Goal: Task Accomplishment & Management: Complete application form

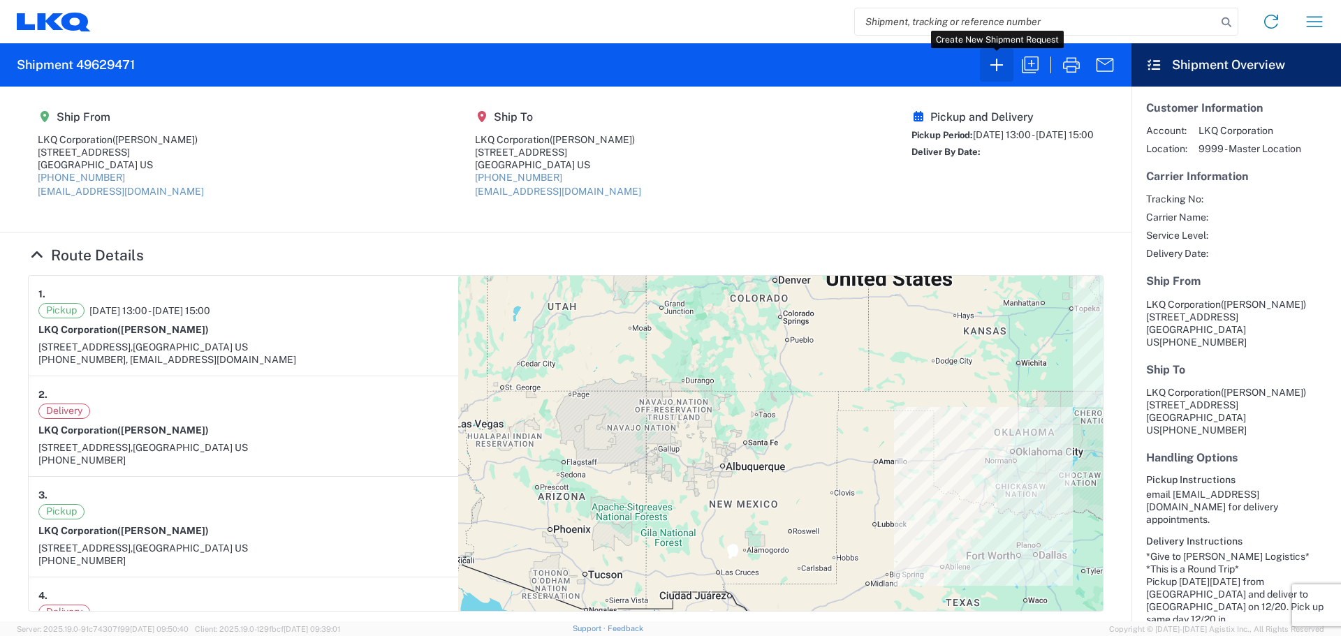
click at [996, 71] on icon "button" at bounding box center [996, 65] width 22 height 22
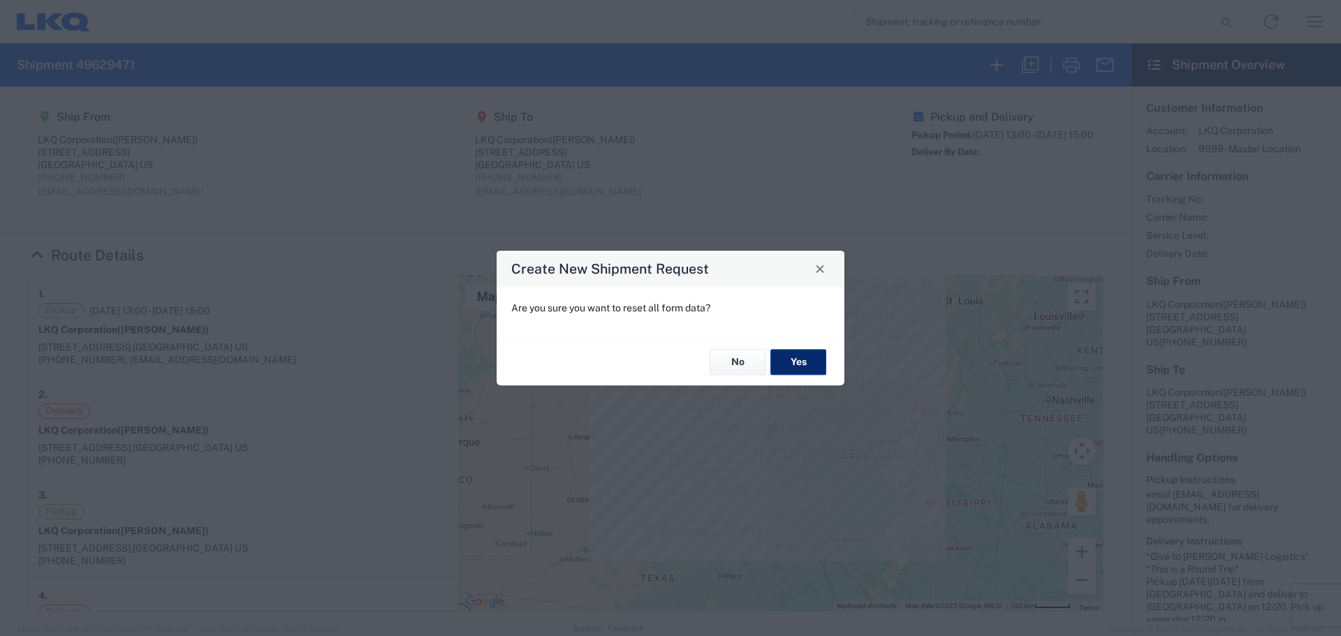
click at [807, 369] on button "Yes" at bounding box center [798, 363] width 56 height 26
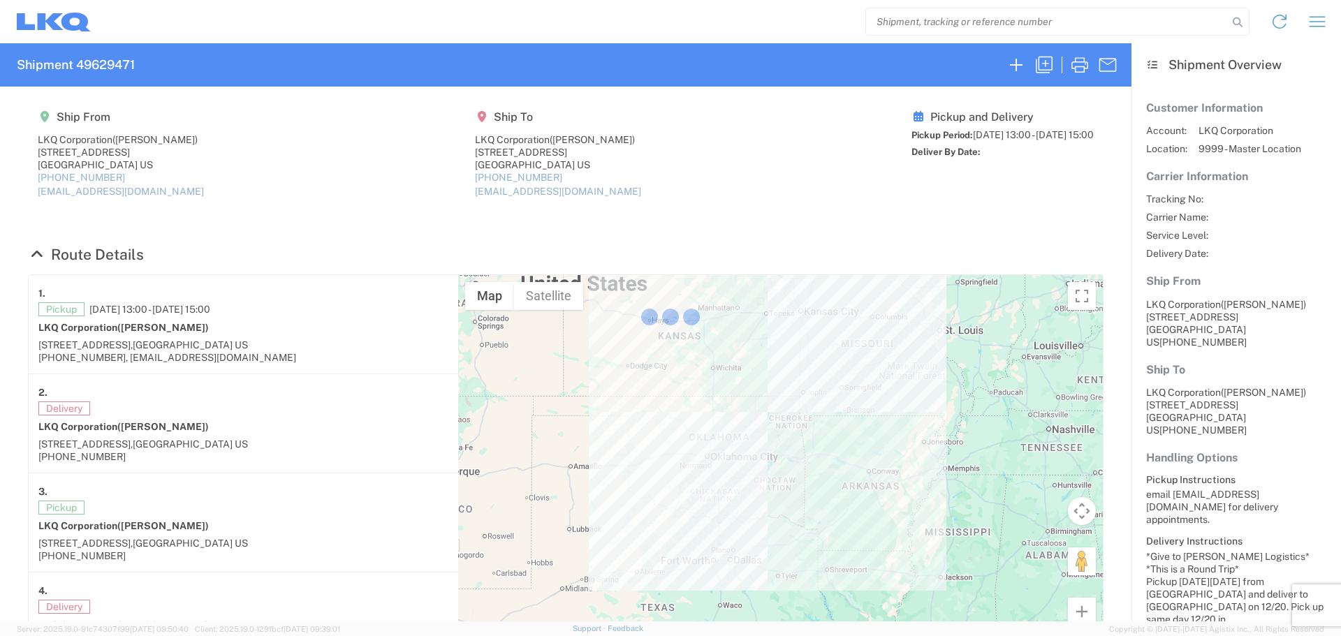
select select "FULL"
select select "LBS"
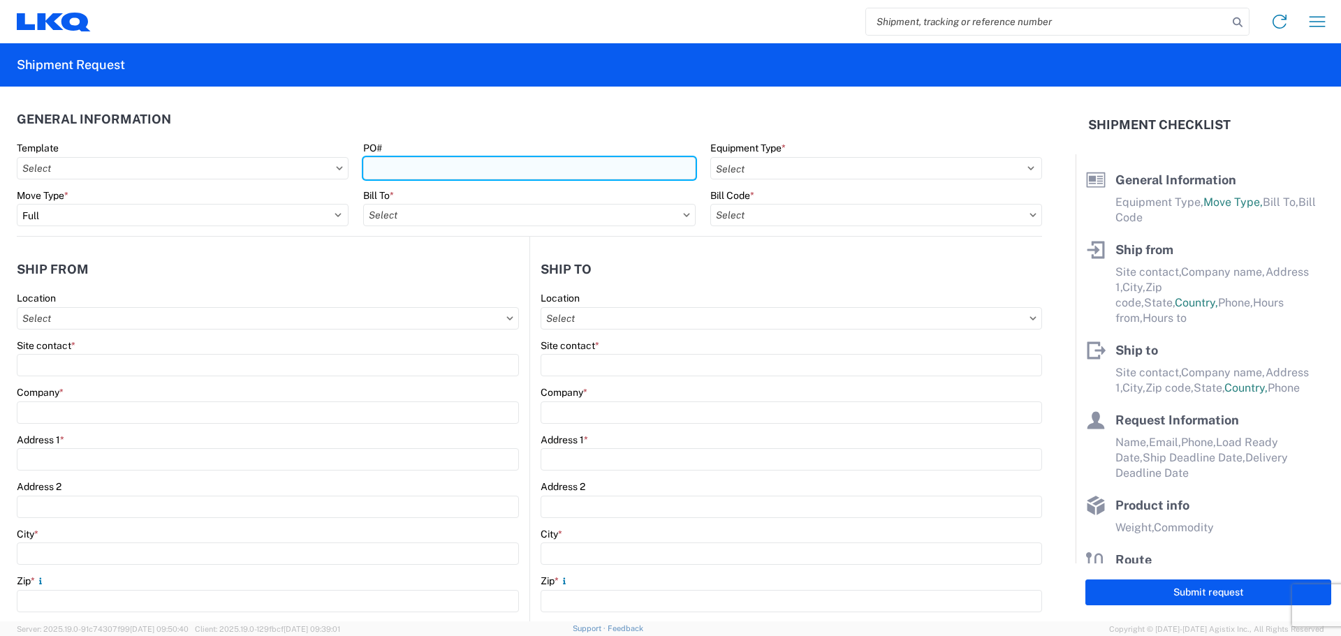
click at [468, 173] on input "PO#" at bounding box center [529, 168] width 332 height 22
type input "T3154"
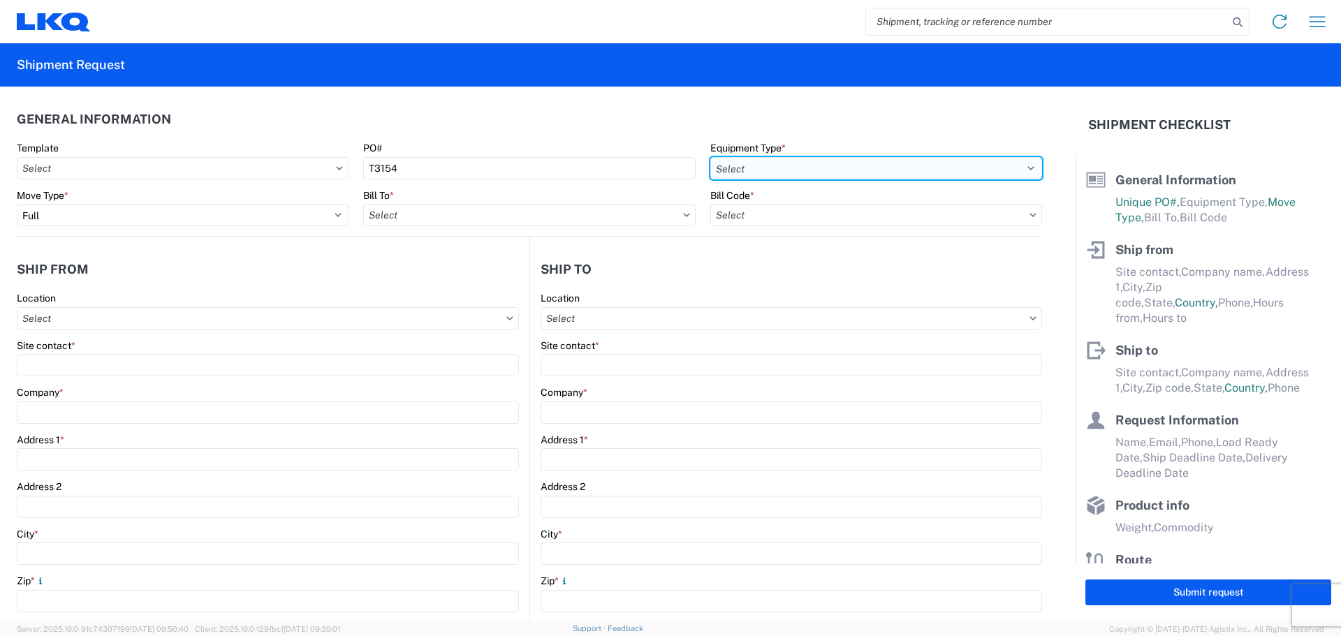
click at [754, 163] on select "Select 53’ Dry Van Flatbed Dropdeck (van) Lowboy (flatbed) Rail" at bounding box center [876, 168] width 332 height 22
select select "STDV"
click at [710, 157] on select "Select 53’ Dry Van Flatbed Dropdeck (van) Lowboy (flatbed) Rail" at bounding box center [876, 168] width 332 height 22
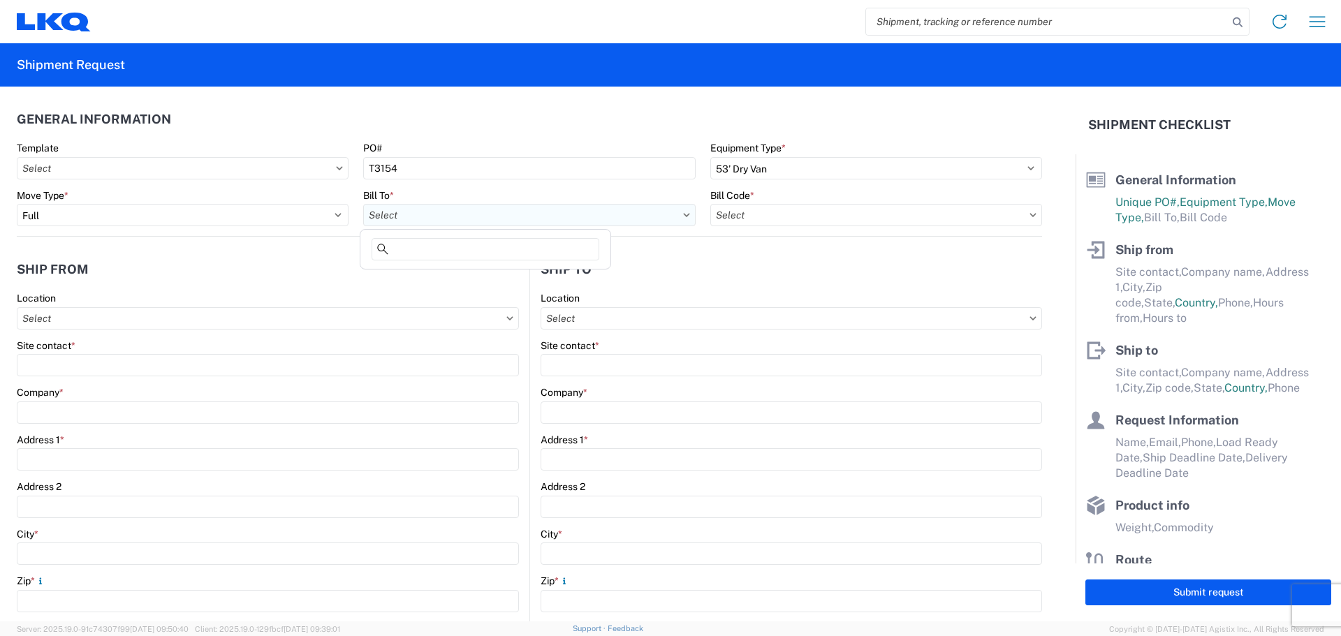
click at [431, 223] on input "text" at bounding box center [529, 215] width 332 height 22
type input "1882"
click at [454, 282] on div "1882 - North American ATK Corporation" at bounding box center [485, 277] width 244 height 22
type input "1882 - North American ATK Corporation"
click at [879, 214] on input "text" at bounding box center [876, 215] width 332 height 22
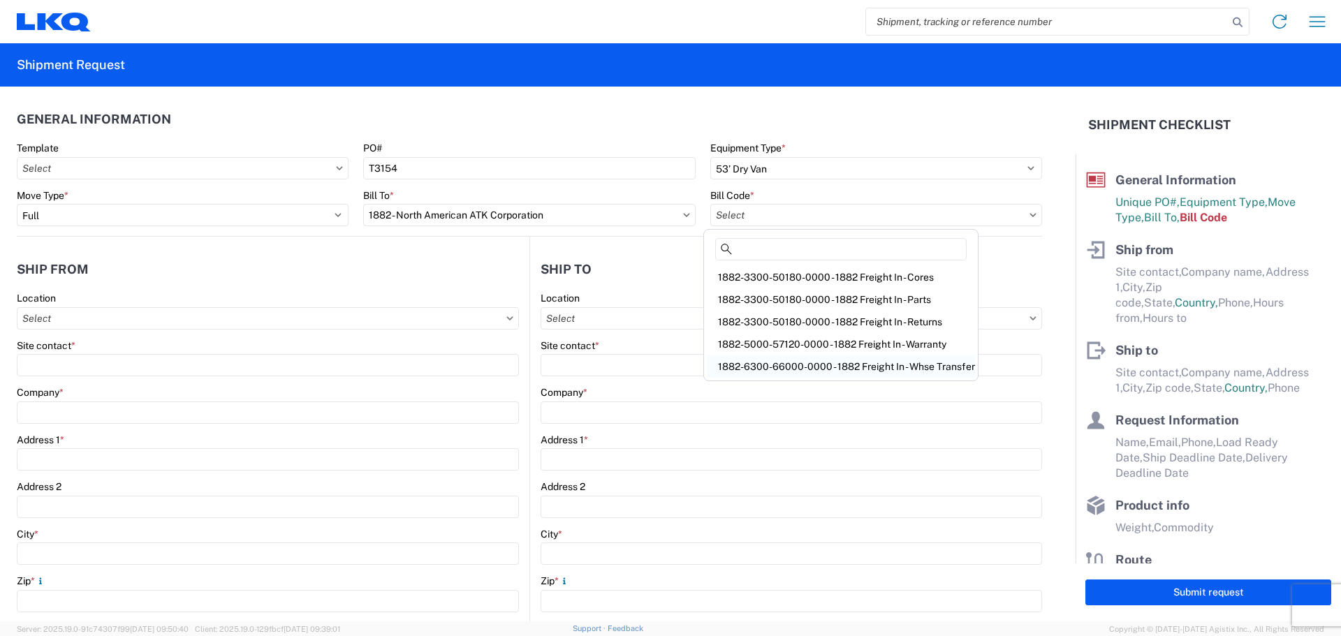
click at [862, 358] on div "1882-6300-66000-0000 - 1882 Freight In - Whse Transfer" at bounding box center [841, 366] width 268 height 22
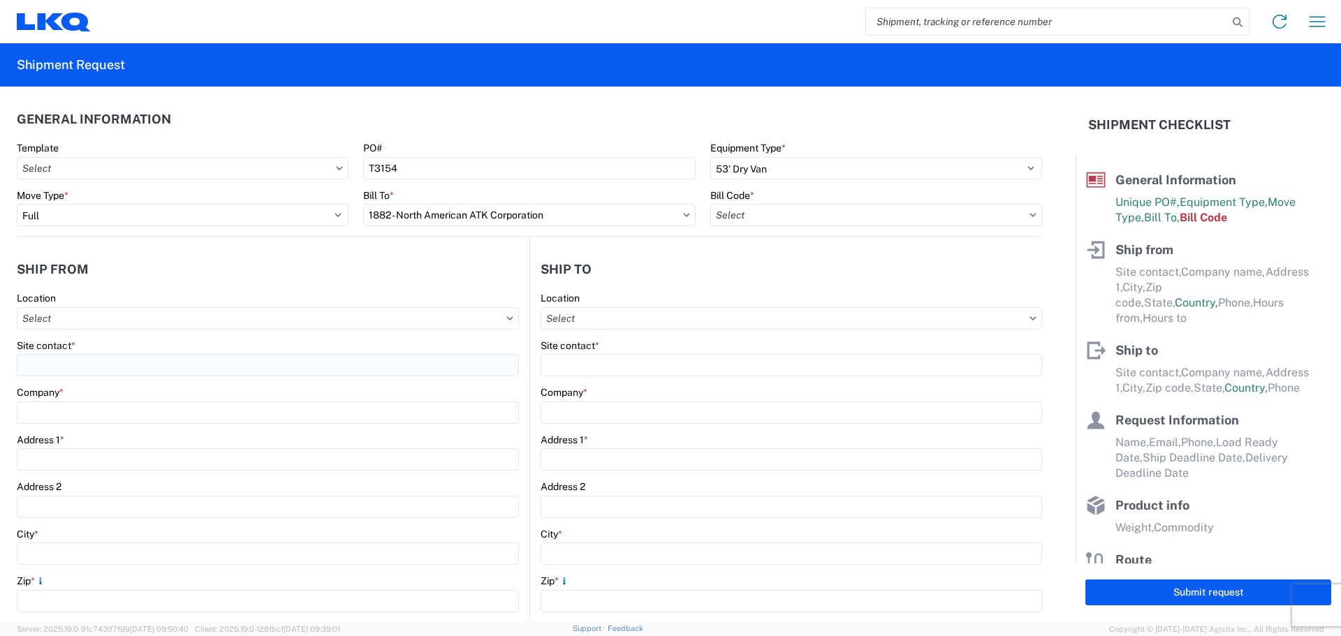
type input "1882-6300-66000-0000 - 1882 Freight In - Whse Transfer"
click at [94, 309] on input "text" at bounding box center [268, 318] width 502 height 22
type input "1894"
click at [118, 380] on div "1894 - [GEOGRAPHIC_DATA], [GEOGRAPHIC_DATA]- GPS" at bounding box center [153, 380] width 267 height 22
type input "1894 - [GEOGRAPHIC_DATA], [GEOGRAPHIC_DATA]- GPS"
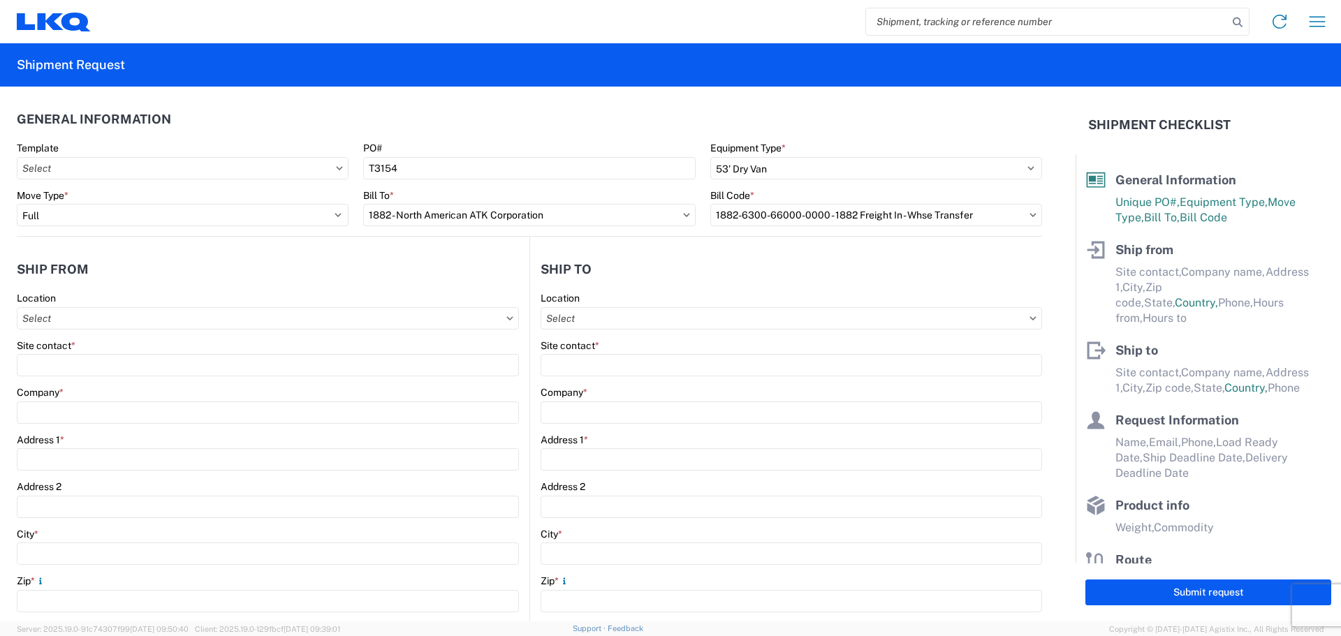
type input "LKQ Corporation"
type input "[STREET_ADDRESS]"
type input "Newnan"
type input "30265"
select select "GA"
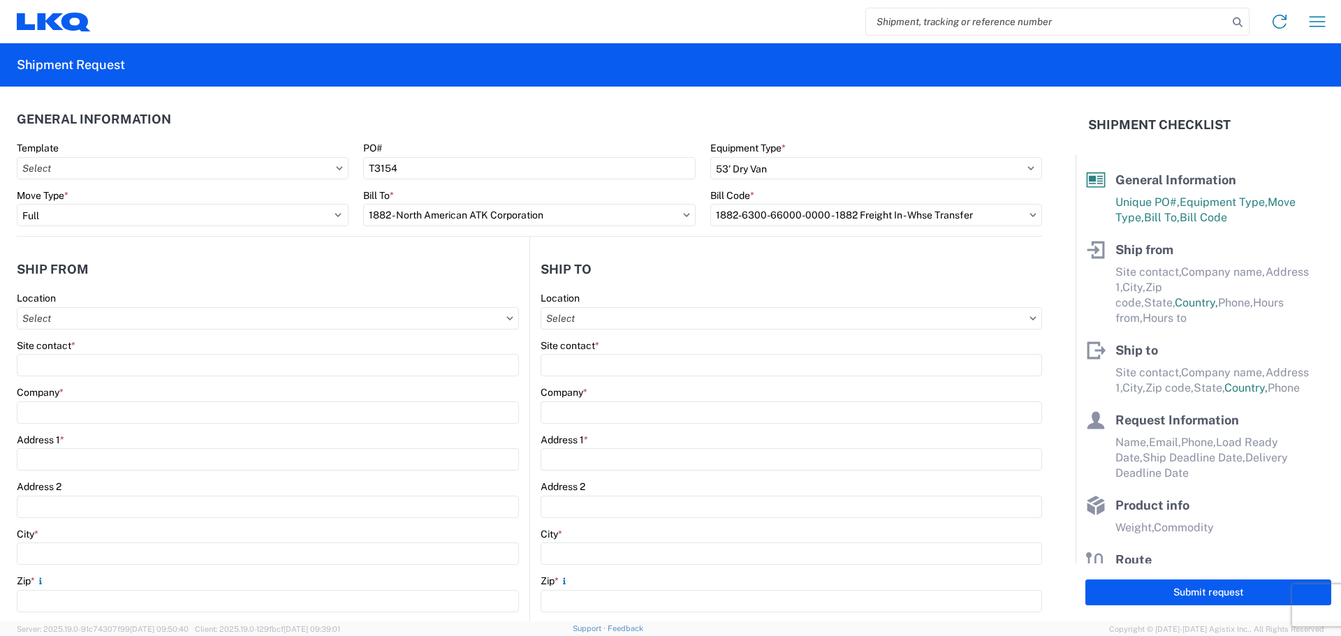
select select "US"
type input "[PHONE_NUMBER]"
type input "07:00"
type input "15:00"
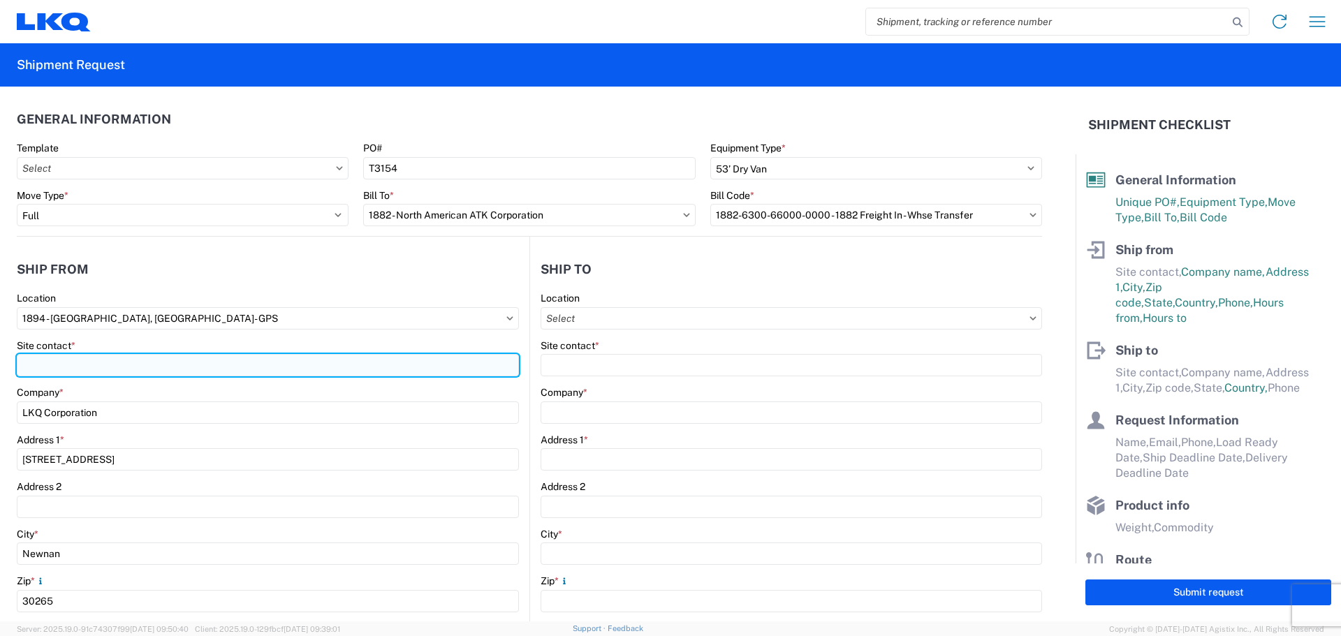
click at [95, 361] on input "Site contact *" at bounding box center [268, 365] width 502 height 22
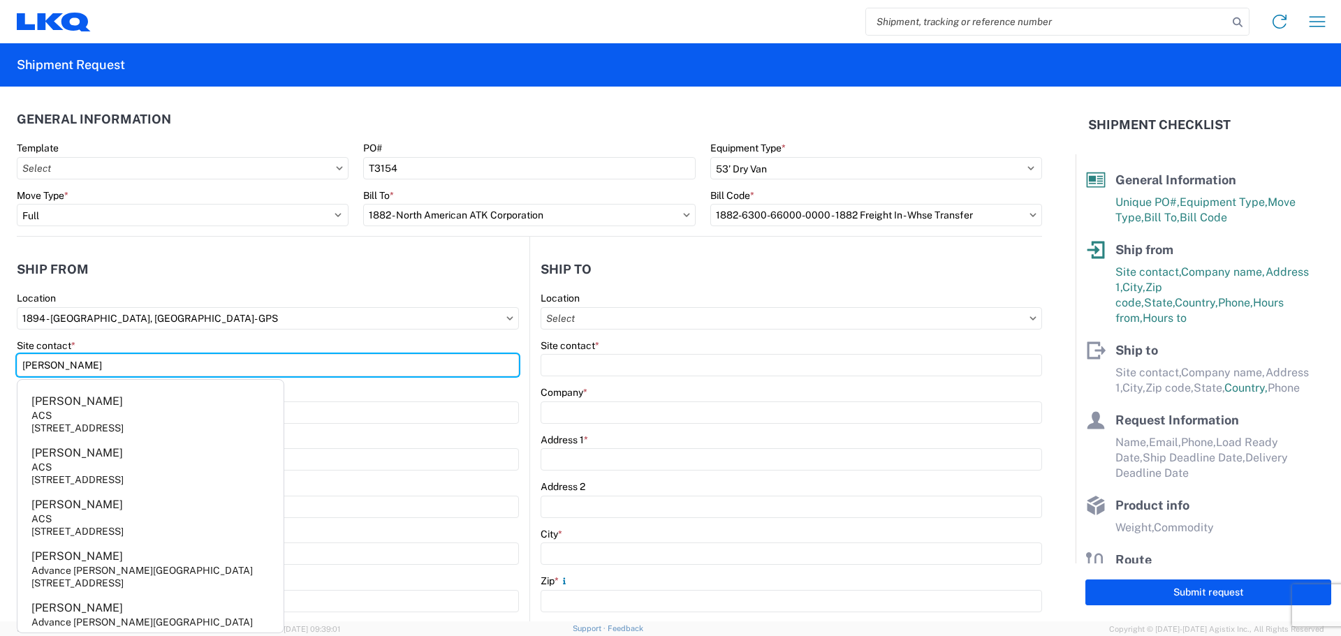
type input "[PERSON_NAME]"
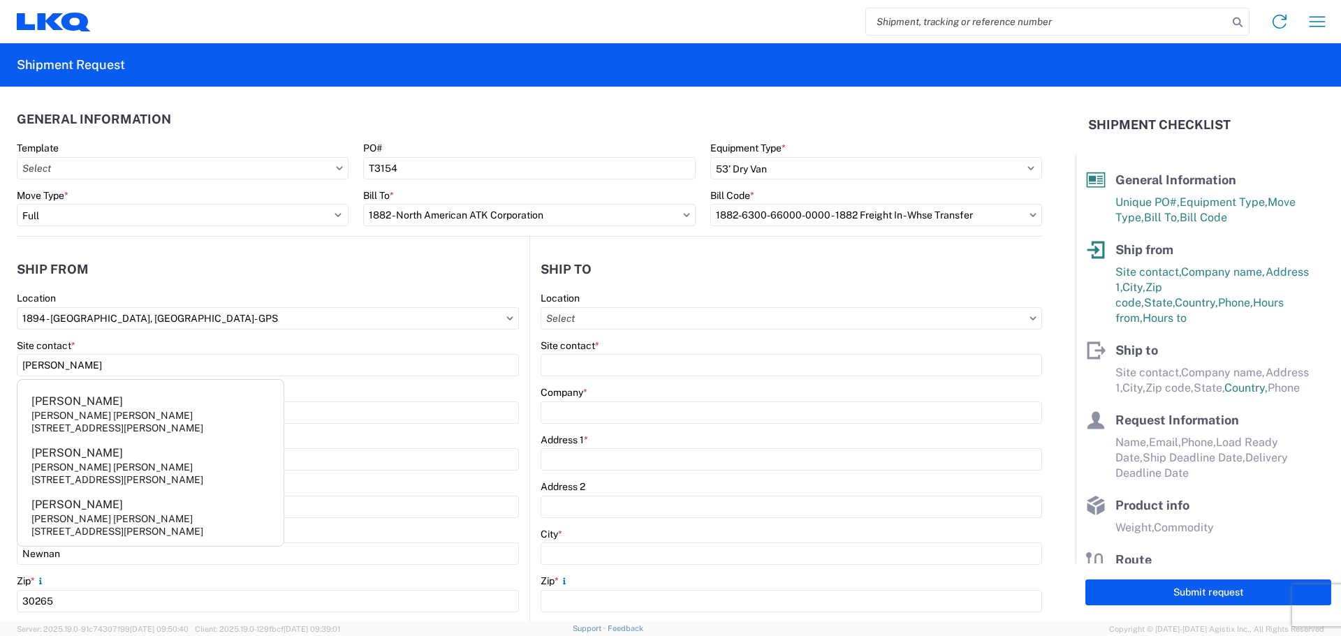
click at [128, 266] on header "Ship from" at bounding box center [273, 268] width 513 height 31
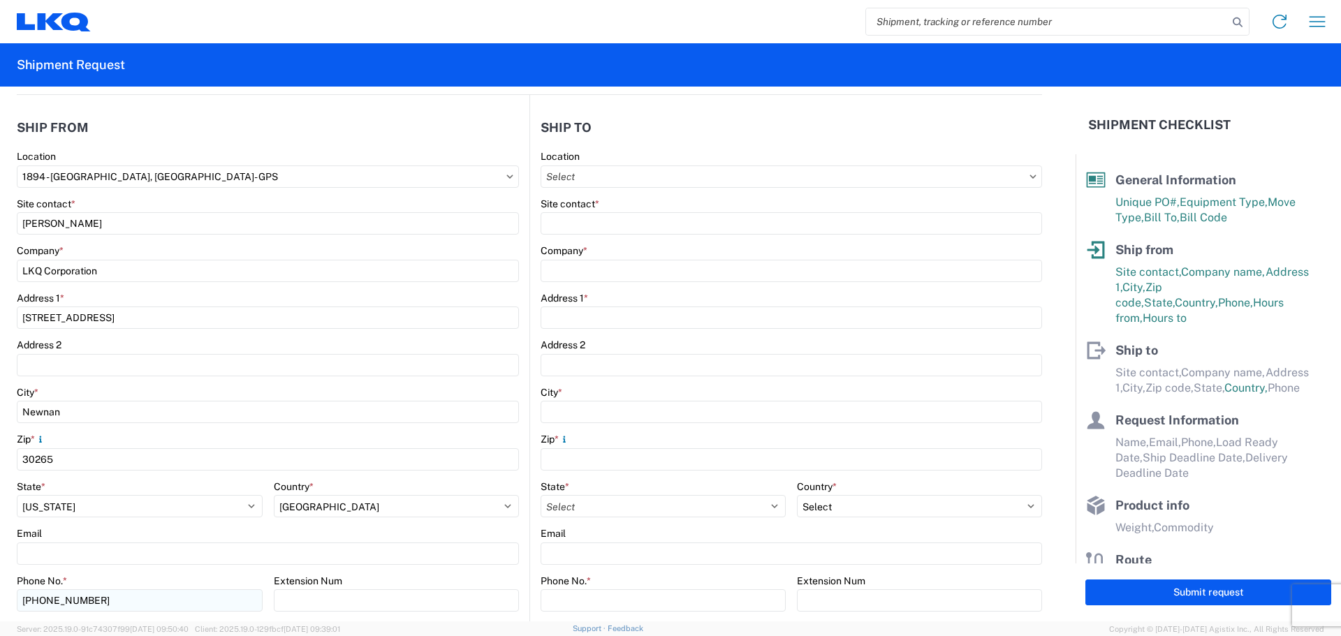
scroll to position [372, 0]
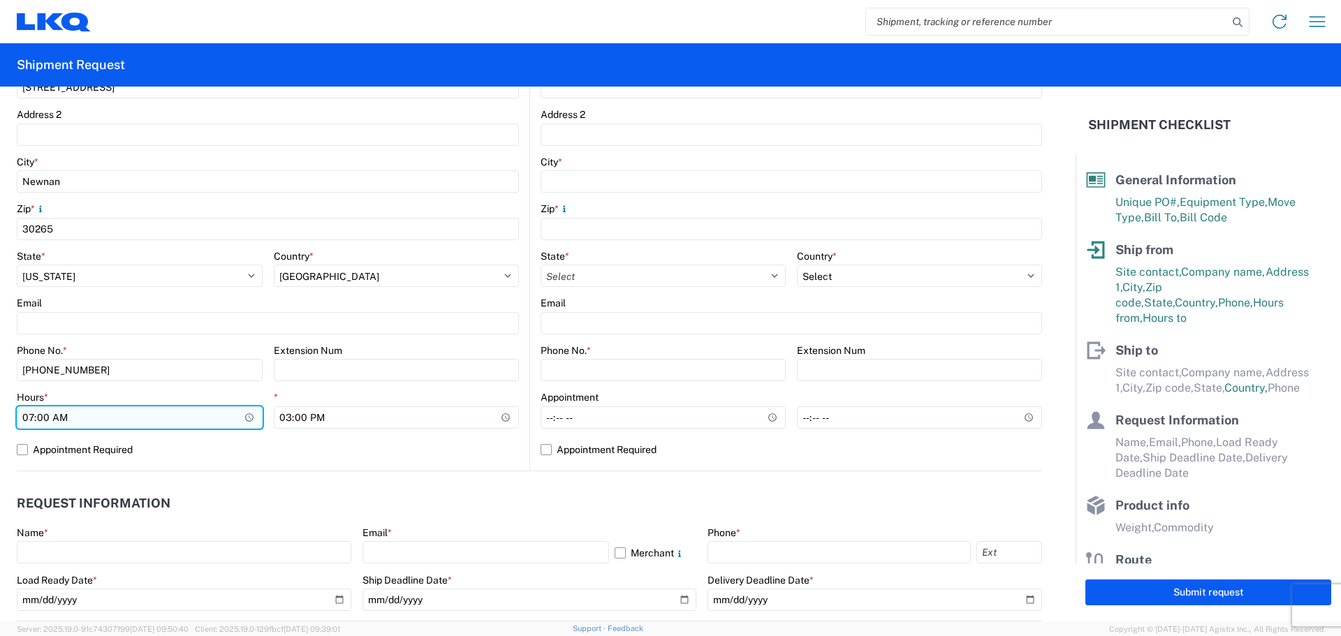
click at [27, 419] on input "07:00" at bounding box center [140, 417] width 246 height 22
type input "08:00"
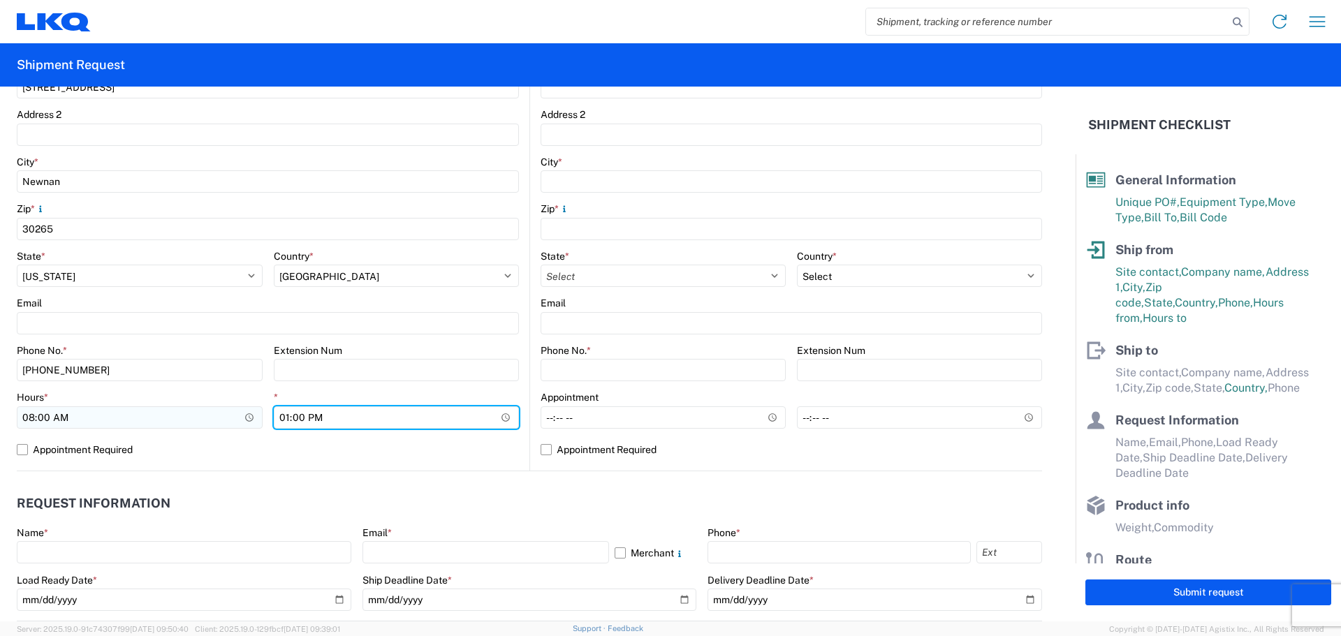
type input "12:00"
click at [774, 484] on agx-request-info "Request Information Name * Email * Merchant Phone * Load Ready Date * Ship Dead…" at bounding box center [529, 546] width 1025 height 150
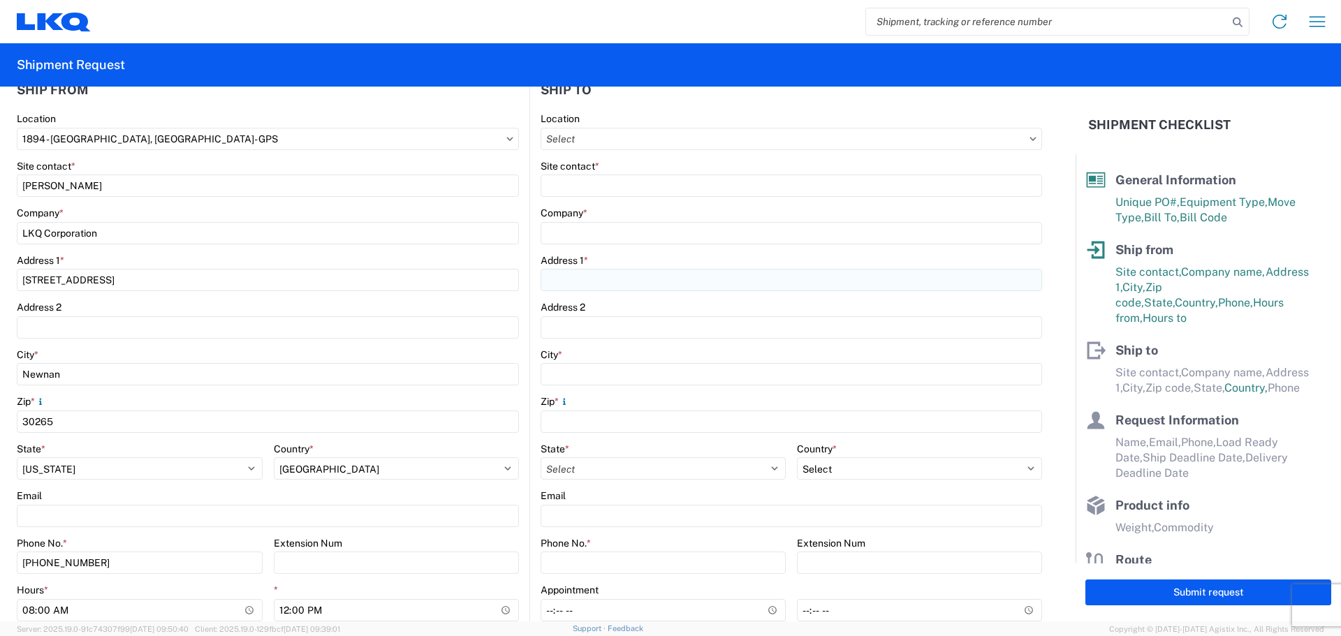
scroll to position [0, 0]
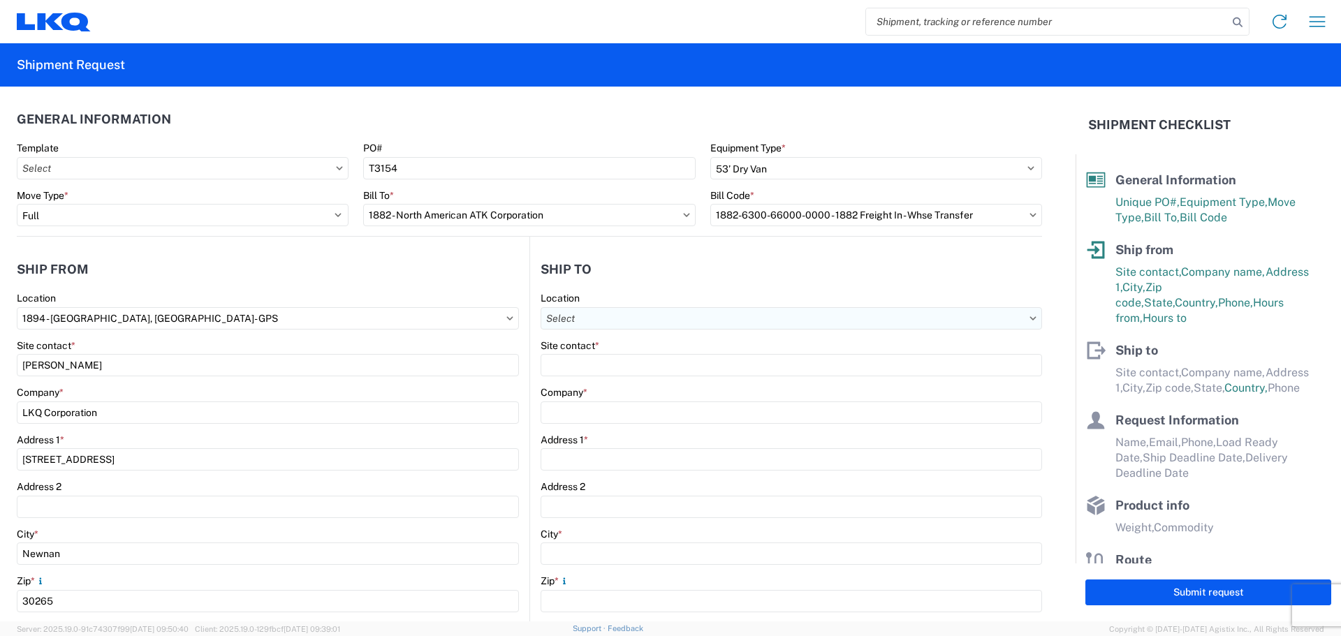
click at [632, 309] on input "text" at bounding box center [791, 318] width 501 height 22
type input "1882"
click at [647, 376] on div "1882 - North American ATK Corporation" at bounding box center [661, 380] width 244 height 22
type input "1882 - North American ATK Corporation"
type input "LKQ Corporation"
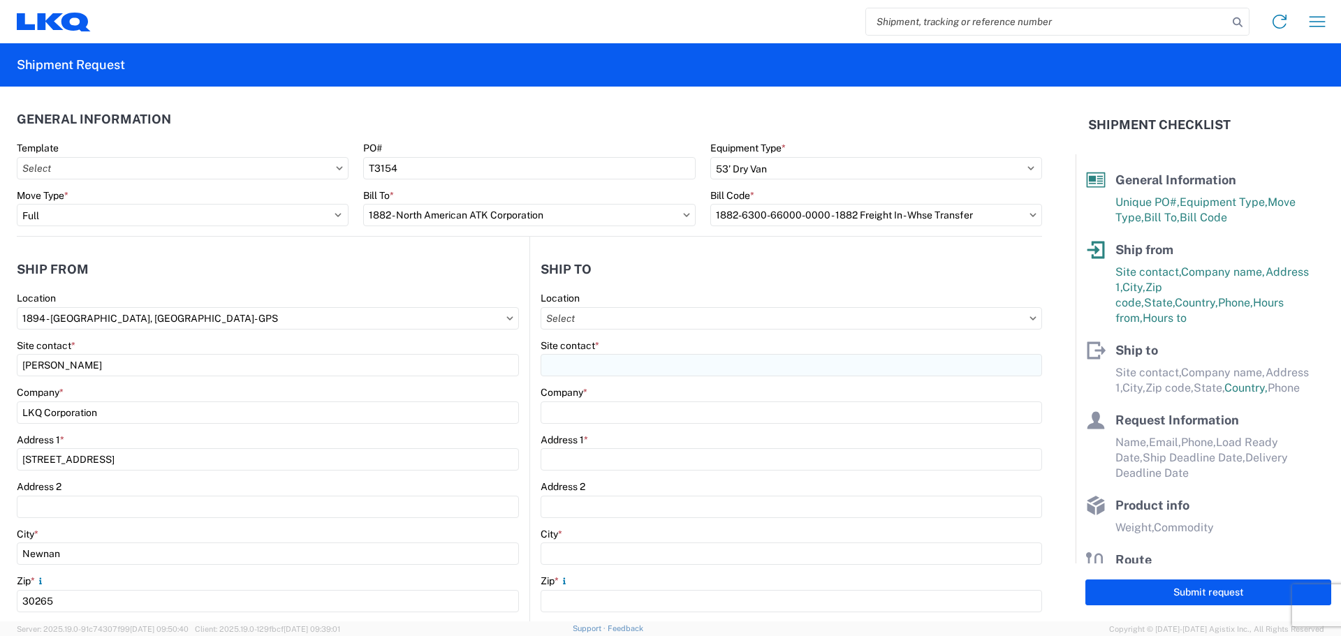
type input "[STREET_ADDRESS]"
type input "[GEOGRAPHIC_DATA]"
type input "75050"
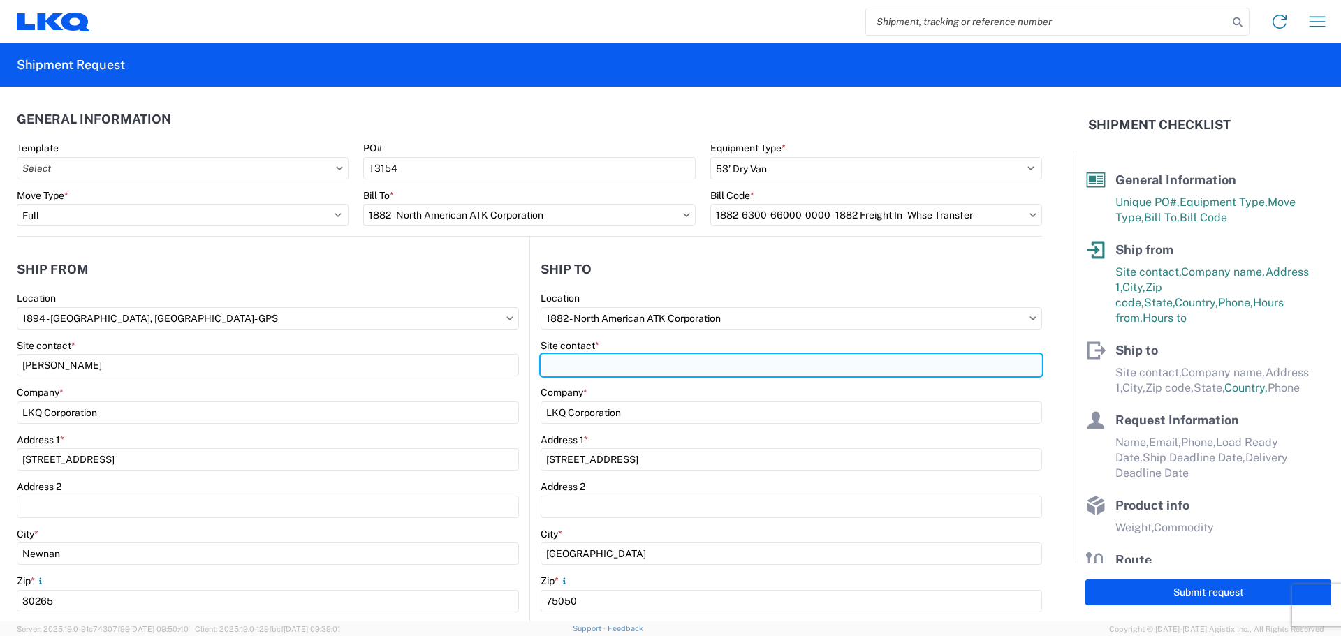
select select "[GEOGRAPHIC_DATA]"
select select "US"
click at [631, 365] on input "Site contact *" at bounding box center [791, 365] width 501 height 22
type input "[PERSON_NAME]"
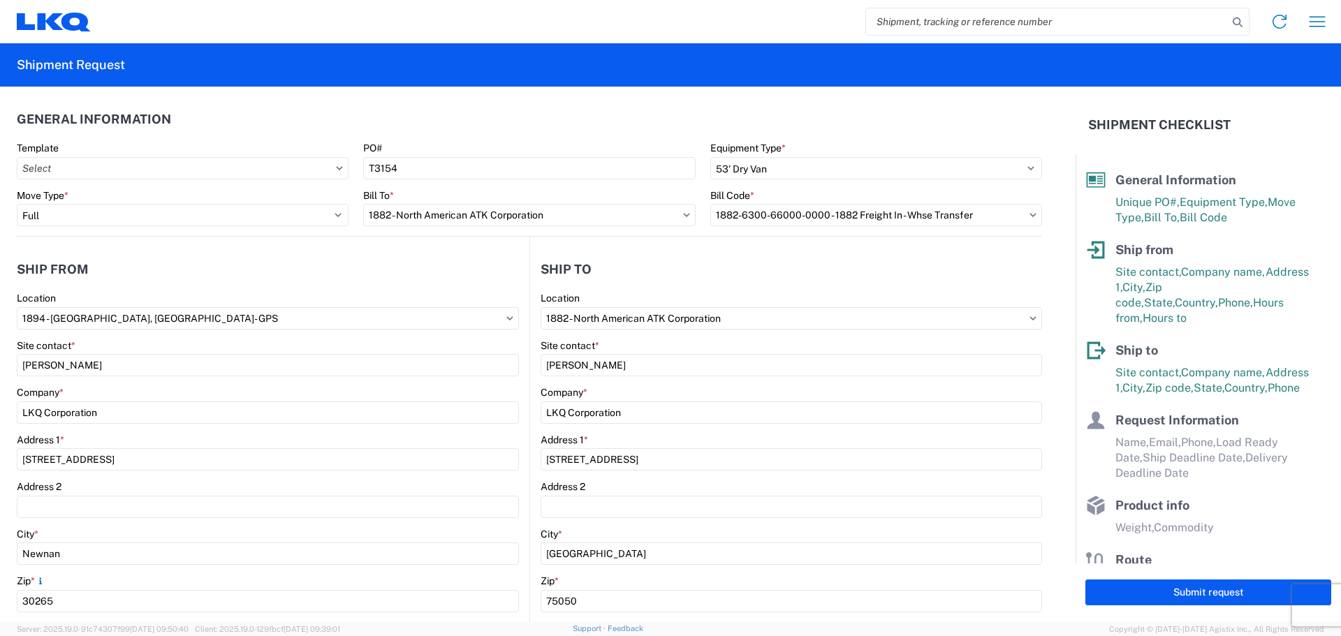
click at [644, 274] on header "Ship to" at bounding box center [786, 268] width 512 height 31
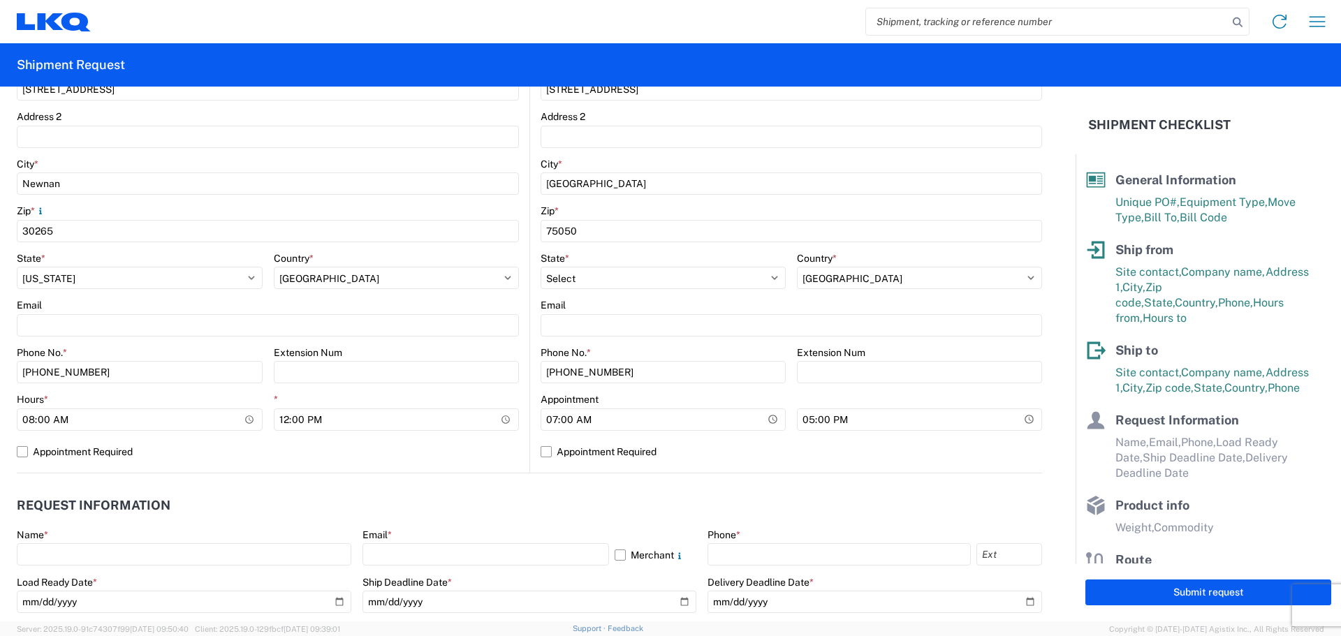
scroll to position [372, 0]
click at [542, 449] on label "Appointment Required" at bounding box center [791, 450] width 501 height 22
click at [0, 0] on input "Appointment Required" at bounding box center [0, 0] width 0 height 0
select select "[GEOGRAPHIC_DATA]"
select select "US"
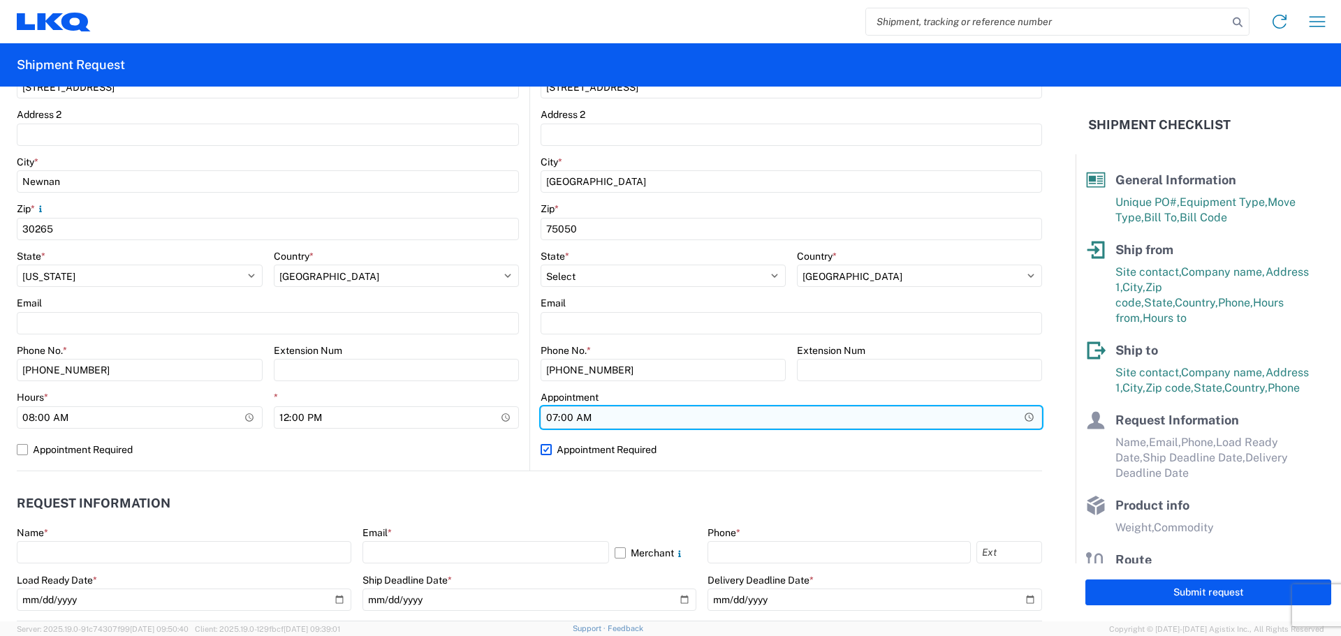
click at [580, 422] on input "07:00" at bounding box center [791, 417] width 501 height 22
click at [558, 418] on input "Hours *" at bounding box center [791, 417] width 501 height 22
click at [541, 418] on input "Hours *" at bounding box center [791, 417] width 501 height 22
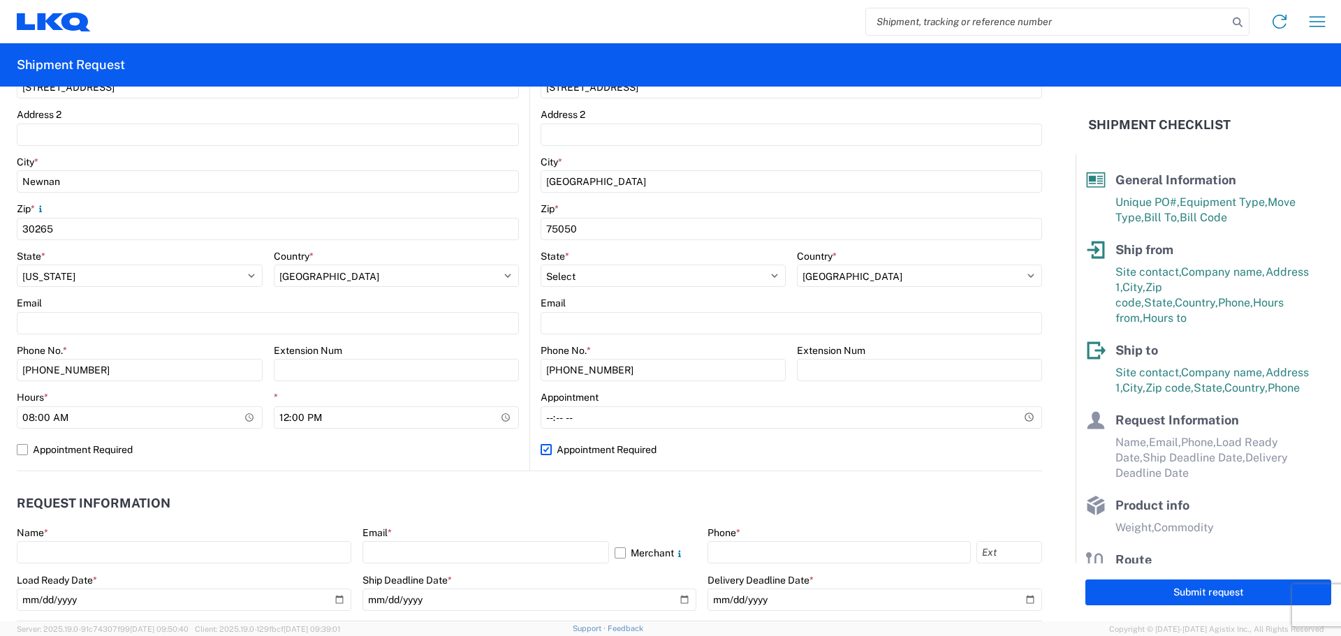
click at [505, 517] on header "Request Information" at bounding box center [529, 503] width 1025 height 31
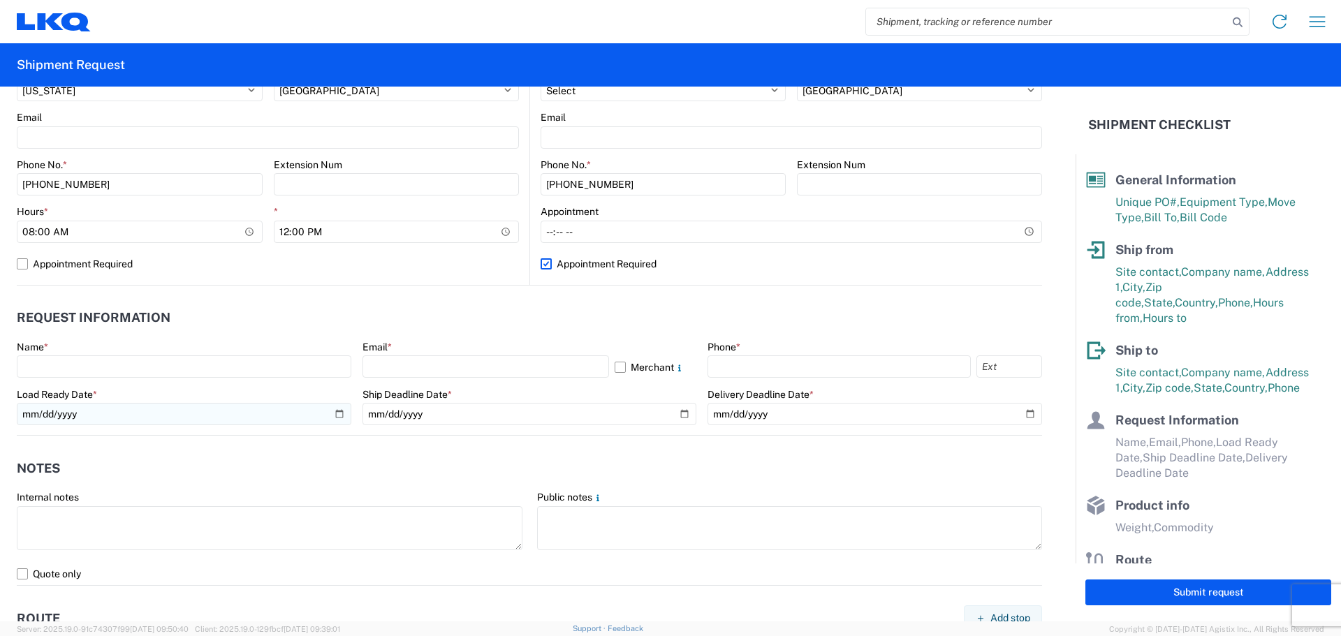
scroll to position [559, 0]
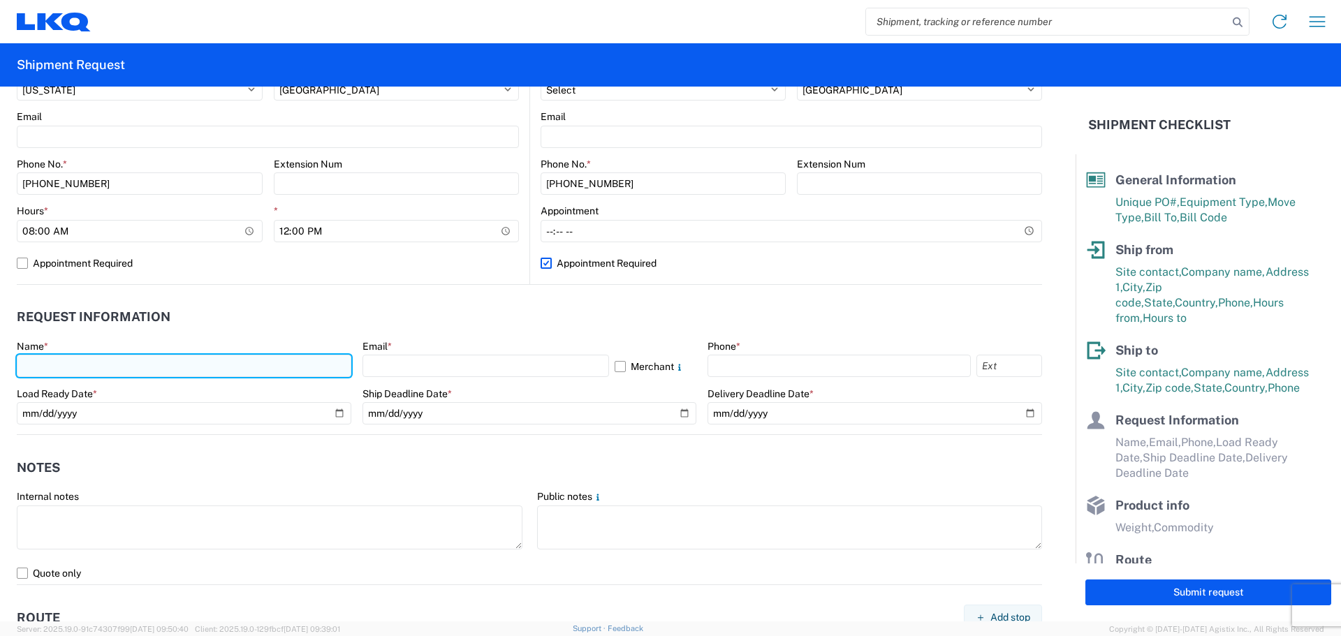
drag, startPoint x: 57, startPoint y: 358, endPoint x: 79, endPoint y: 377, distance: 29.2
click at [57, 363] on input "text" at bounding box center [184, 366] width 335 height 22
type input "[PERSON_NAME]"
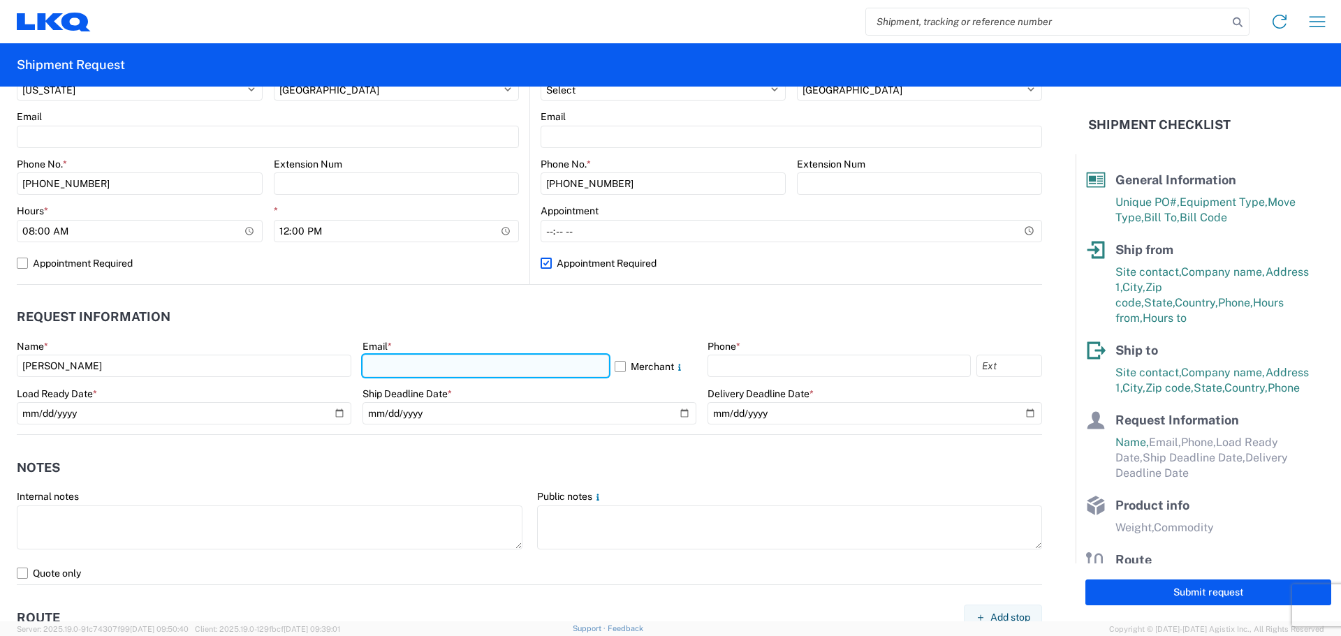
click at [439, 358] on input "text" at bounding box center [485, 366] width 247 height 22
type input "[EMAIL_ADDRESS][DOMAIN_NAME]"
drag, startPoint x: 501, startPoint y: 369, endPoint x: 309, endPoint y: 382, distance: 191.8
click at [309, 382] on div "Name * [PERSON_NAME] Email * [EMAIL_ADDRESS][DOMAIN_NAME] Merchant Phone * Load…" at bounding box center [529, 387] width 1025 height 94
click at [408, 361] on input "[EMAIL_ADDRESS][DOMAIN_NAME]" at bounding box center [485, 366] width 247 height 22
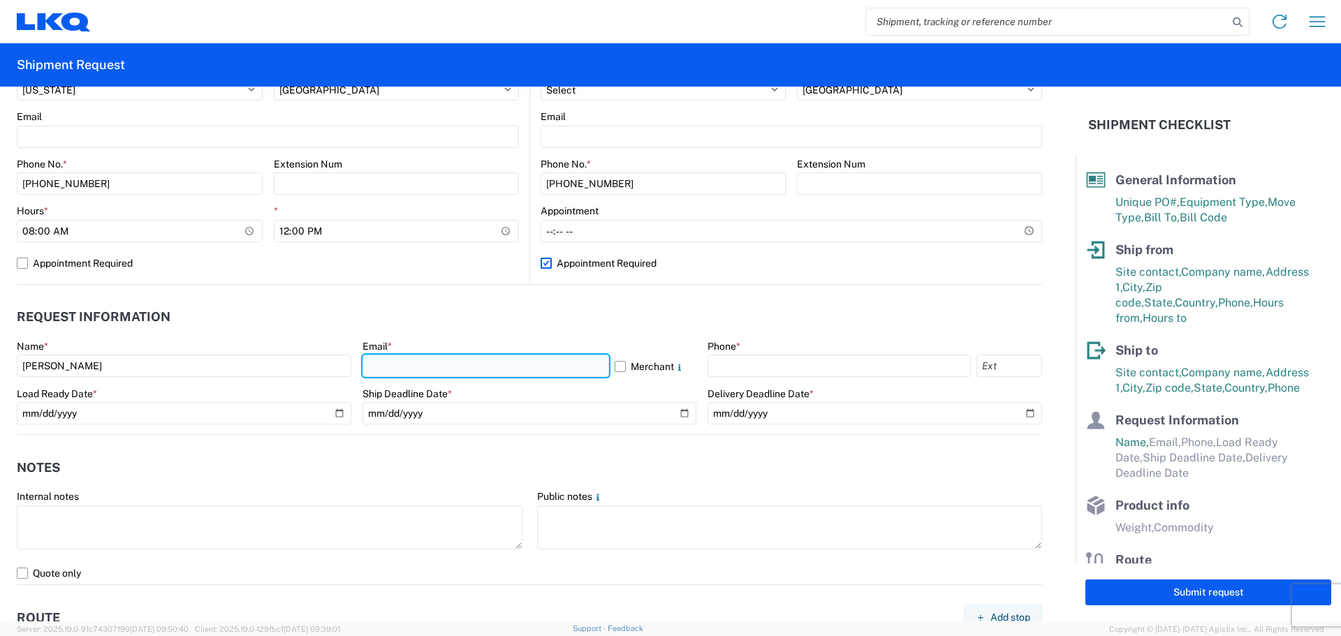
click at [409, 361] on input "text" at bounding box center [485, 366] width 247 height 22
type input "[EMAIL_ADDRESS][DOMAIN_NAME]"
click at [730, 354] on div "Phone *" at bounding box center [874, 359] width 335 height 38
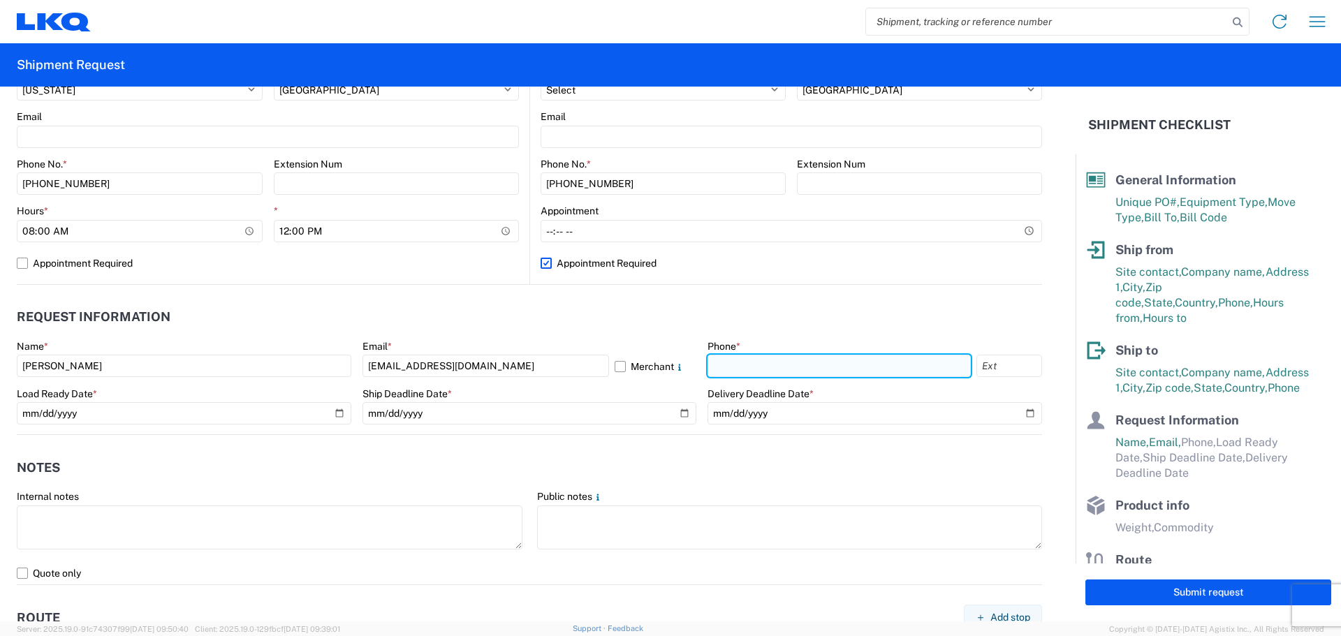
click at [739, 365] on input "text" at bounding box center [838, 366] width 263 height 22
type input "[PHONE_NUMBER]"
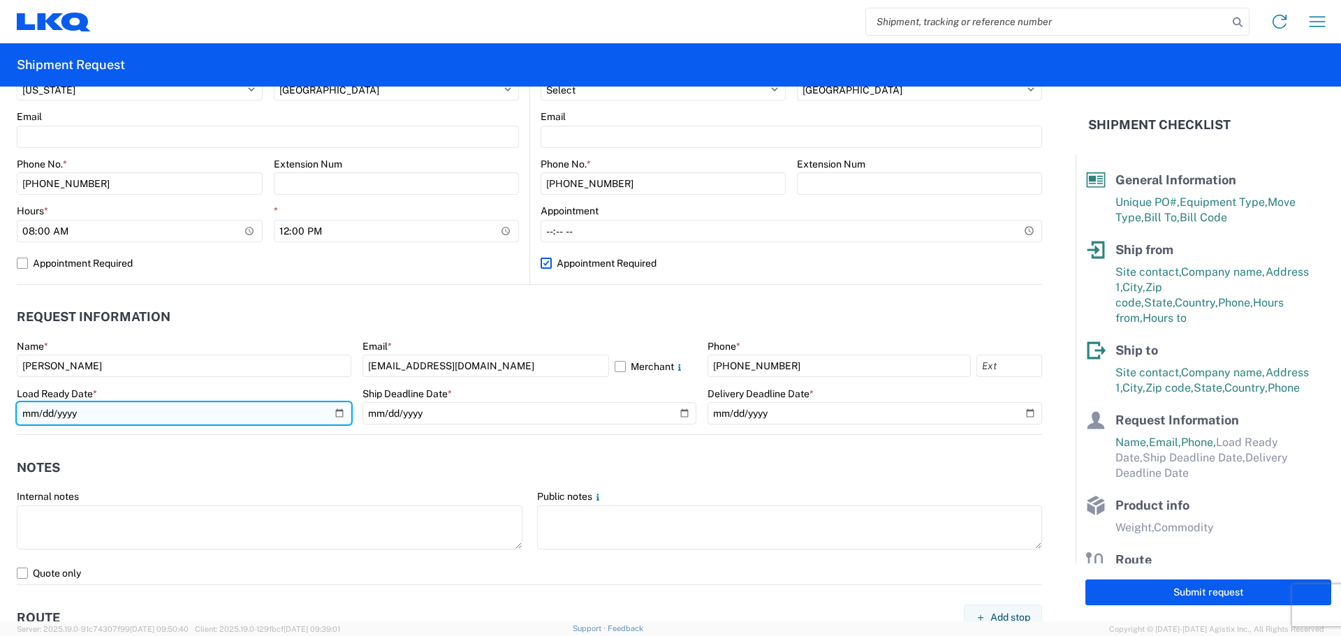
click at [337, 413] on input "date" at bounding box center [184, 413] width 335 height 22
type input "[DATE]"
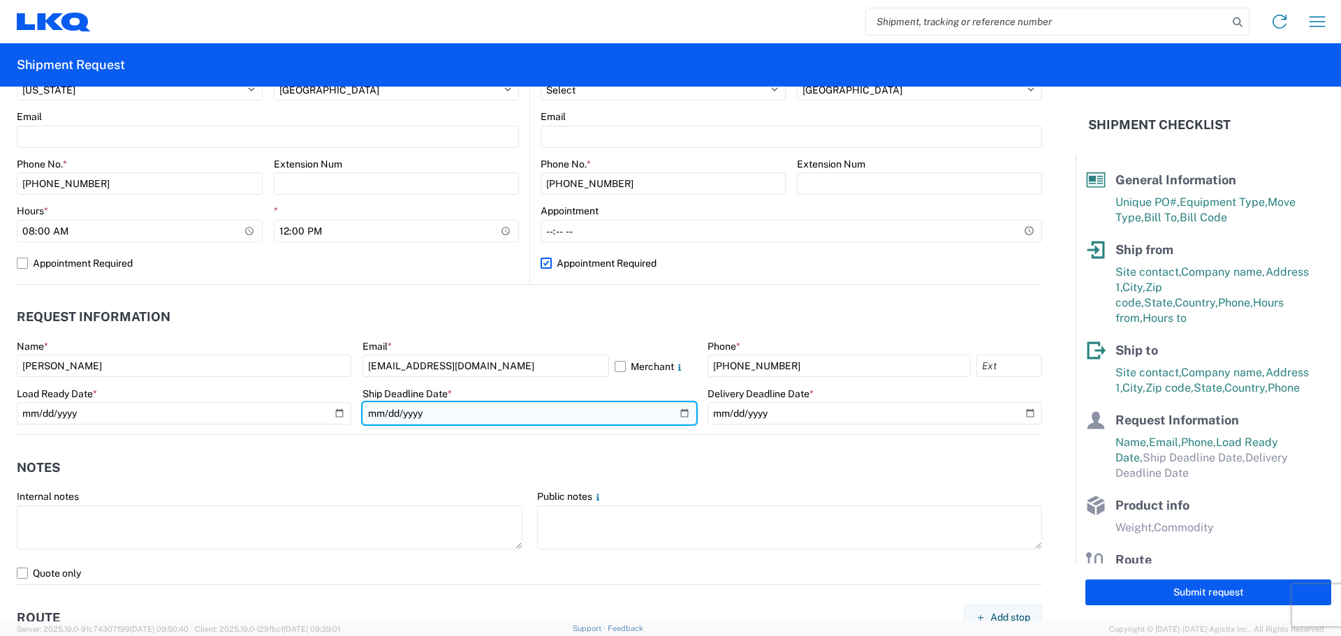
click at [683, 411] on input "date" at bounding box center [529, 413] width 335 height 22
type input "[DATE]"
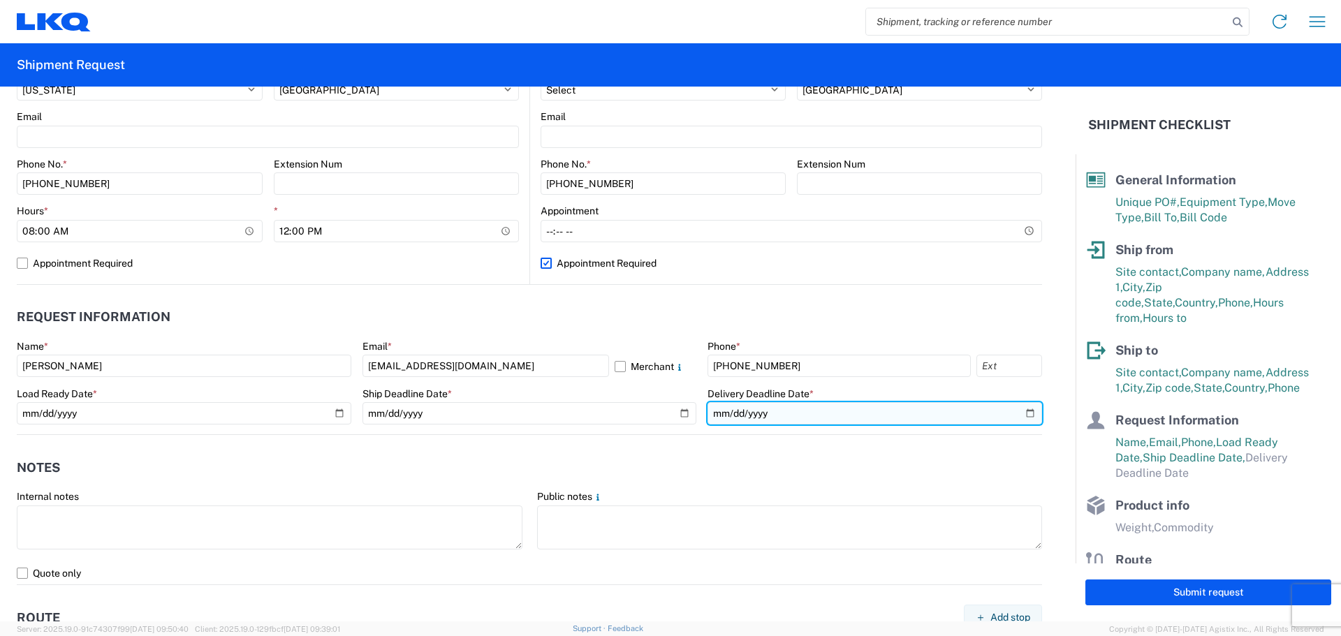
click at [1022, 409] on input "date" at bounding box center [874, 413] width 335 height 22
type input "[DATE]"
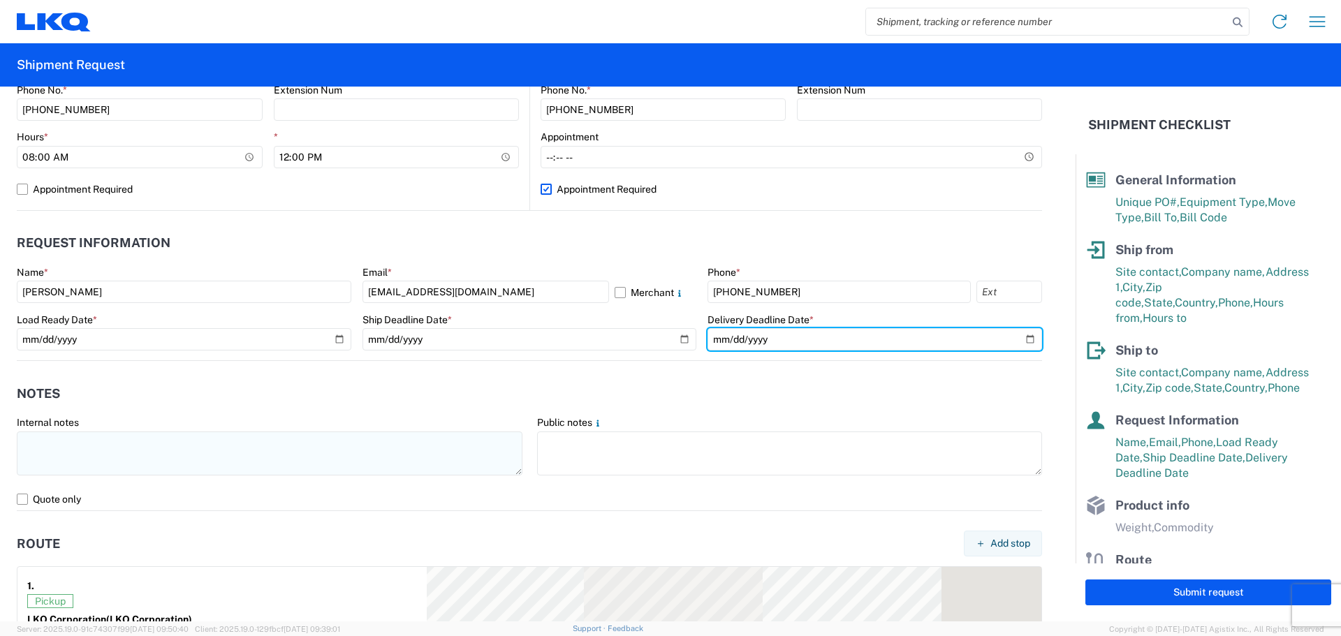
scroll to position [652, 0]
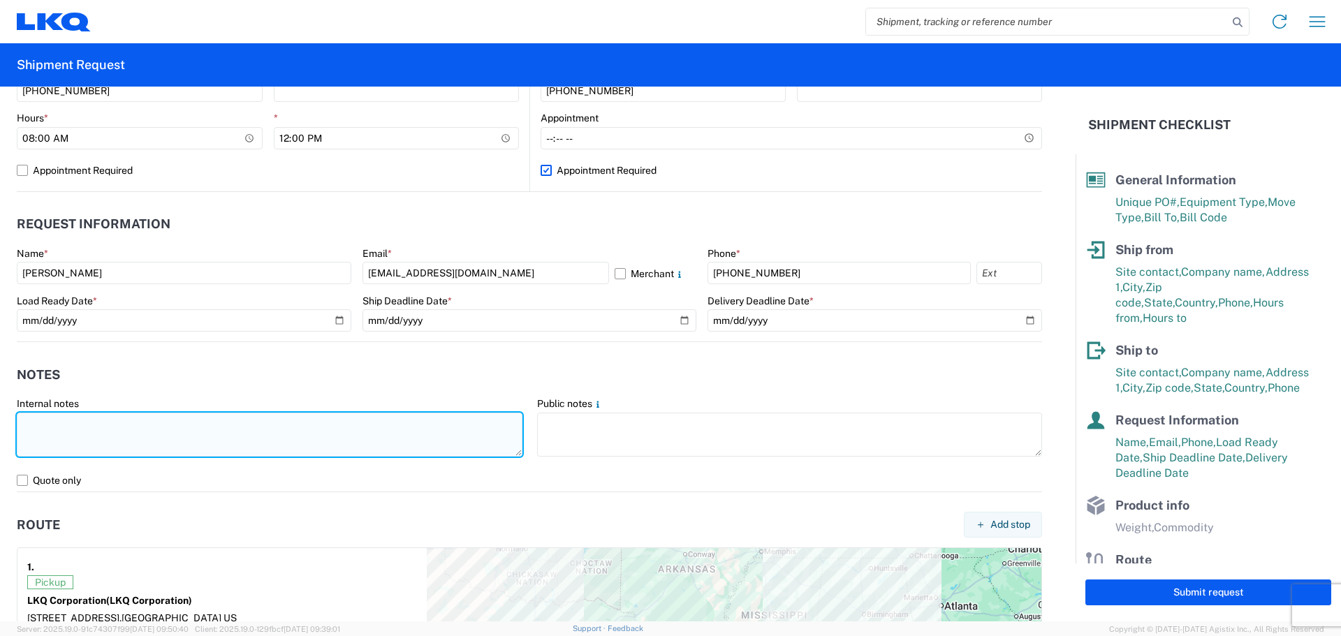
click at [173, 443] on textarea at bounding box center [270, 435] width 506 height 44
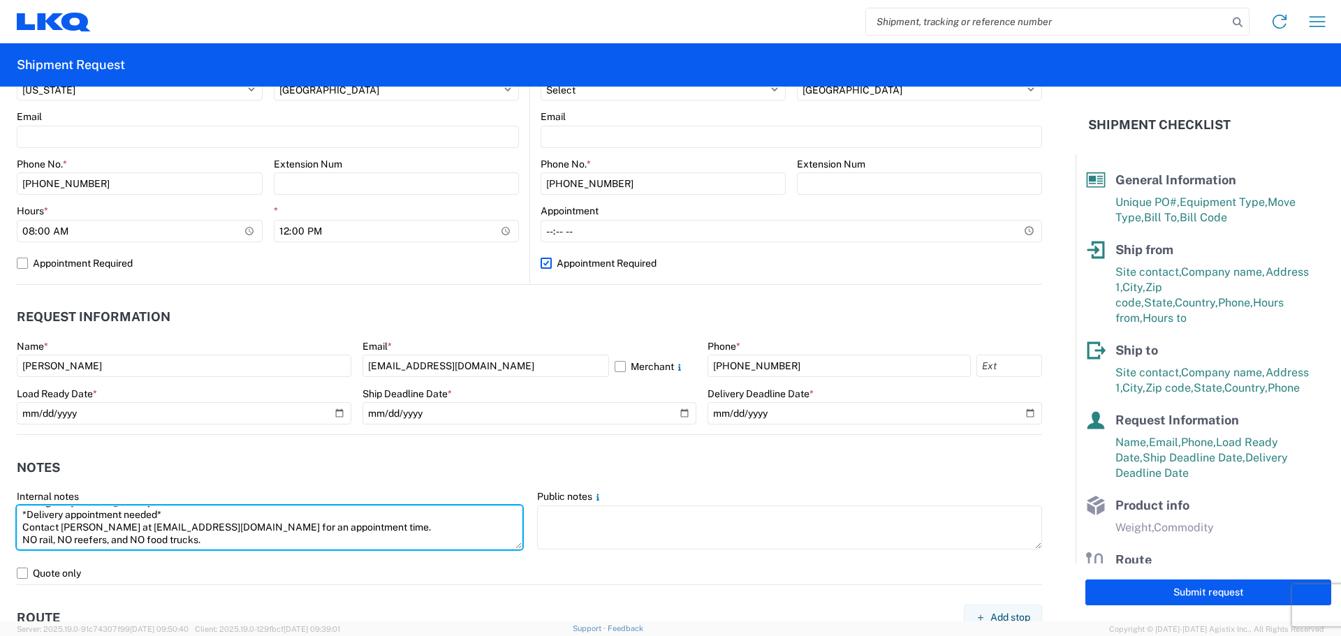
scroll to position [0, 0]
drag, startPoint x: 231, startPoint y: 538, endPoint x: 1, endPoint y: 503, distance: 233.2
click at [1, 503] on form "General Information Template PO# T3154 Equipment Type * Select 53’ Dry Van Flat…" at bounding box center [537, 354] width 1075 height 535
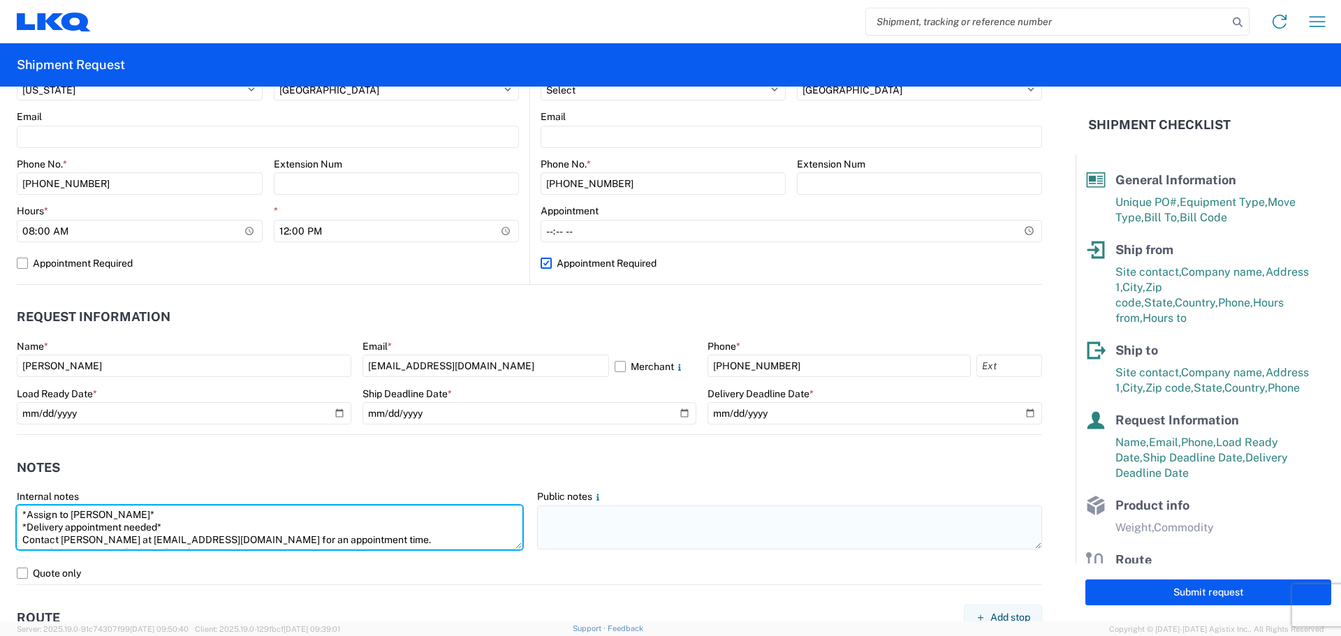
type textarea "*Assign to [PERSON_NAME]* *Delivery appointment needed* Contact [PERSON_NAME] a…"
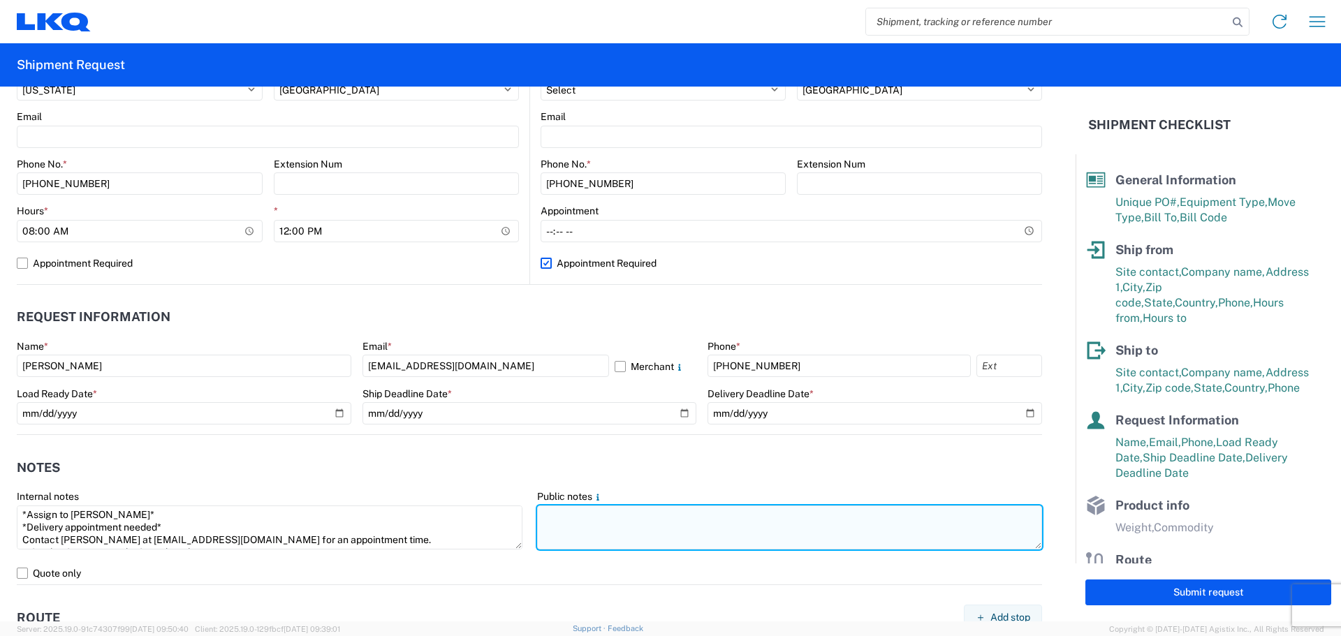
click at [587, 517] on textarea at bounding box center [790, 528] width 506 height 44
paste textarea "*Assign to [PERSON_NAME]* *Delivery appointment needed* Contact [PERSON_NAME] a…"
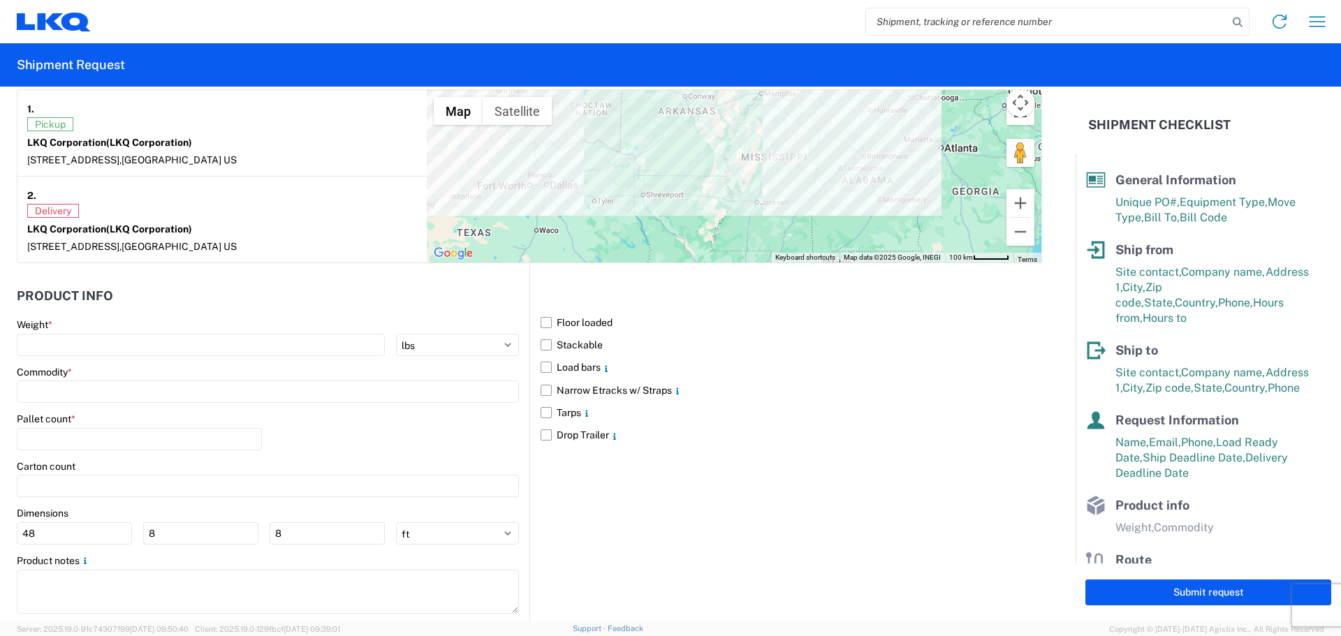
scroll to position [1140, 0]
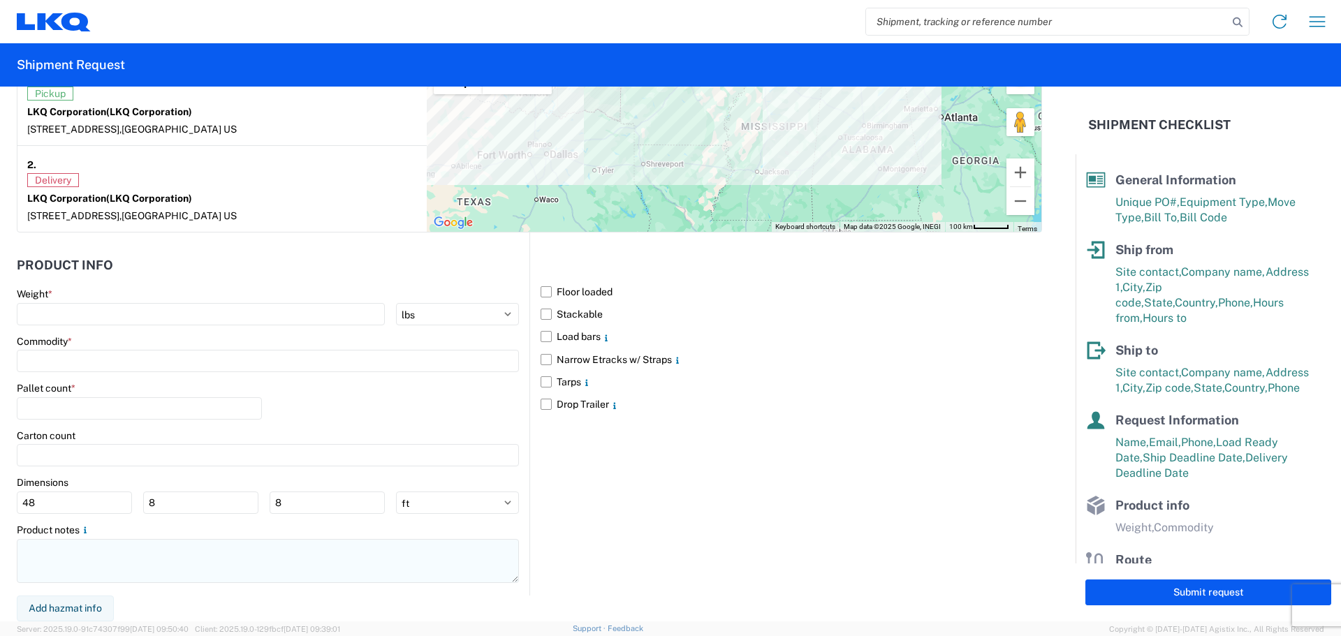
type textarea "*Assign to [PERSON_NAME]* *Delivery appointment needed* Contact [PERSON_NAME] a…"
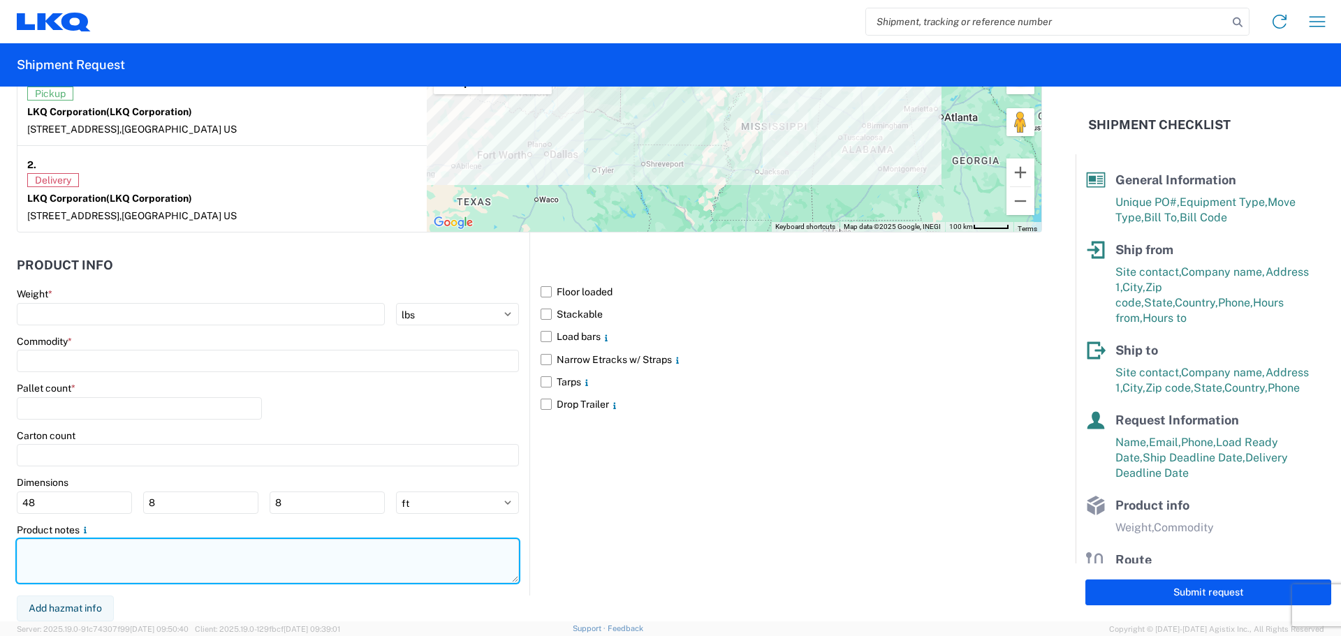
click at [87, 565] on textarea at bounding box center [268, 561] width 502 height 44
paste textarea "*Assign to [PERSON_NAME]* *Delivery appointment needed* Contact [PERSON_NAME] a…"
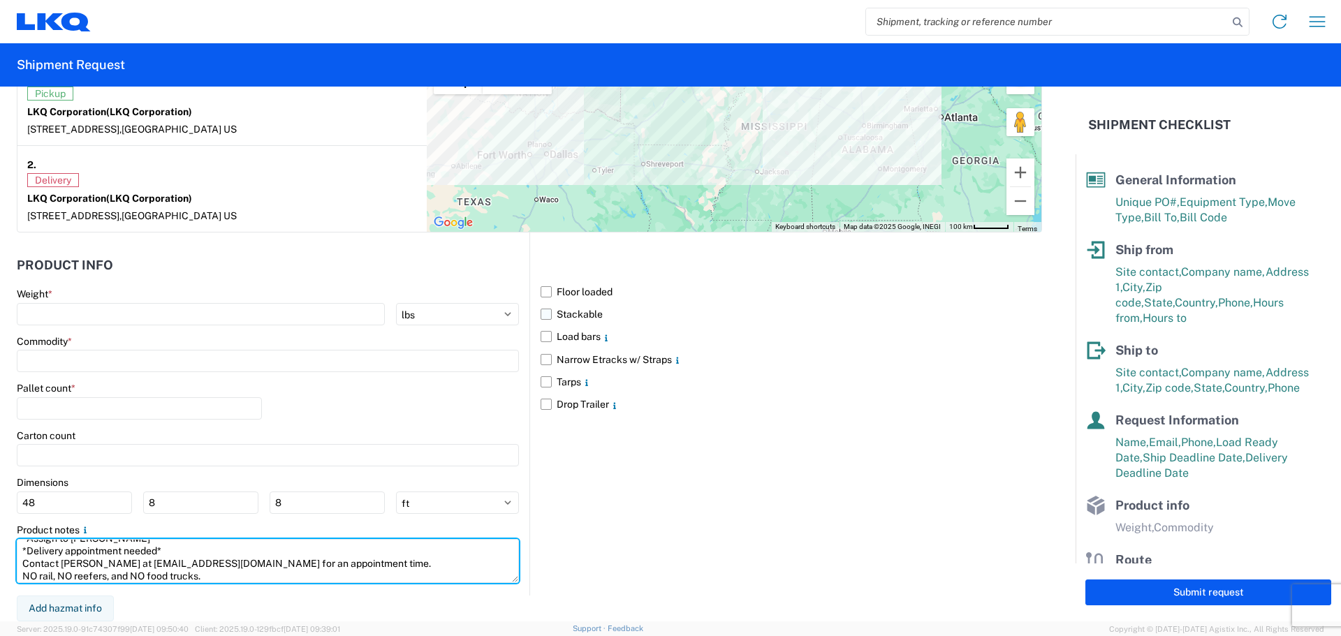
type textarea "*Assign to [PERSON_NAME]* *Delivery appointment needed* Contact [PERSON_NAME] a…"
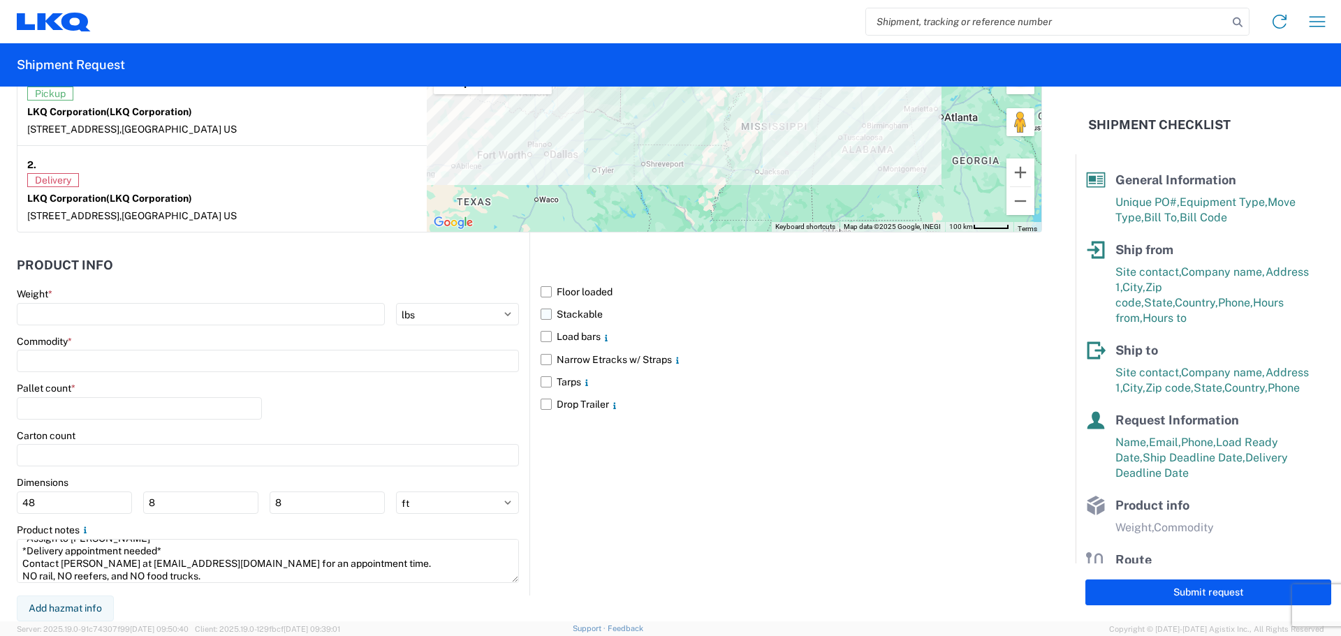
click at [541, 314] on label "Stackable" at bounding box center [791, 314] width 501 height 22
click at [0, 0] on input "Stackable" at bounding box center [0, 0] width 0 height 0
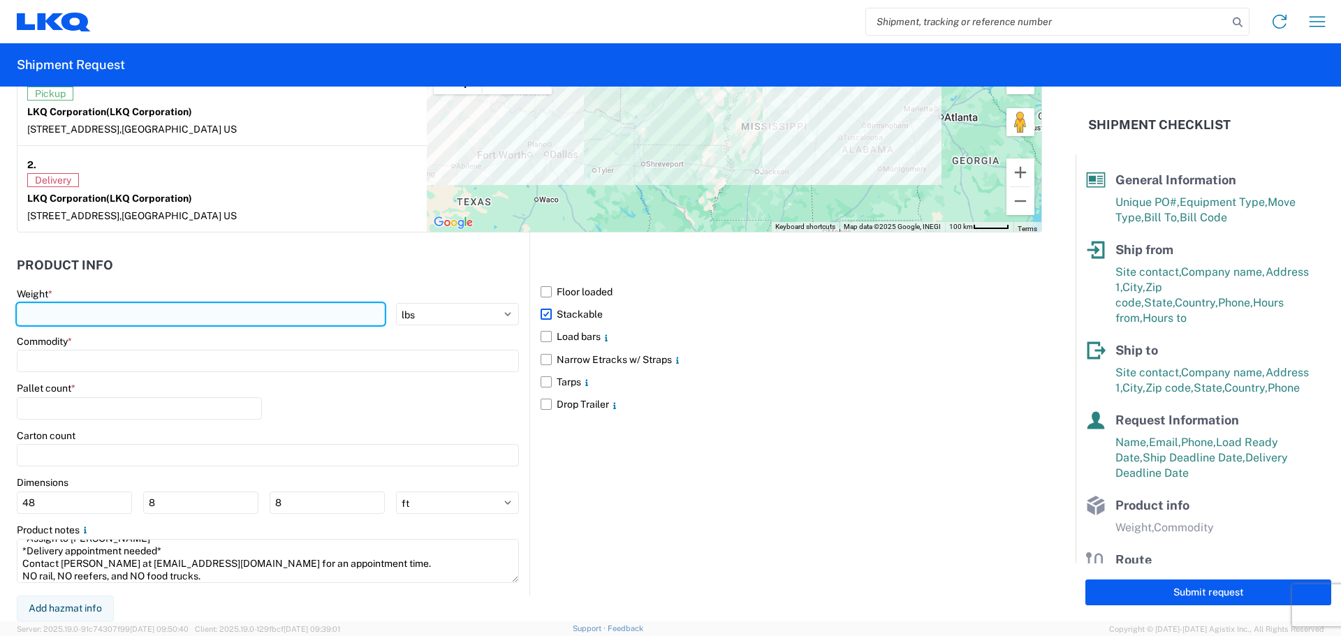
click at [84, 306] on input "number" at bounding box center [201, 314] width 368 height 22
type input "18900"
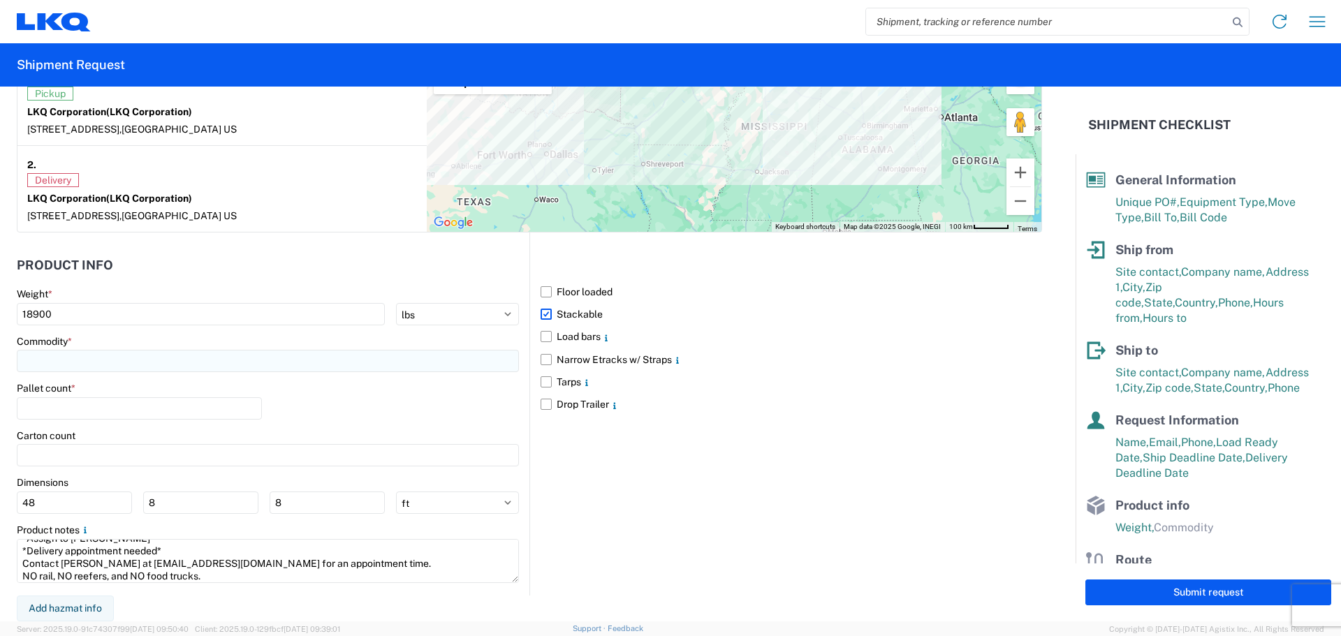
click at [119, 361] on input at bounding box center [268, 361] width 502 height 22
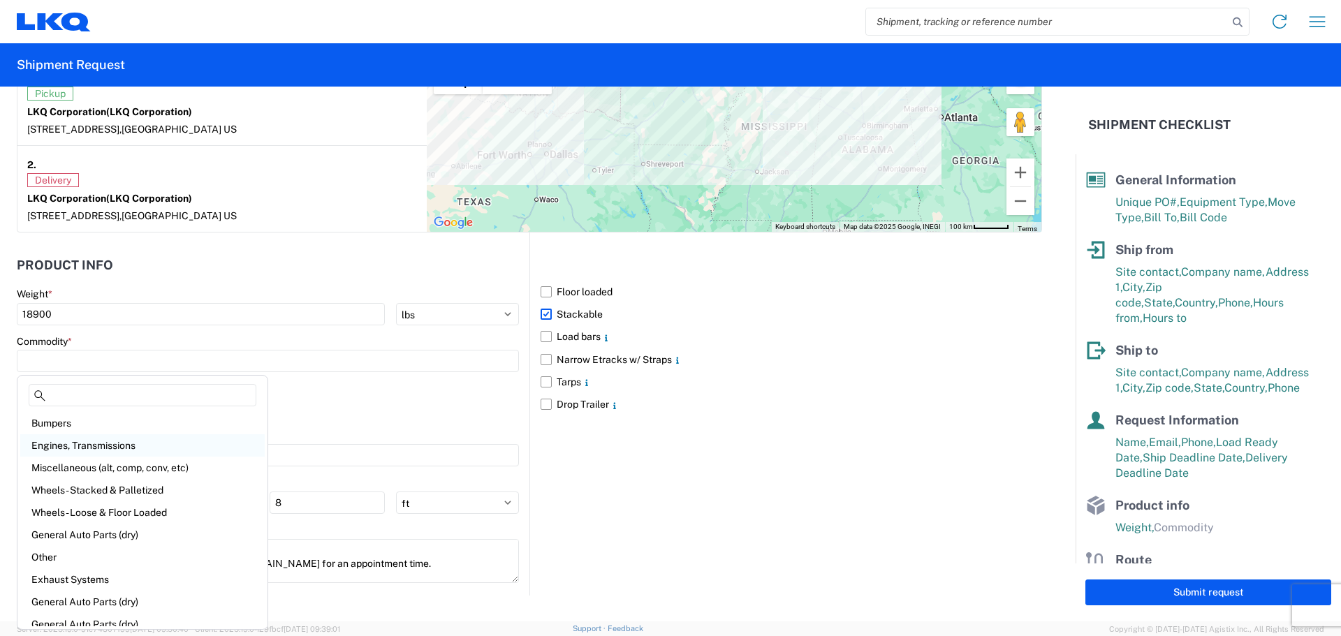
click at [137, 444] on div "Engines, Transmissions" at bounding box center [142, 445] width 244 height 22
type input "Engines, Transmissions"
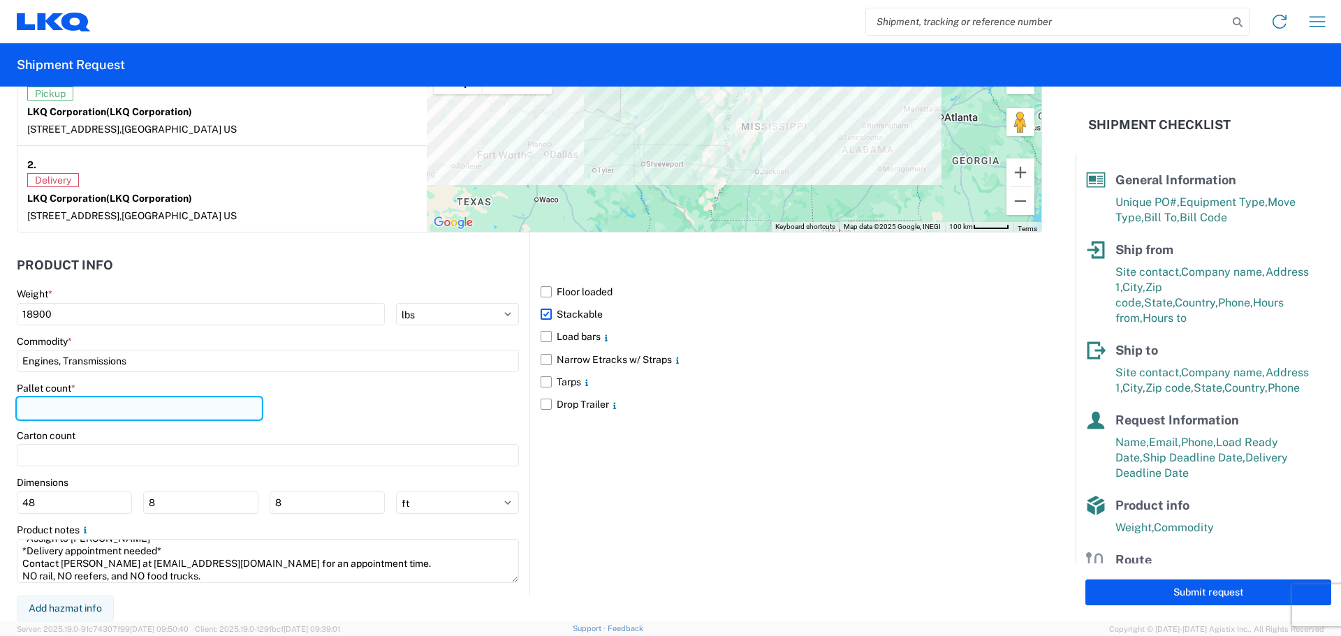
click at [112, 402] on input "number" at bounding box center [139, 408] width 245 height 22
type input "45"
click at [309, 399] on div "Pallet count * 45" at bounding box center [268, 405] width 502 height 47
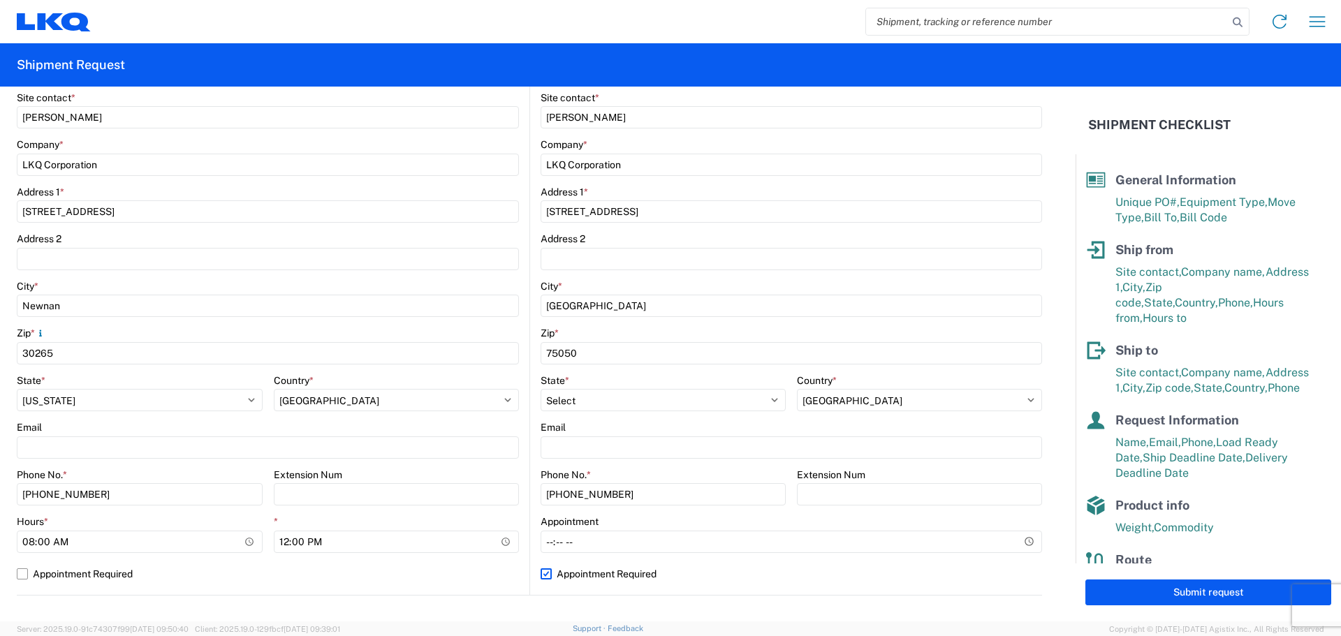
scroll to position [0, 0]
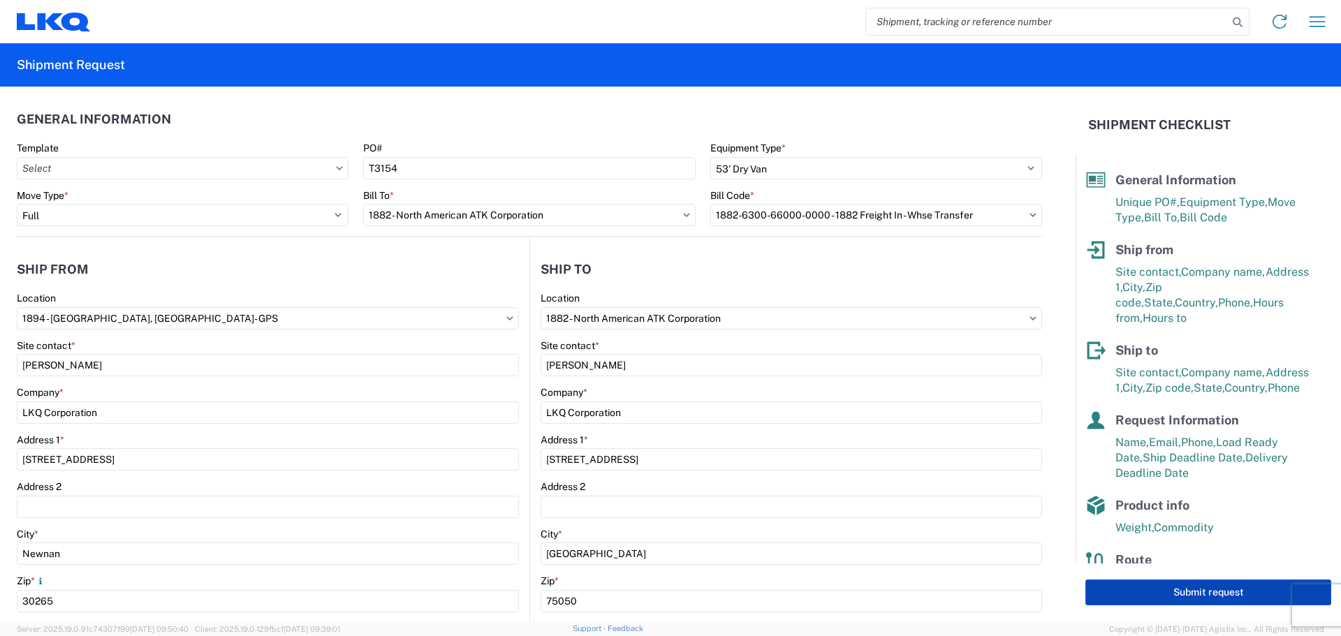
click at [1152, 591] on button "Submit request" at bounding box center [1208, 593] width 246 height 26
select select "GA"
select select "US"
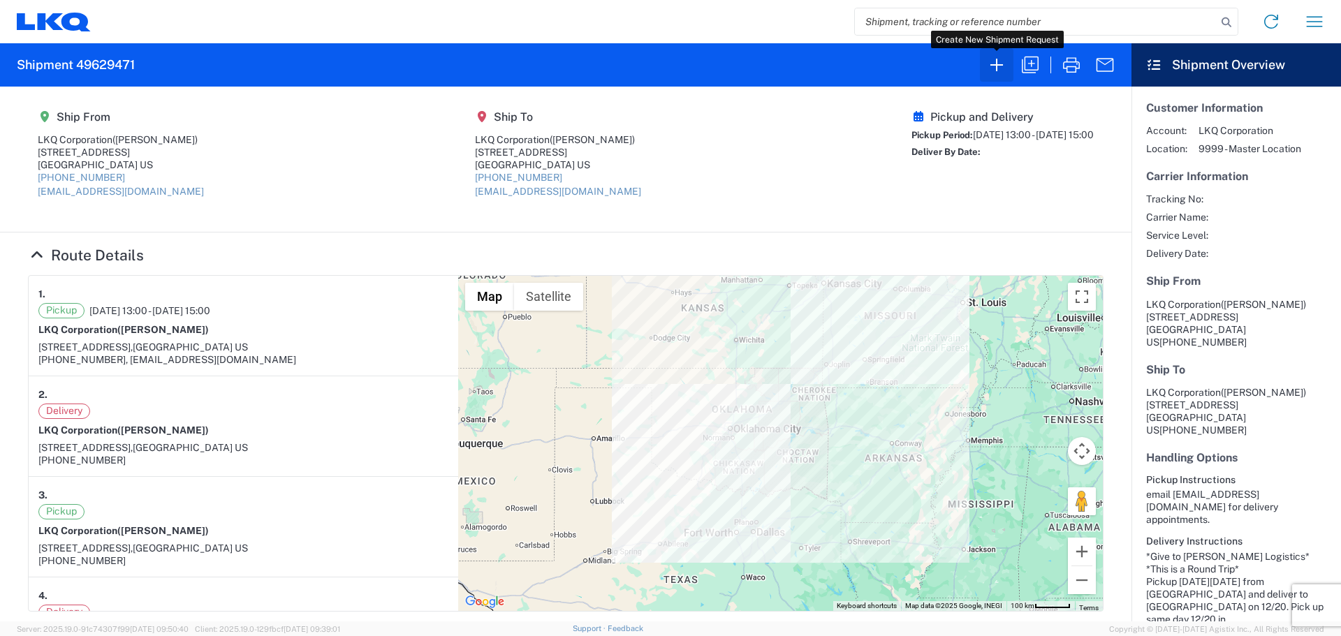
click at [995, 64] on icon "button" at bounding box center [996, 65] width 22 height 22
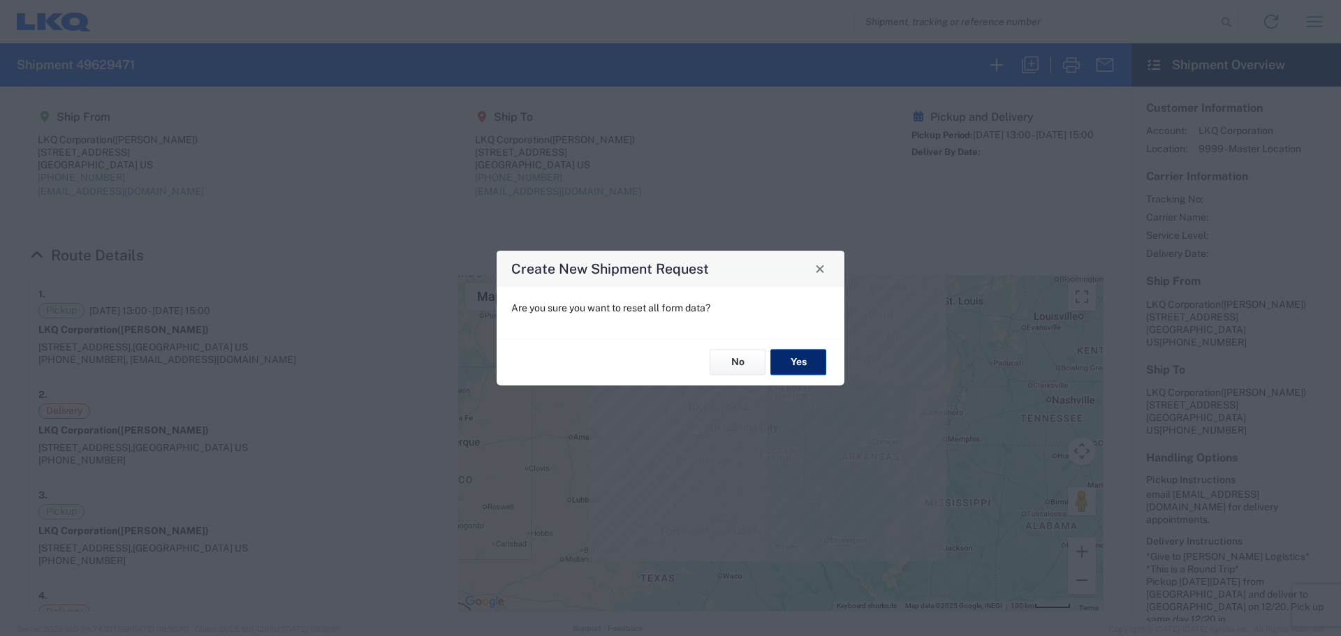
click at [814, 358] on button "Yes" at bounding box center [798, 363] width 56 height 26
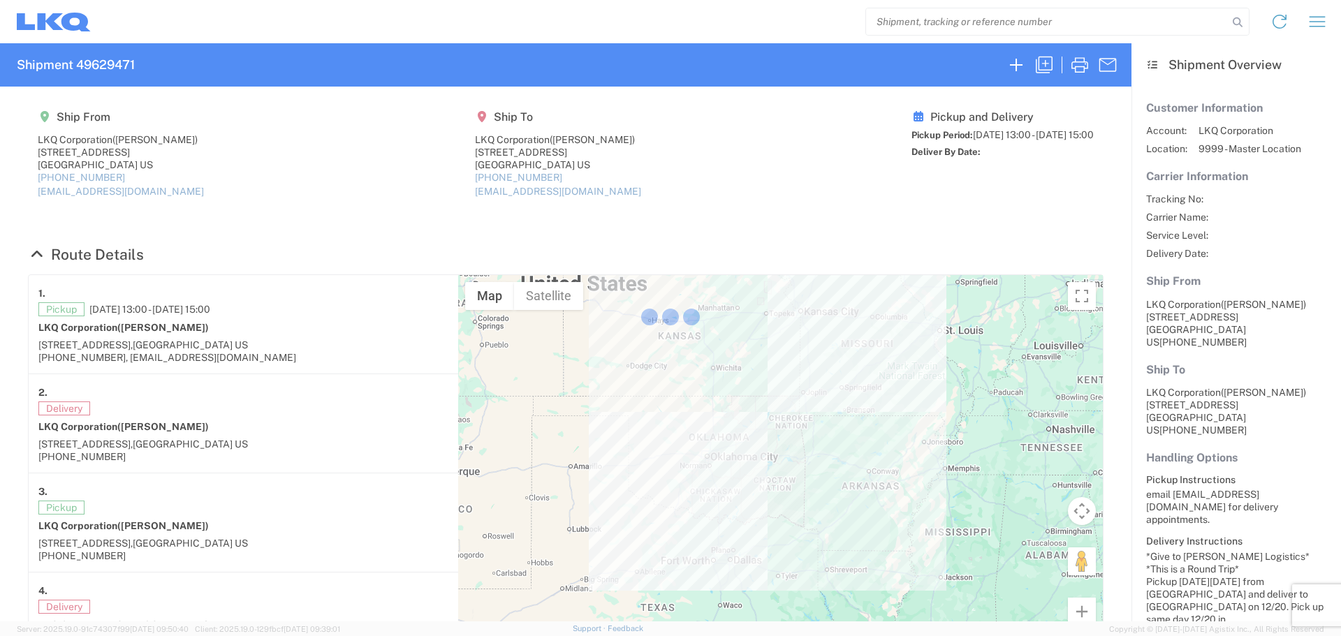
select select "FULL"
select select "LBS"
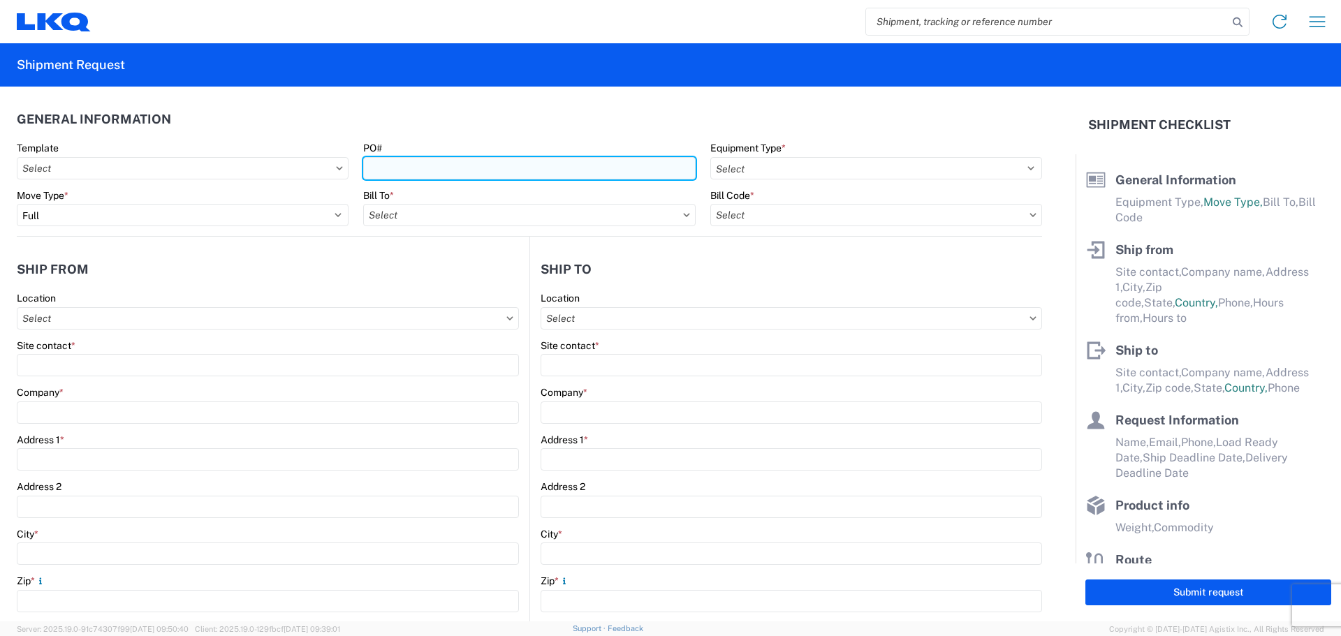
click at [446, 168] on input "PO#" at bounding box center [529, 168] width 332 height 22
type input "TriStar091625"
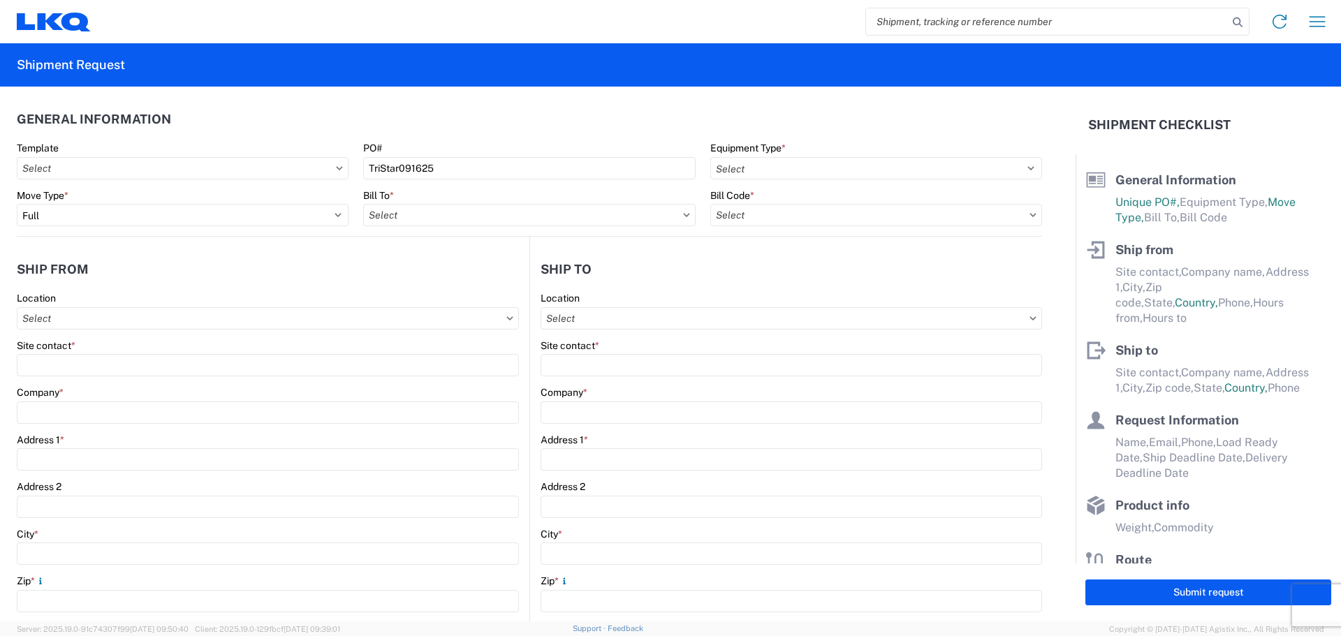
click at [529, 119] on header "General Information" at bounding box center [529, 118] width 1025 height 31
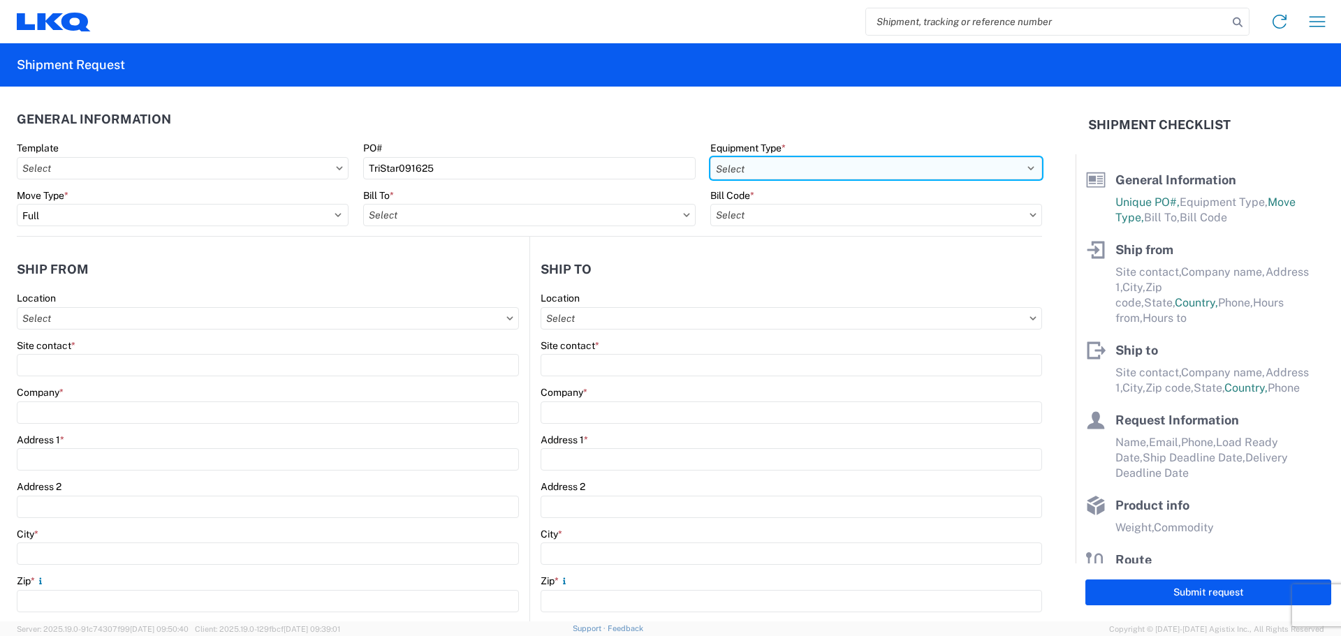
click at [777, 159] on select "Select 53’ Dry Van Flatbed Dropdeck (van) Lowboy (flatbed) Rail" at bounding box center [876, 168] width 332 height 22
select select "STDV"
click at [710, 157] on select "Select 53’ Dry Van Flatbed Dropdeck (van) Lowboy (flatbed) Rail" at bounding box center [876, 168] width 332 height 22
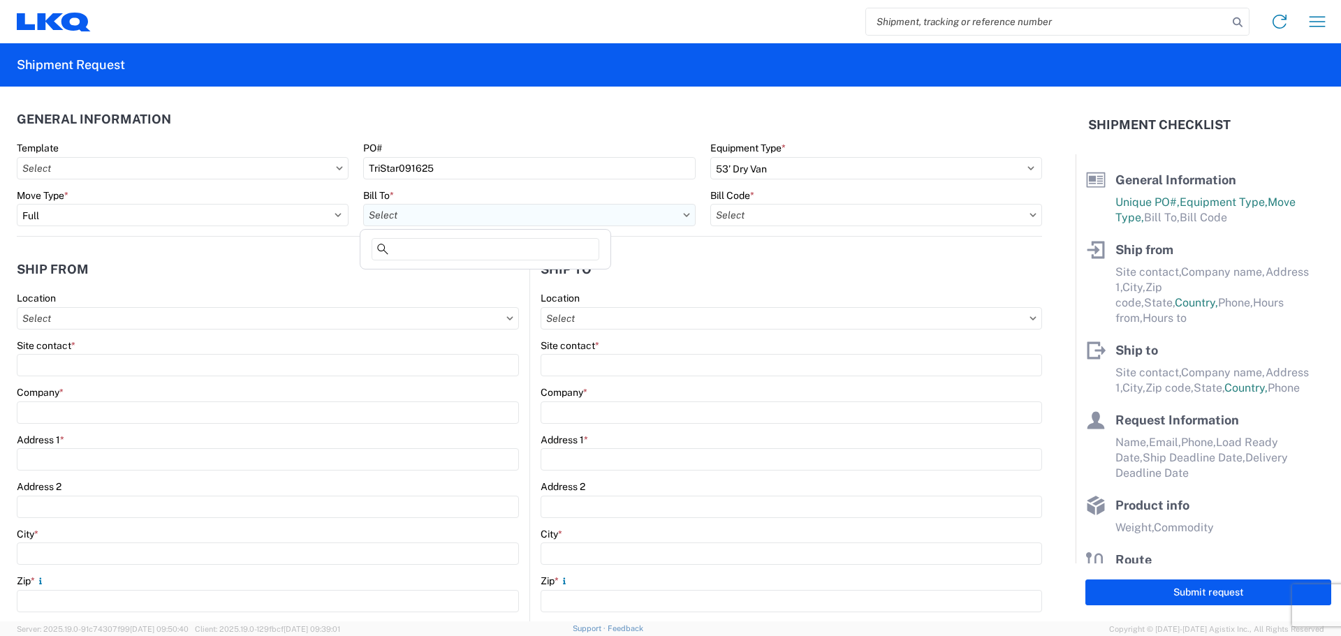
click at [458, 214] on input "text" at bounding box center [529, 215] width 332 height 22
type input "1882"
click at [471, 277] on div "1882 - North American ATK Corporation" at bounding box center [485, 277] width 244 height 22
type input "1882 - North American ATK Corporation"
click at [755, 209] on input "text" at bounding box center [876, 215] width 332 height 22
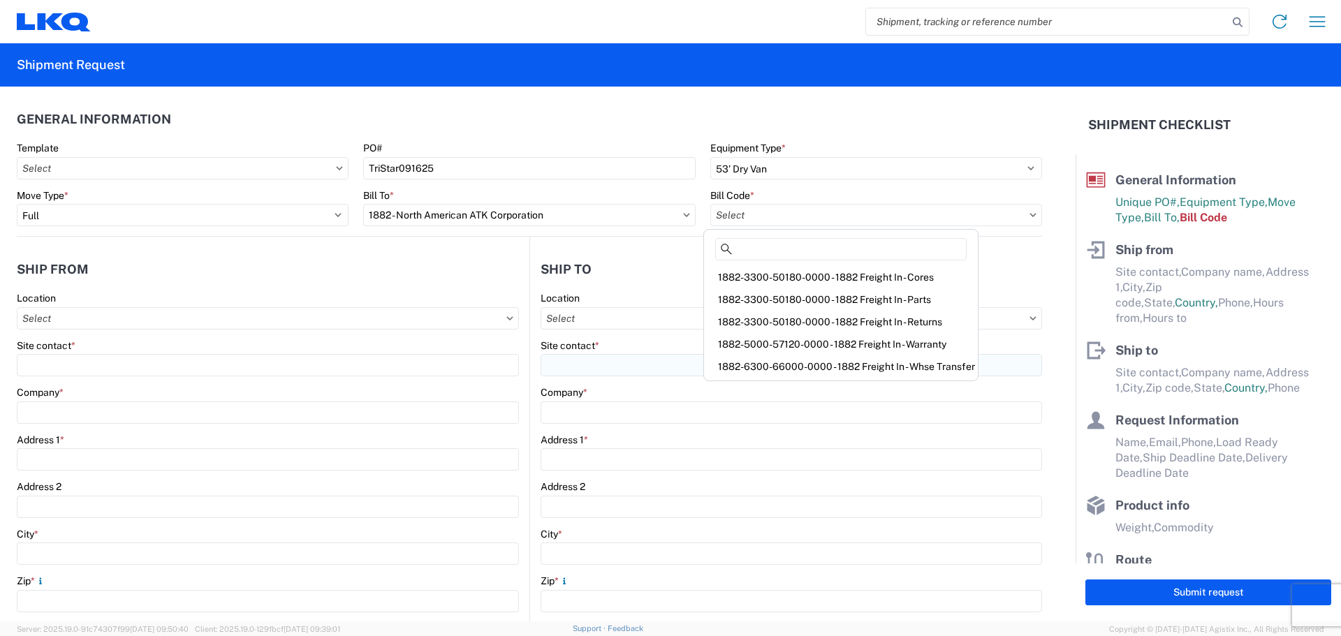
click at [814, 363] on div "1882-6300-66000-0000 - 1882 Freight In - Whse Transfer" at bounding box center [841, 366] width 268 height 22
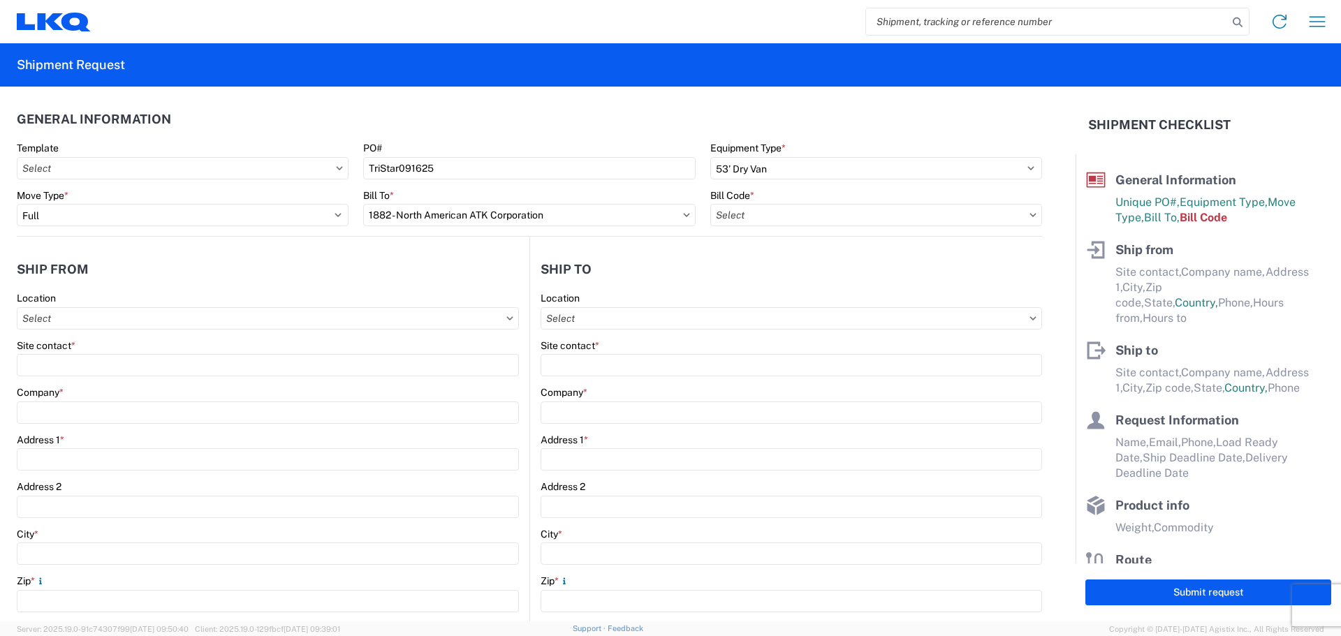
type input "1882-6300-66000-0000 - 1882 Freight In - Whse Transfer"
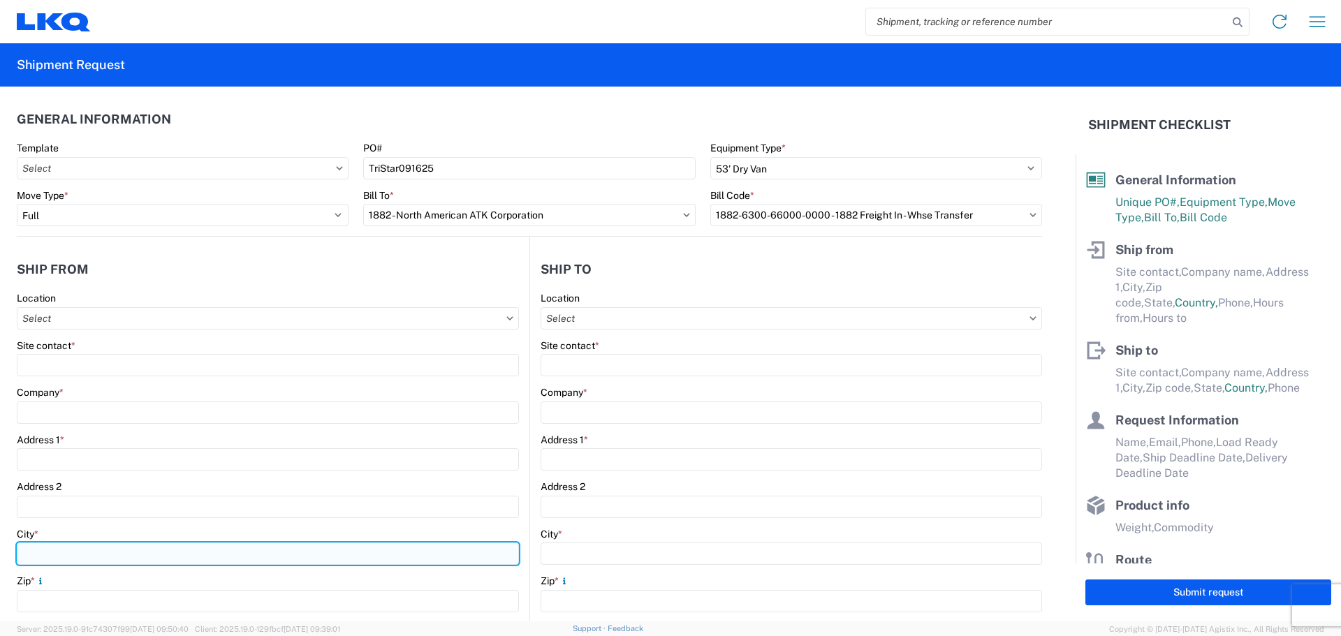
click at [44, 550] on input "City *" at bounding box center [268, 554] width 502 height 22
type input "Bal"
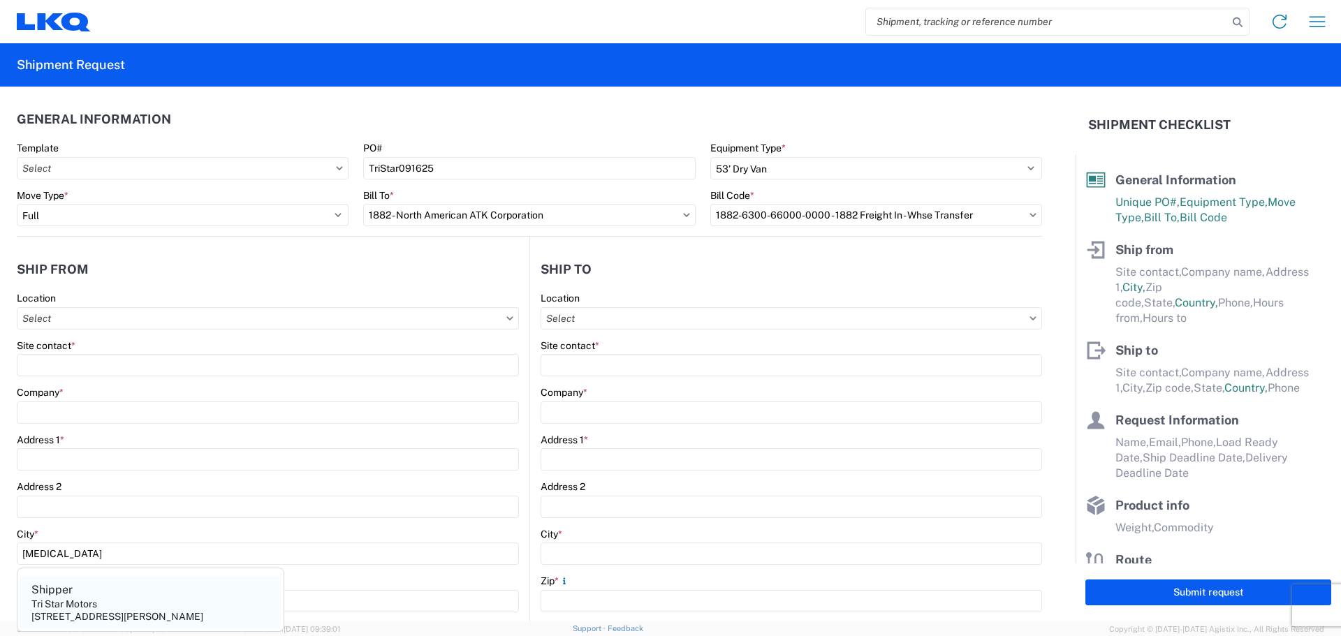
click at [107, 619] on div "320 10th Avenue, Baldwin, WI, 54002, US" at bounding box center [117, 616] width 172 height 13
type input "Shipper"
type input "Tri Star Motors"
type input "320 10th Avenue"
type input "Baldwin"
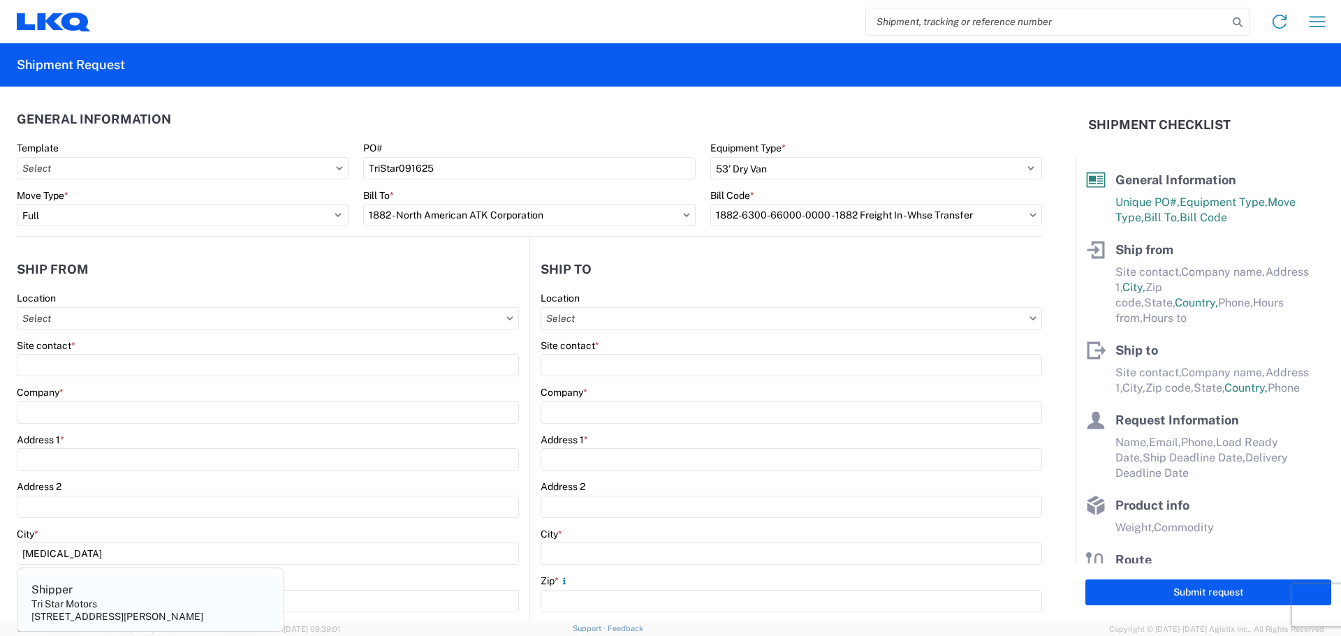
type input "54002"
select select "WI"
select select "US"
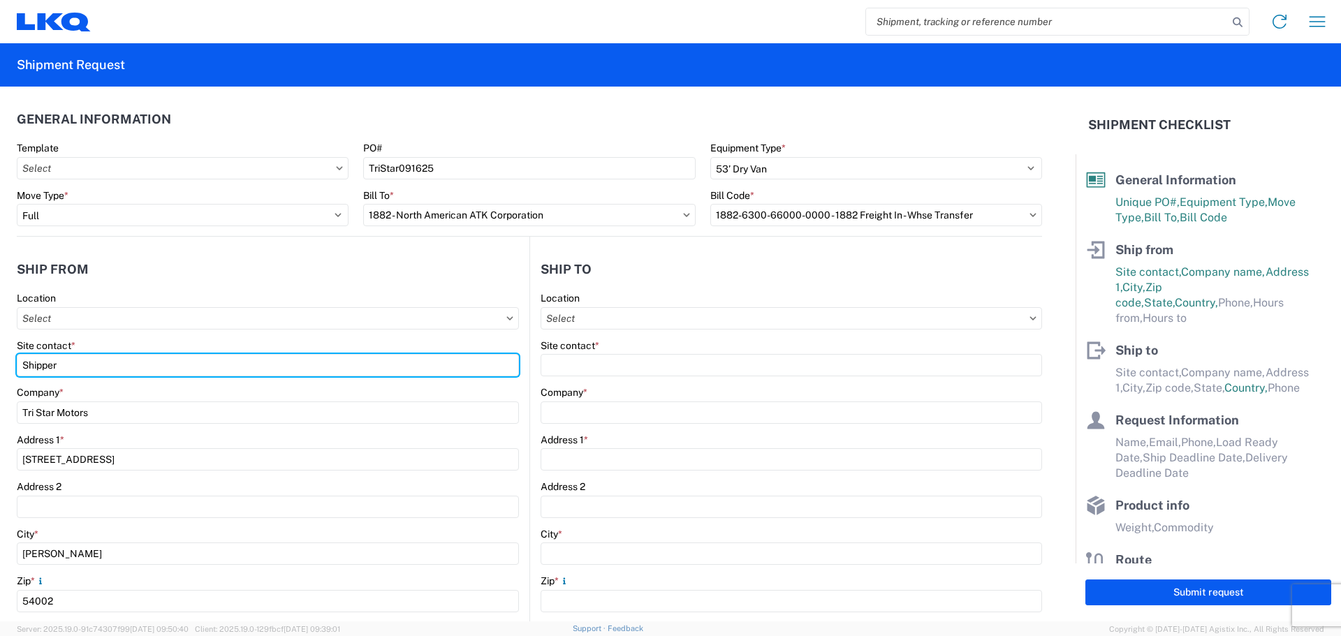
click at [0, 362] on form "General Information Template PO# TriStar091625 Equipment Type * Select 53’ Dry …" at bounding box center [537, 354] width 1075 height 535
type input "Blake"
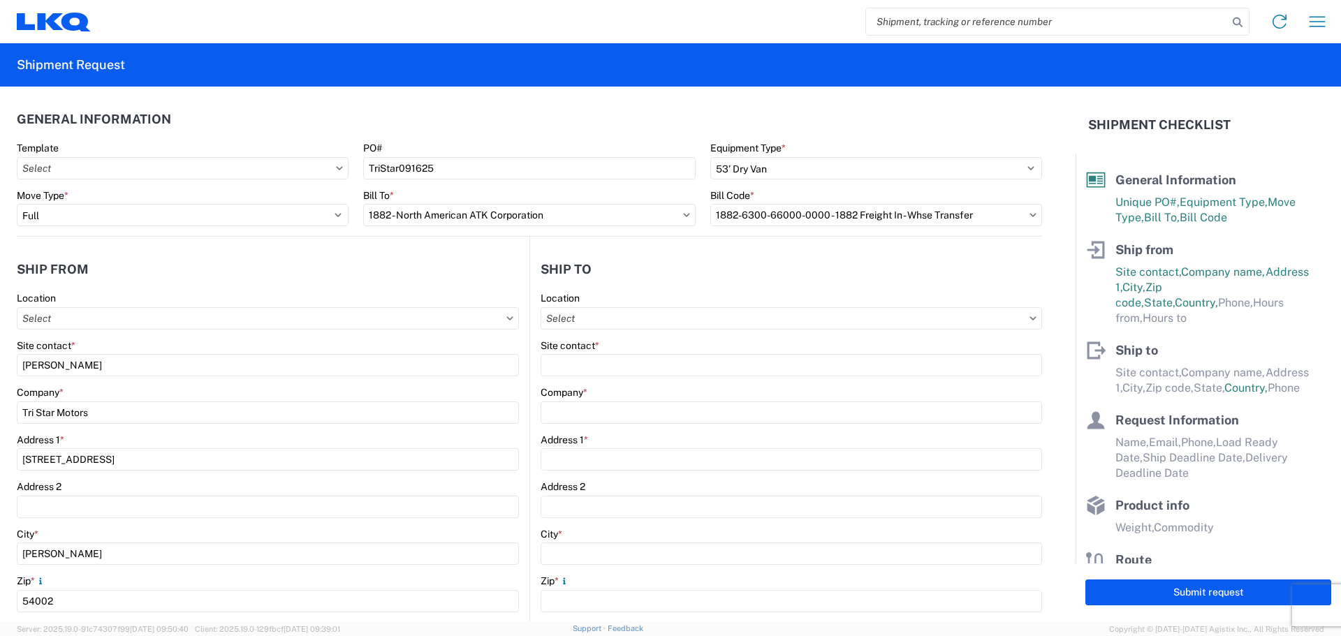
click at [110, 265] on header "Ship from" at bounding box center [273, 268] width 513 height 31
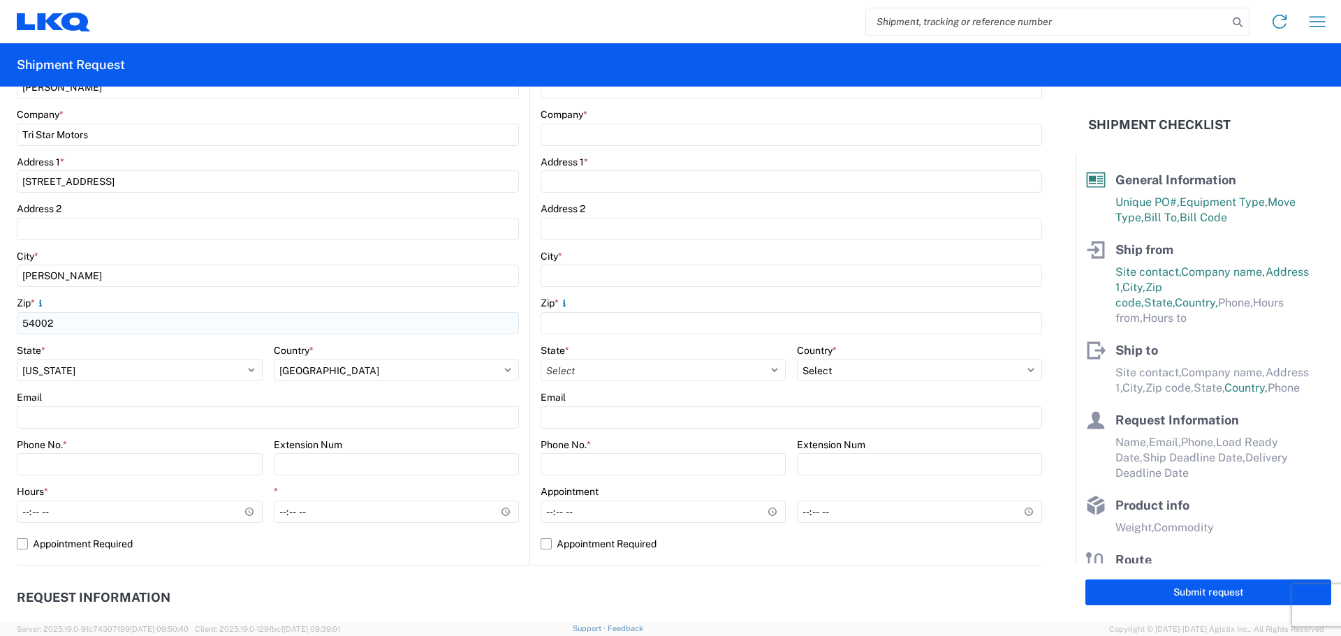
scroll to position [279, 0]
click at [72, 457] on input "Phone No. *" at bounding box center [140, 463] width 246 height 22
type input "800-322-5859"
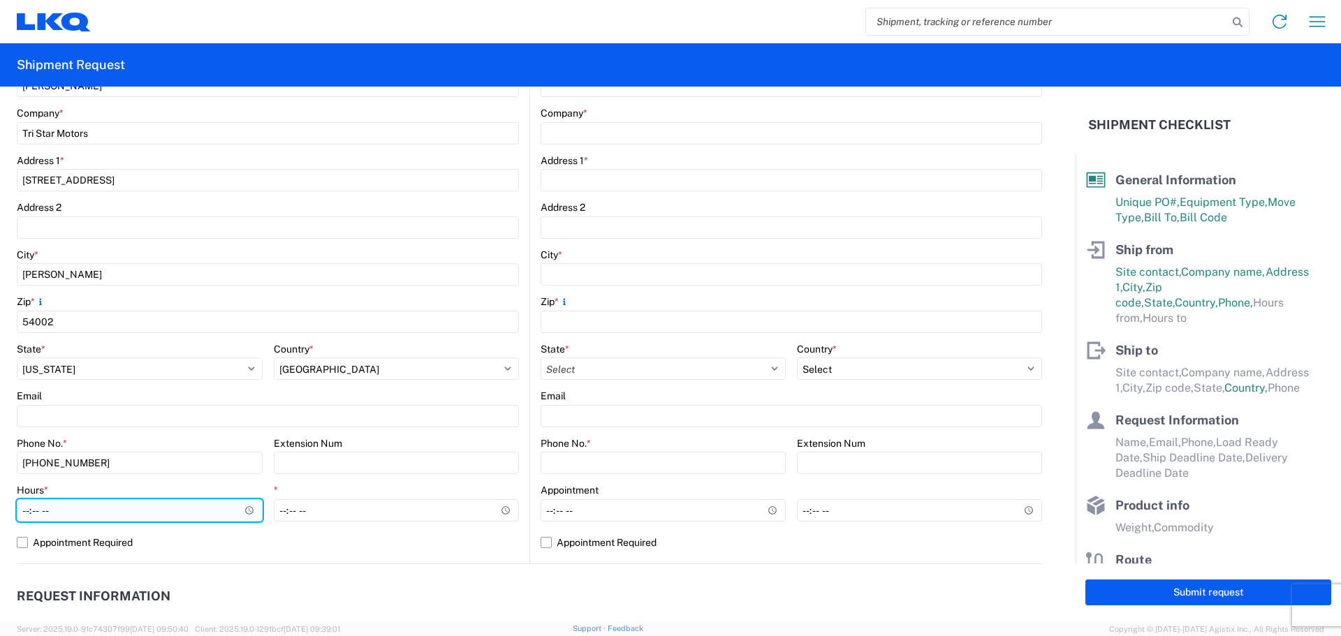
click at [20, 513] on input "Hours *" at bounding box center [140, 510] width 246 height 22
type input "11:00"
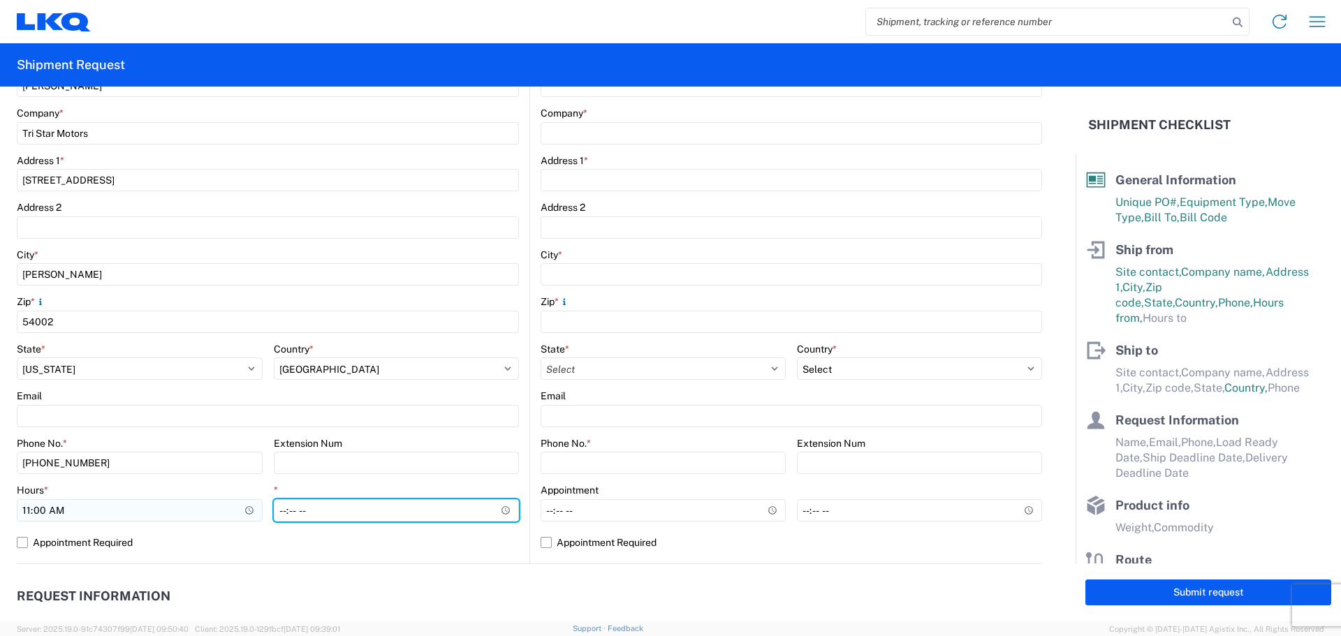
type input "15:00"
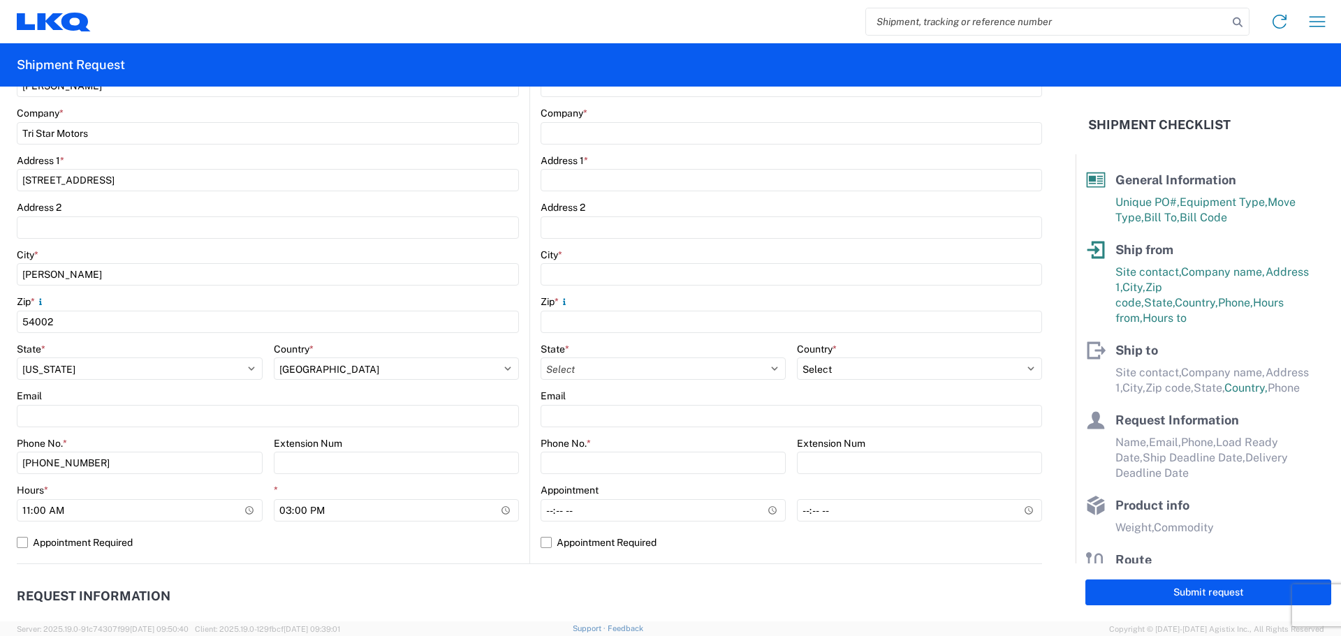
click at [717, 578] on agx-request-info "Request Information Name * Email * Merchant Phone * Load Ready Date * Ship Dead…" at bounding box center [529, 639] width 1025 height 150
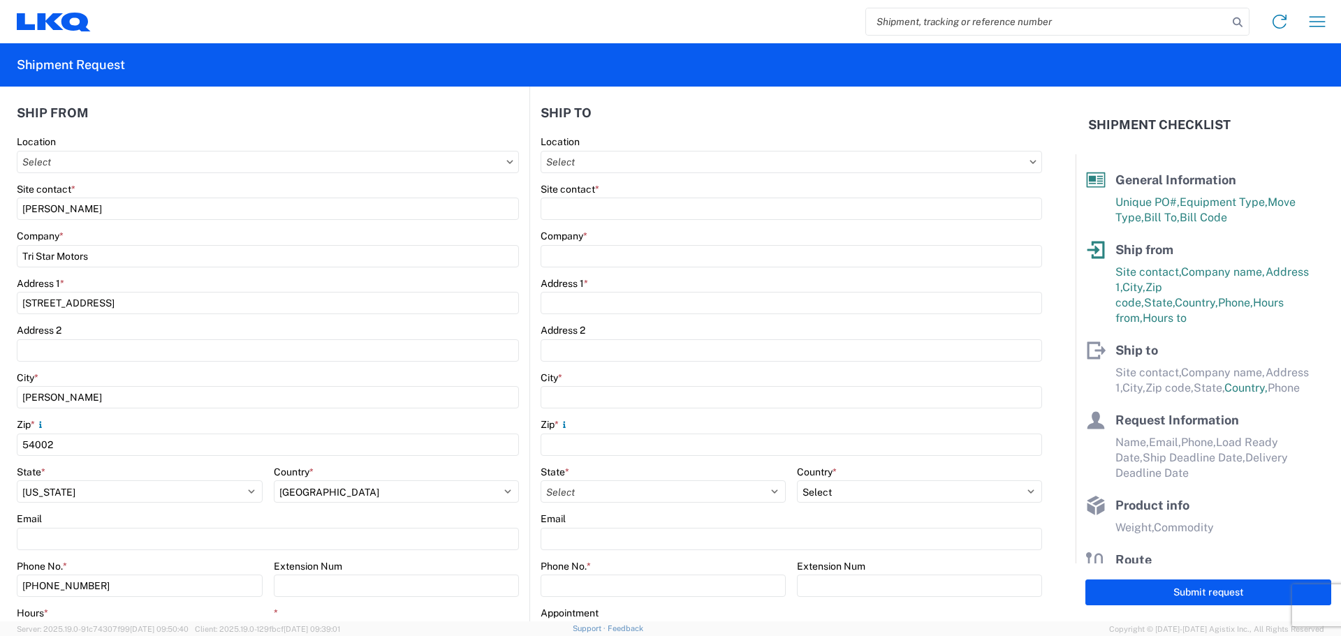
scroll to position [0, 0]
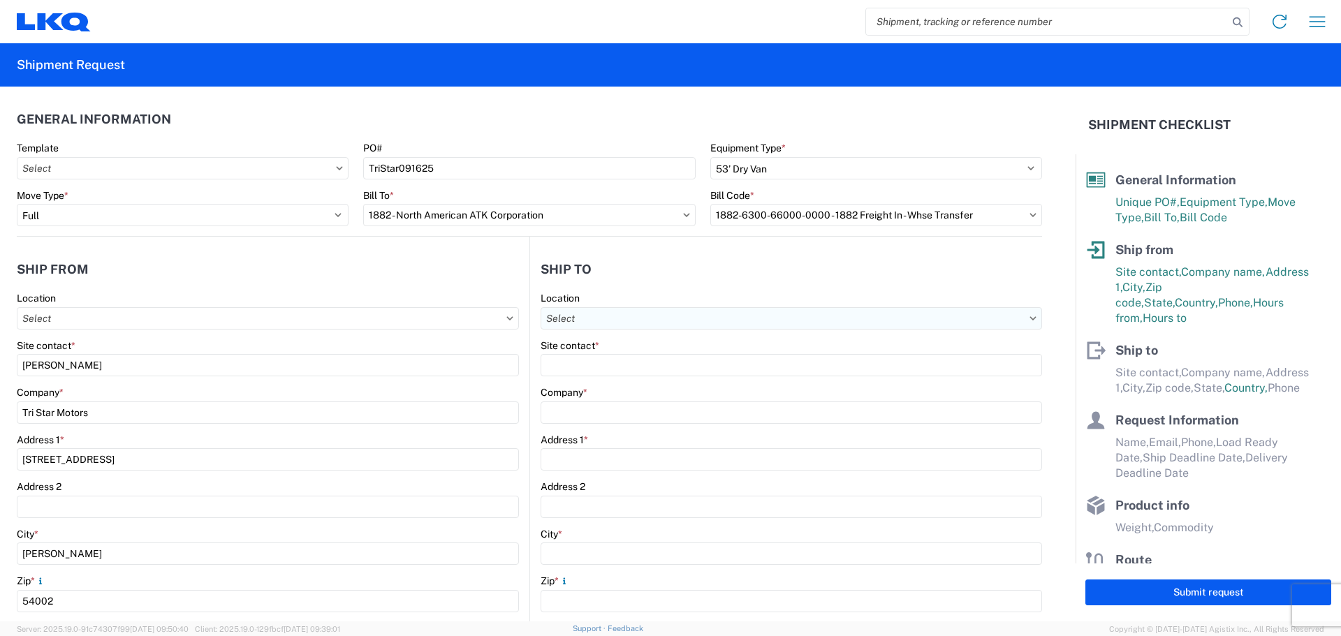
click at [635, 314] on input "text" at bounding box center [791, 318] width 501 height 22
type input "1882"
click at [626, 375] on div "1882 - North American ATK Corporation" at bounding box center [661, 380] width 244 height 22
type input "1882 - North American ATK Corporation"
type input "LKQ Corporation"
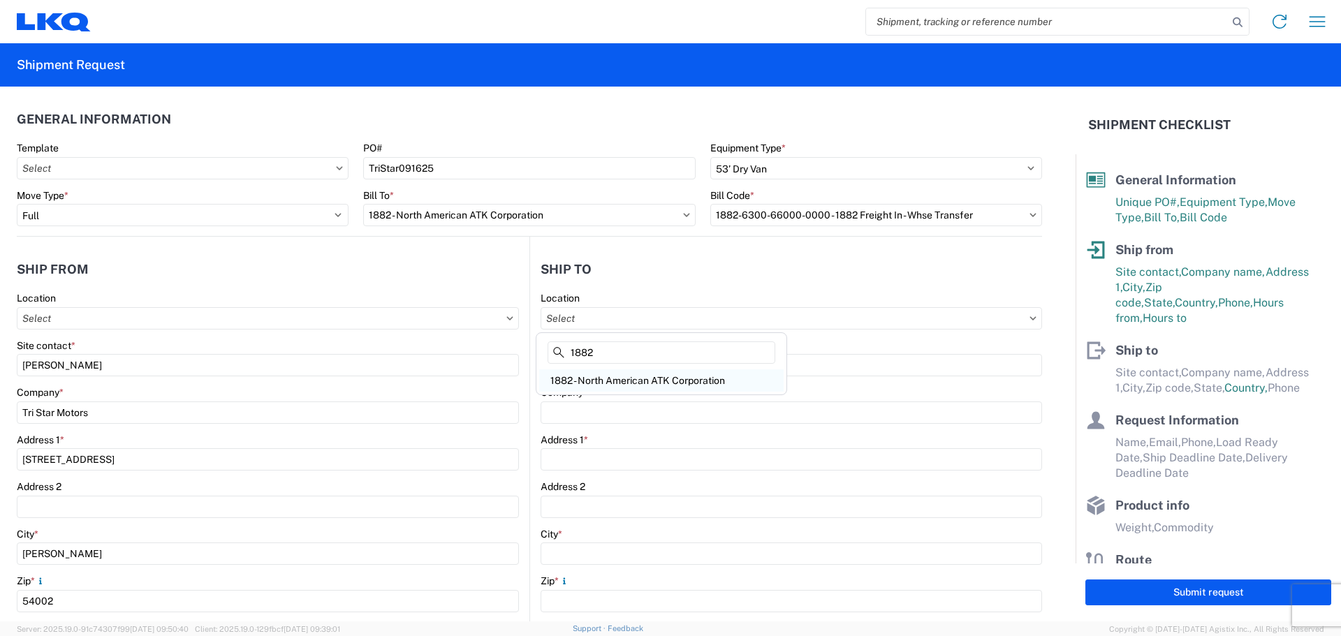
type input "[STREET_ADDRESS]"
type input "[GEOGRAPHIC_DATA]"
type input "75050"
select select "US"
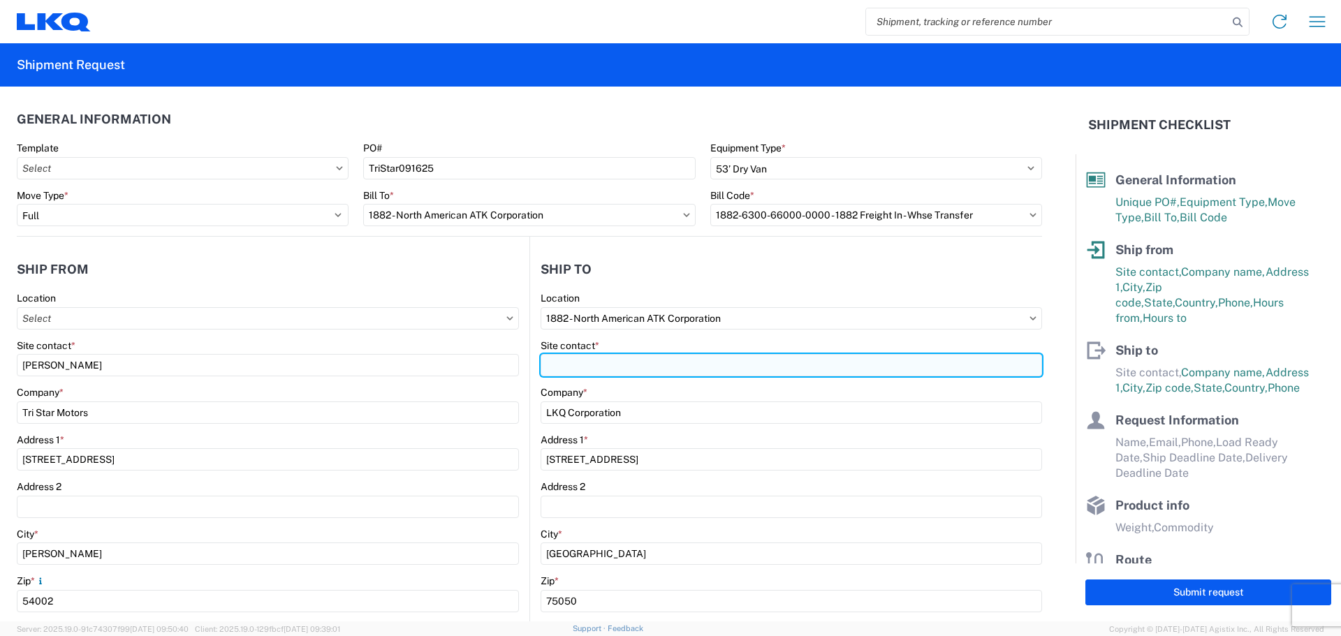
click at [622, 364] on input "Site contact *" at bounding box center [791, 365] width 501 height 22
type input "[PERSON_NAME]"
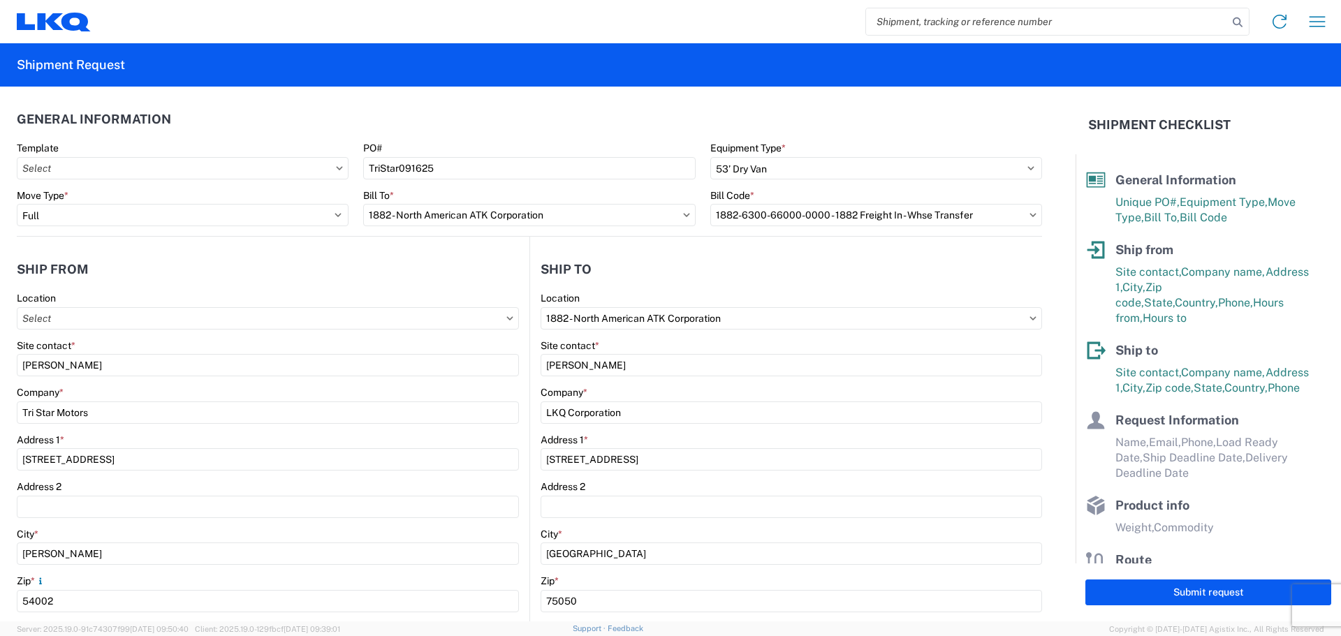
click at [619, 272] on header "Ship to" at bounding box center [786, 268] width 512 height 31
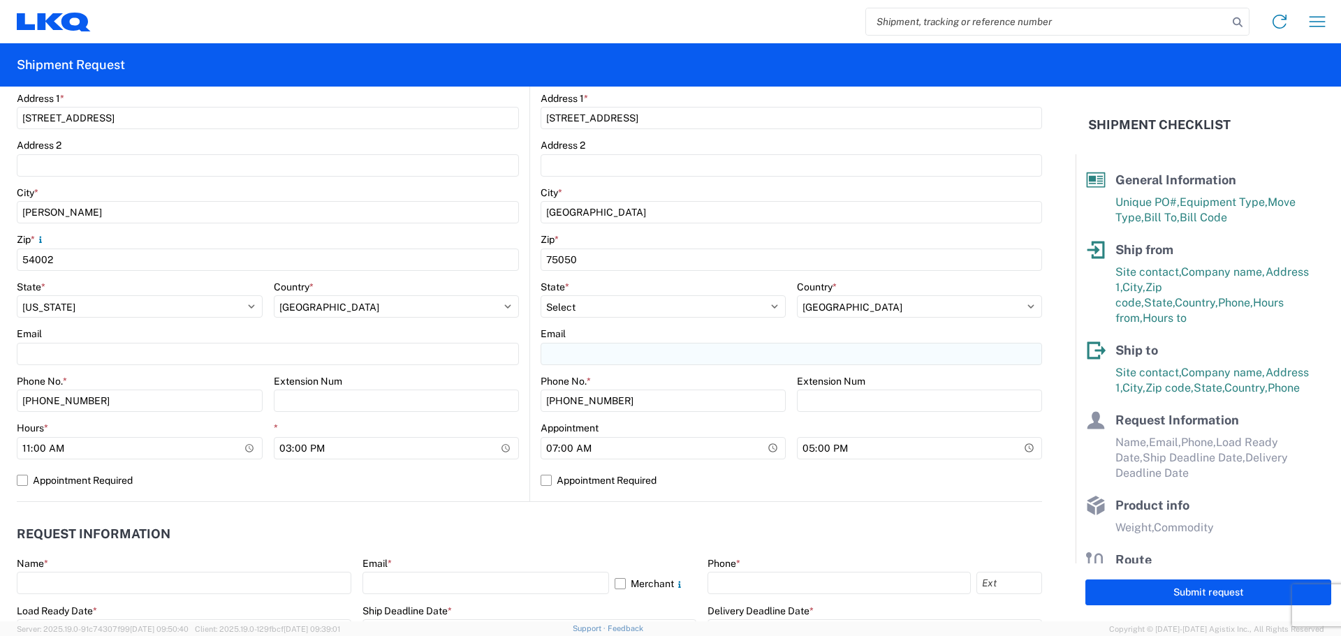
scroll to position [372, 0]
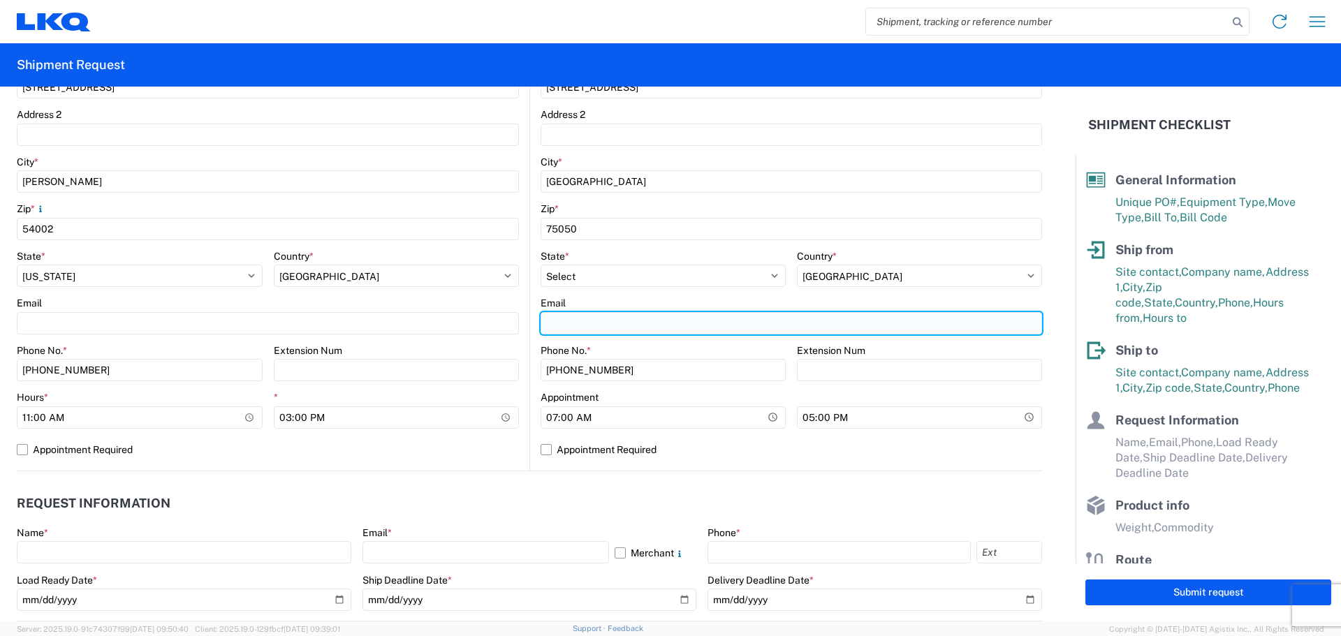
click at [596, 325] on input "Email" at bounding box center [791, 323] width 501 height 22
type input "[EMAIL_ADDRESS][DOMAIN_NAME]"
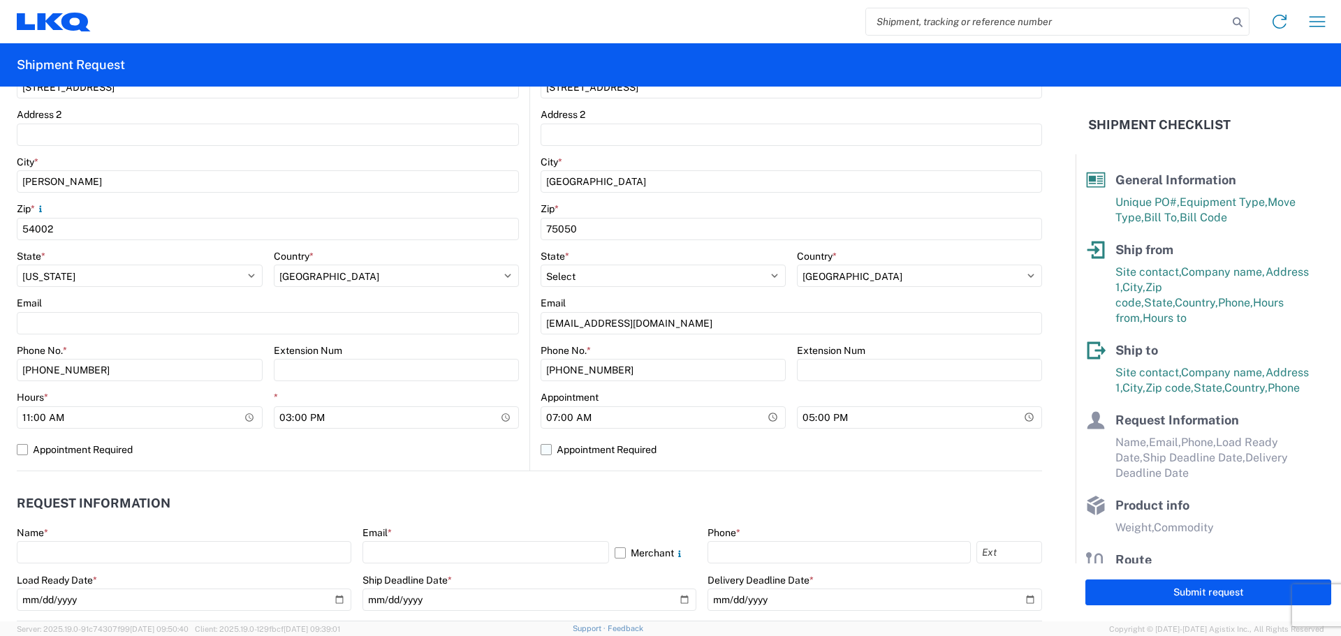
drag, startPoint x: 543, startPoint y: 446, endPoint x: 557, endPoint y: 439, distance: 15.6
click at [542, 446] on label "Appointment Required" at bounding box center [791, 450] width 501 height 22
click at [0, 0] on input "Appointment Required" at bounding box center [0, 0] width 0 height 0
select select "[GEOGRAPHIC_DATA]"
select select "US"
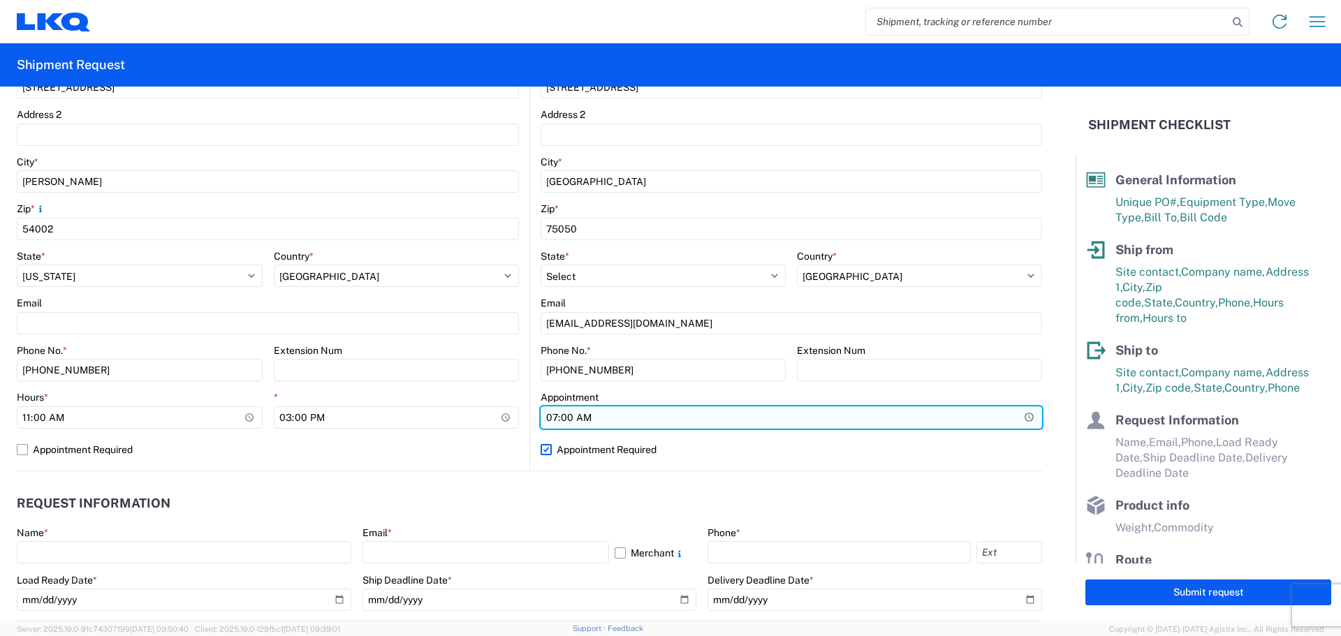
click at [574, 416] on input "07:00" at bounding box center [791, 417] width 501 height 22
click at [559, 412] on input "Hours *" at bounding box center [791, 417] width 501 height 22
click at [541, 420] on input "Hours *" at bounding box center [791, 417] width 501 height 22
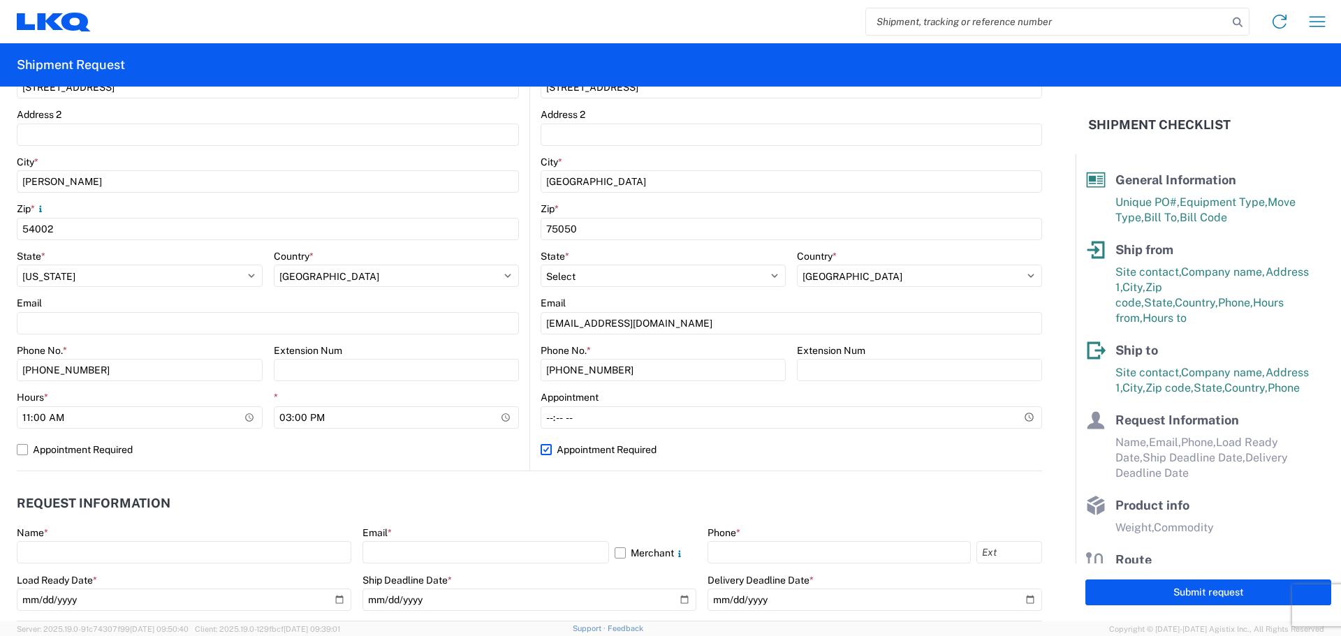
click at [480, 503] on header "Request Information" at bounding box center [529, 503] width 1025 height 31
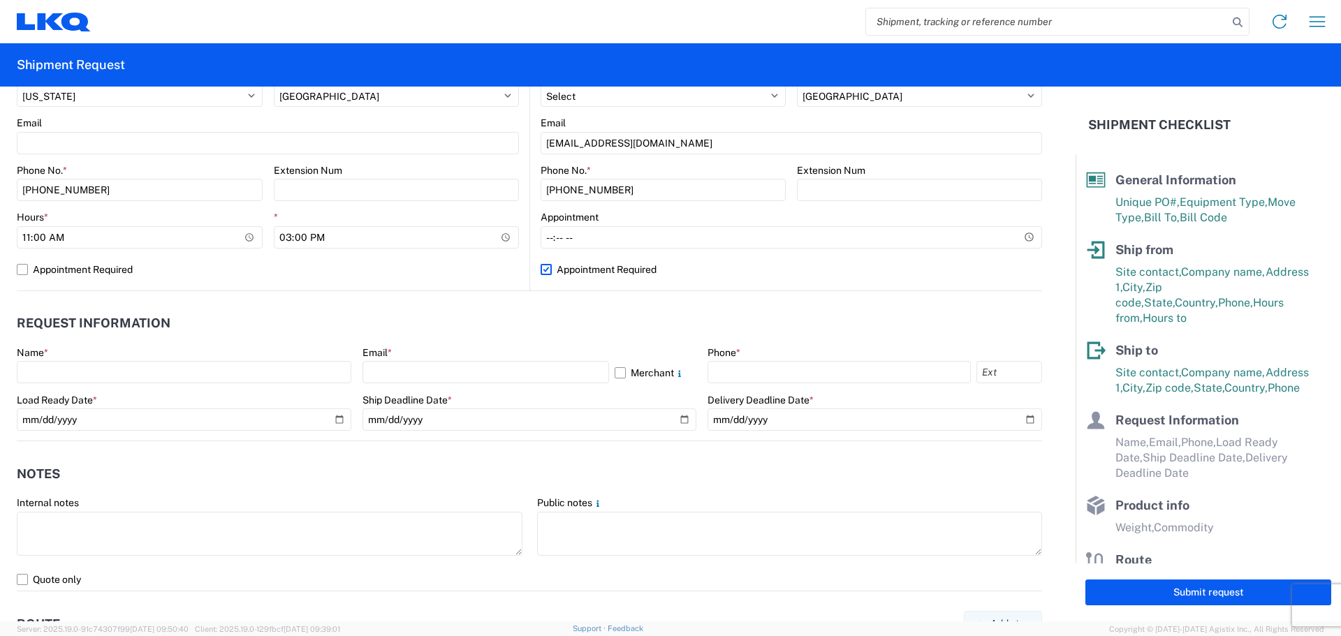
scroll to position [559, 0]
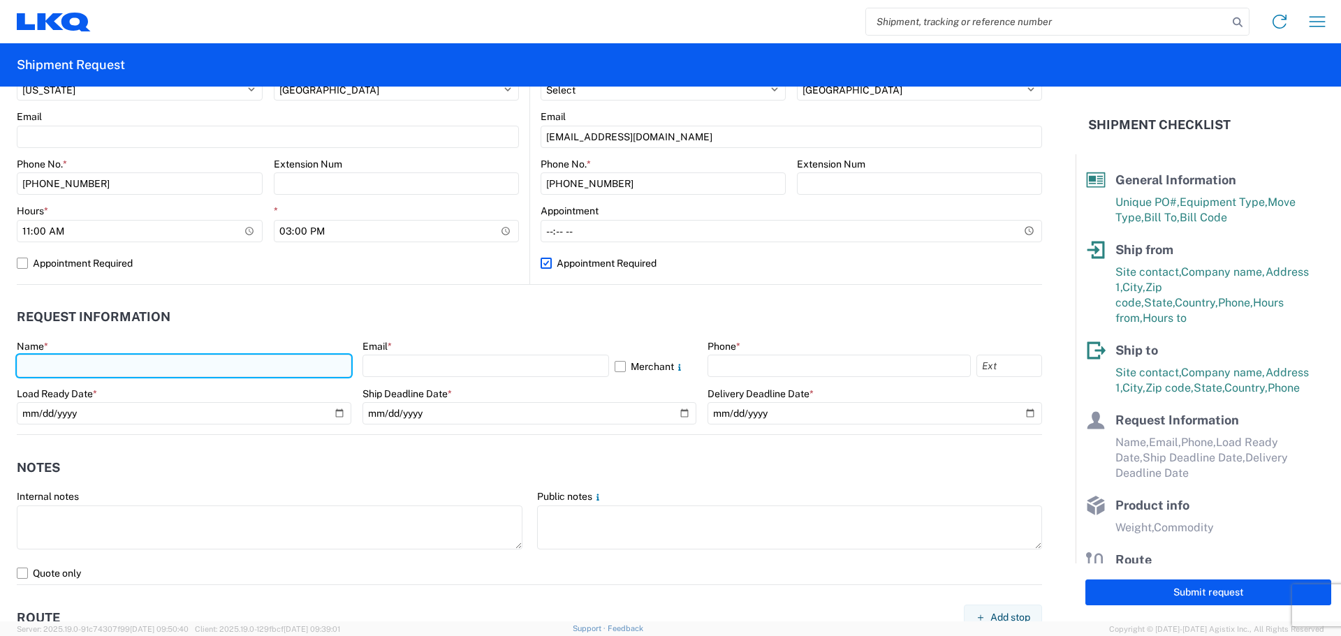
click at [97, 374] on input "text" at bounding box center [184, 366] width 335 height 22
type input "[PERSON_NAME]"
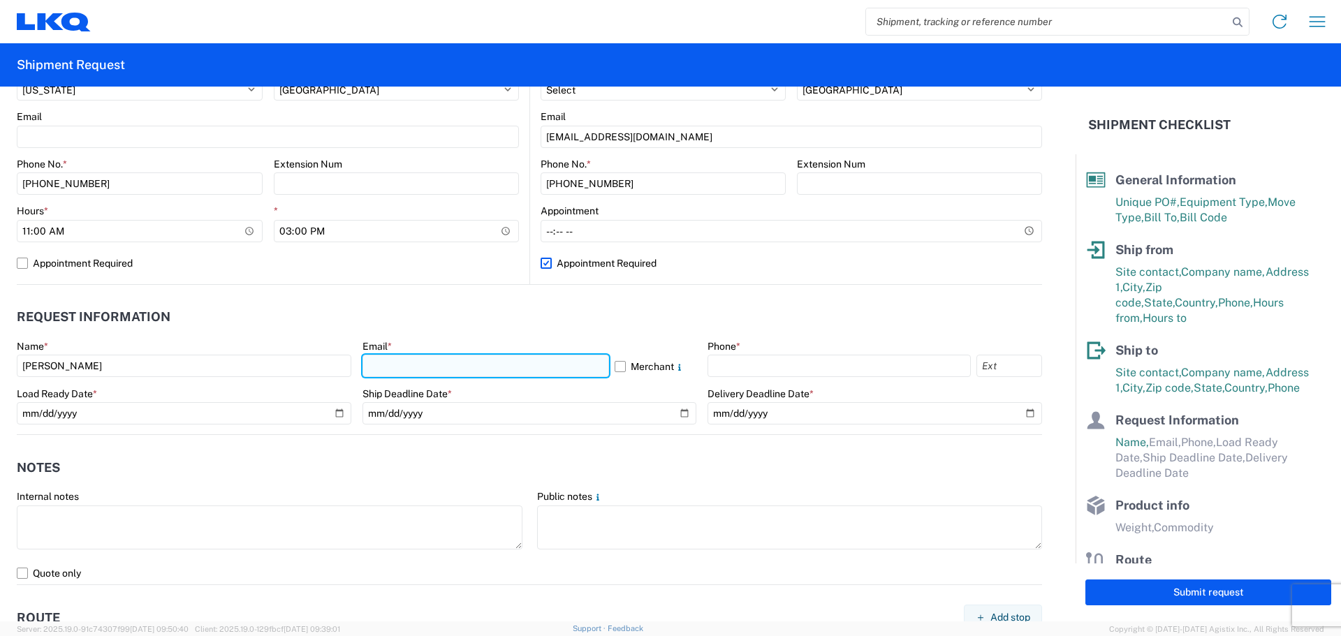
click at [457, 365] on input "text" at bounding box center [485, 366] width 247 height 22
type input "[EMAIL_ADDRESS][DOMAIN_NAME]"
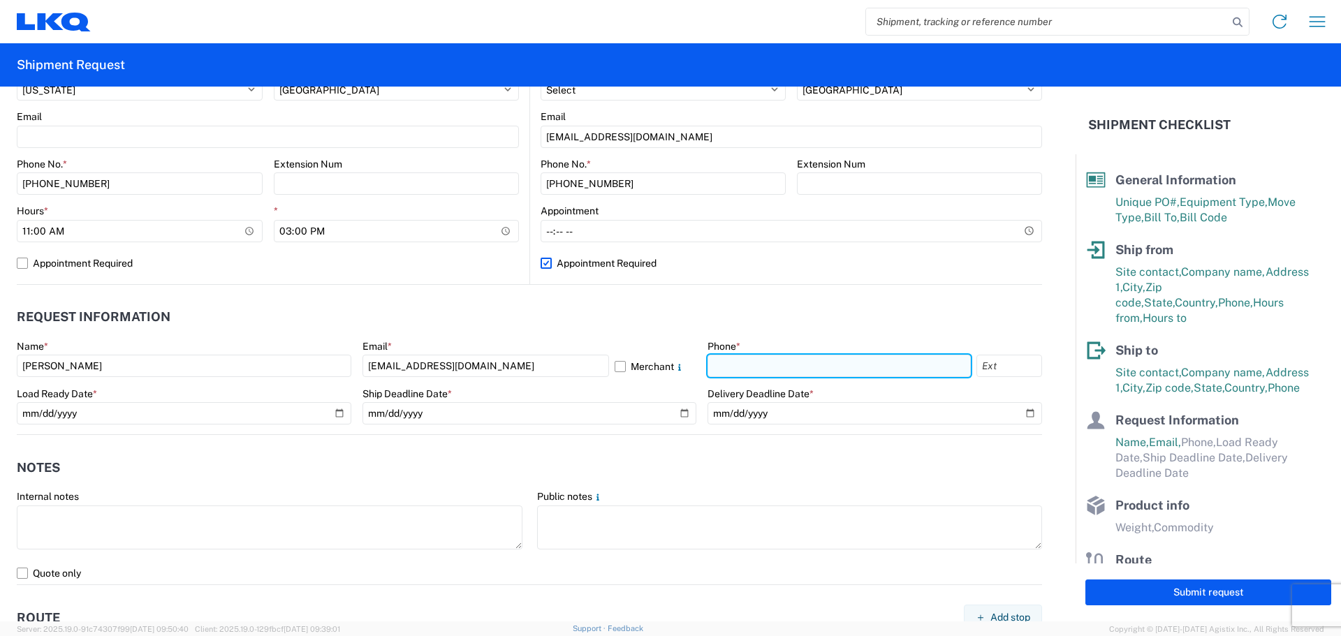
click at [772, 364] on input "text" at bounding box center [838, 366] width 263 height 22
type input "[PHONE_NUMBER]"
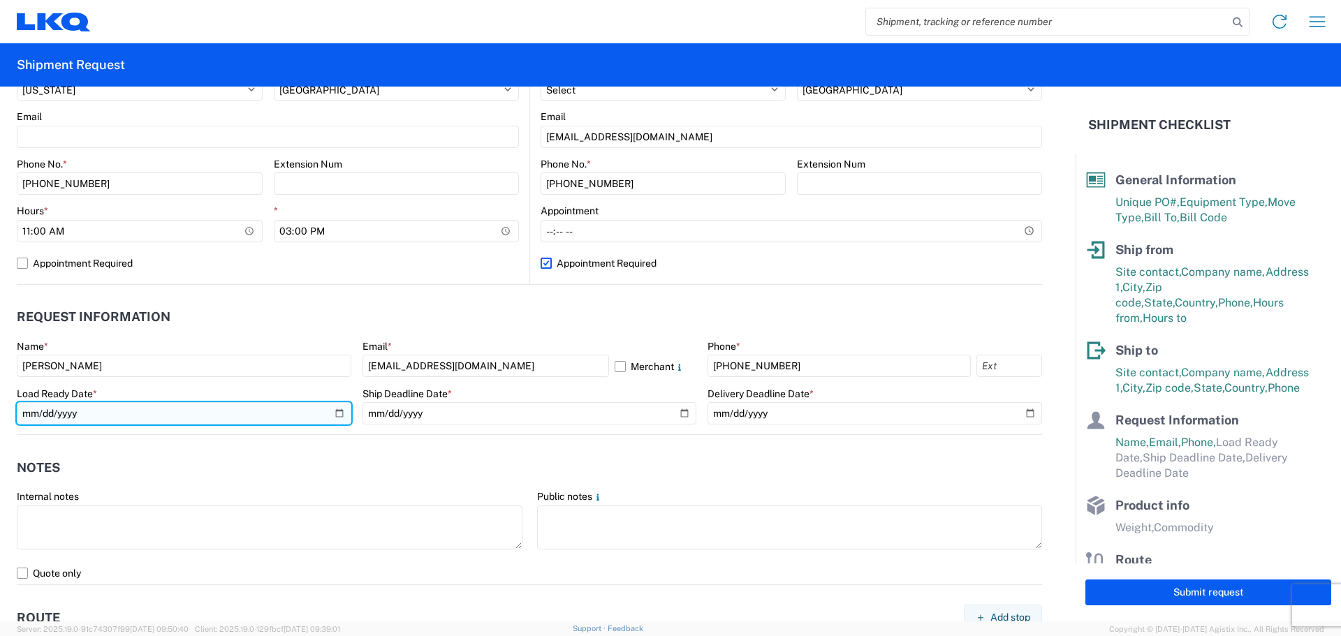
click at [335, 411] on input "date" at bounding box center [184, 413] width 335 height 22
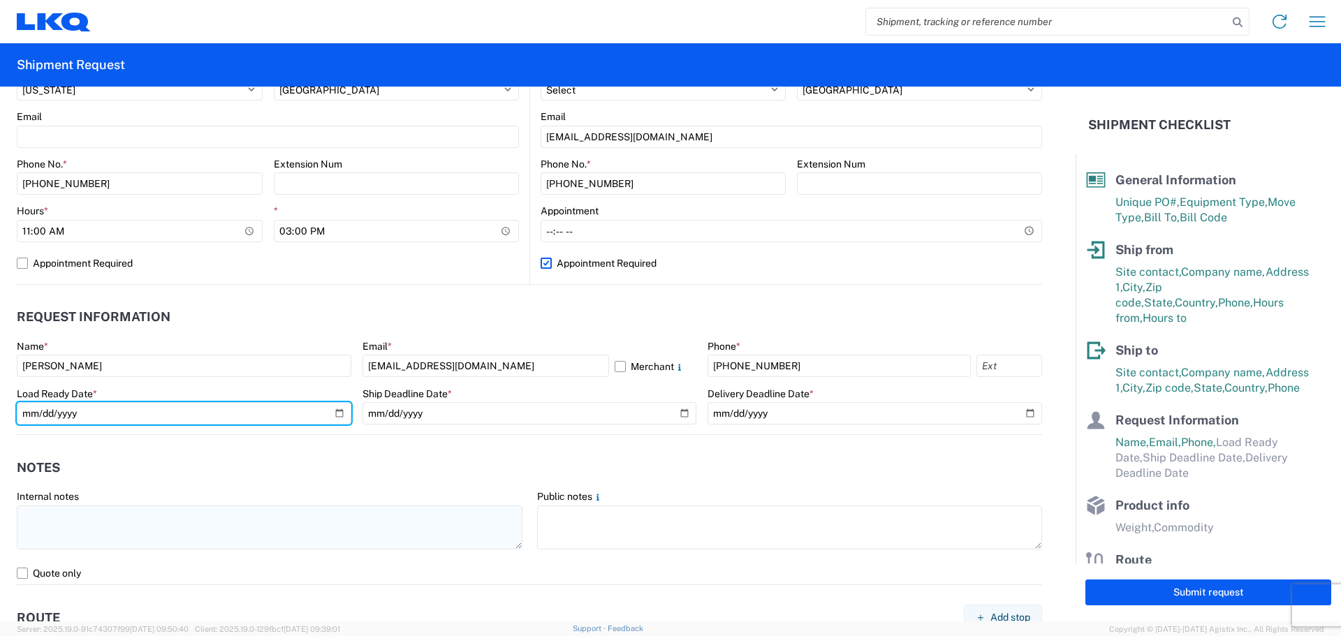
type input "2025-09-23"
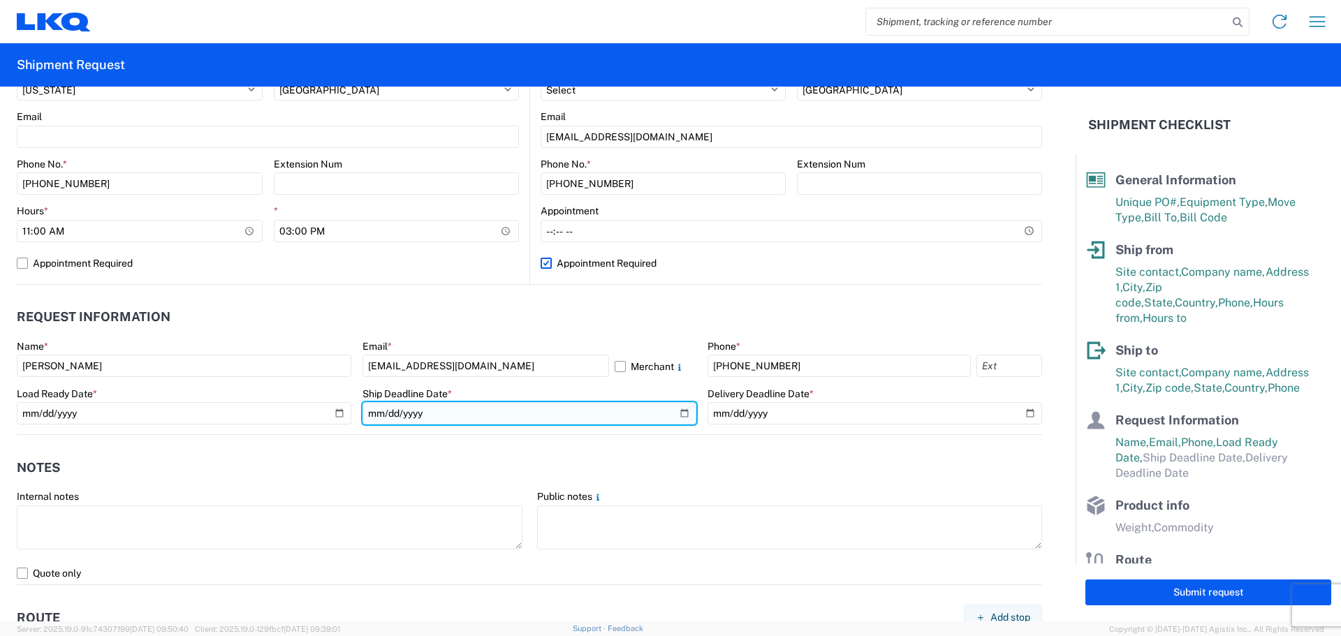
drag, startPoint x: 677, startPoint y: 413, endPoint x: 655, endPoint y: 432, distance: 28.8
click at [675, 413] on input "date" at bounding box center [529, 413] width 335 height 22
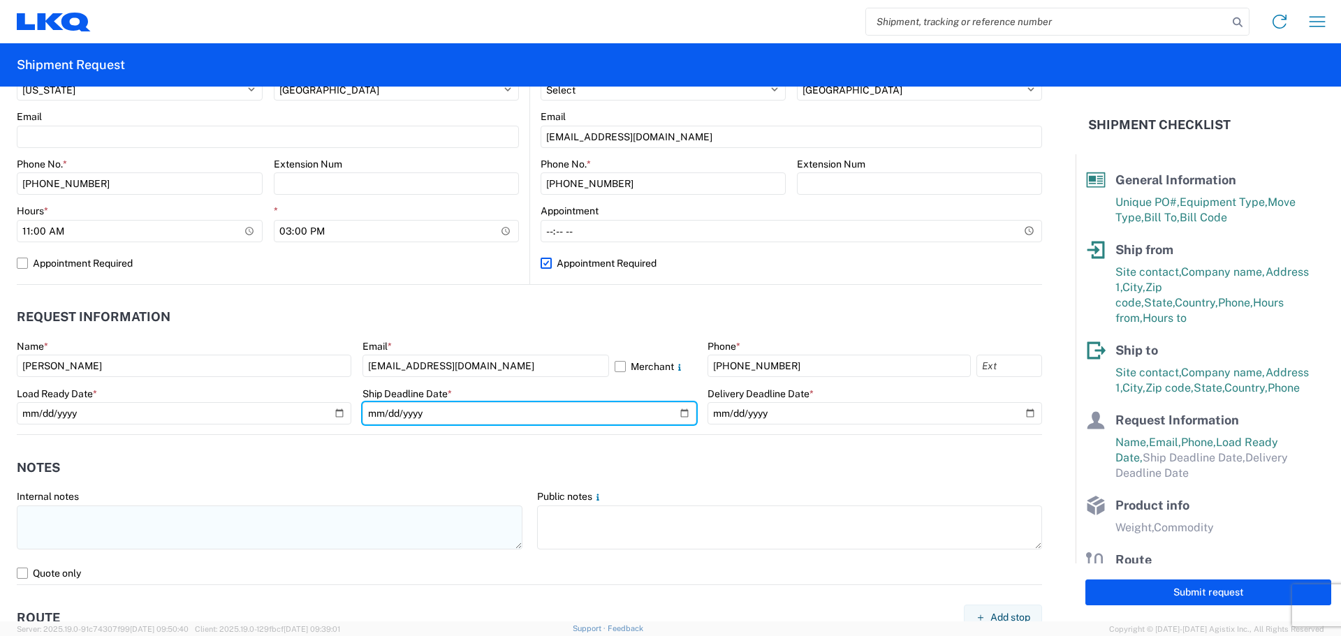
type input "2025-09-23"
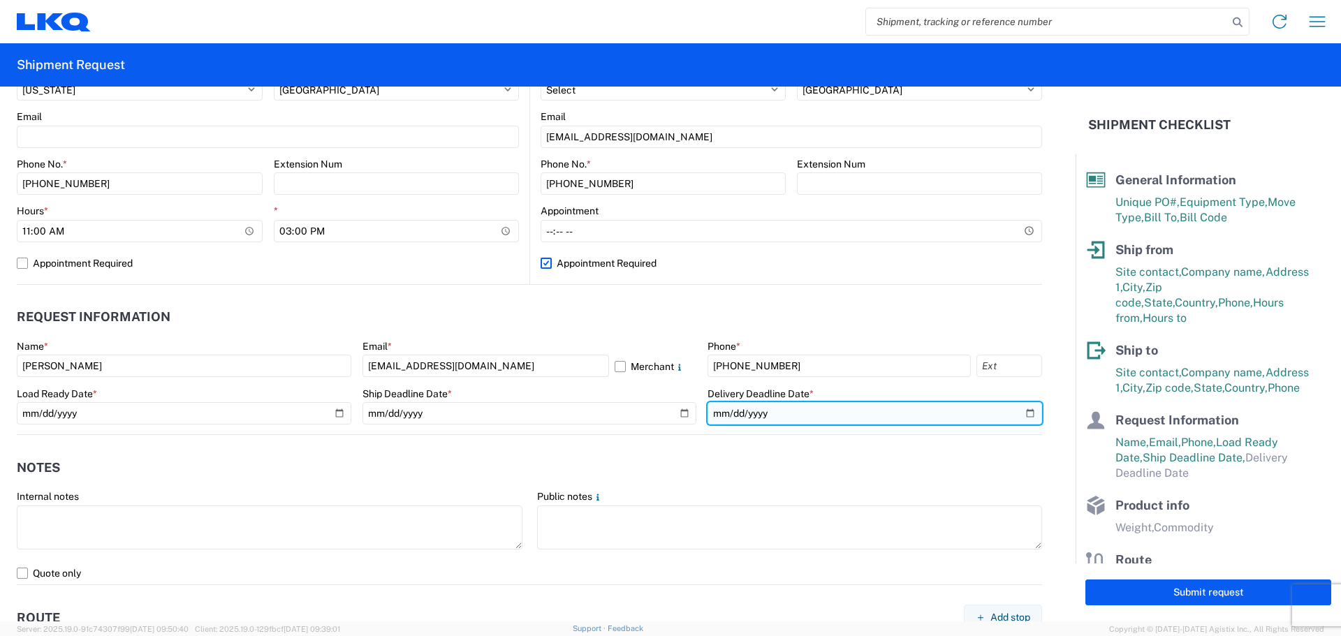
click at [1020, 411] on input "date" at bounding box center [874, 413] width 335 height 22
type input "2025-09-25"
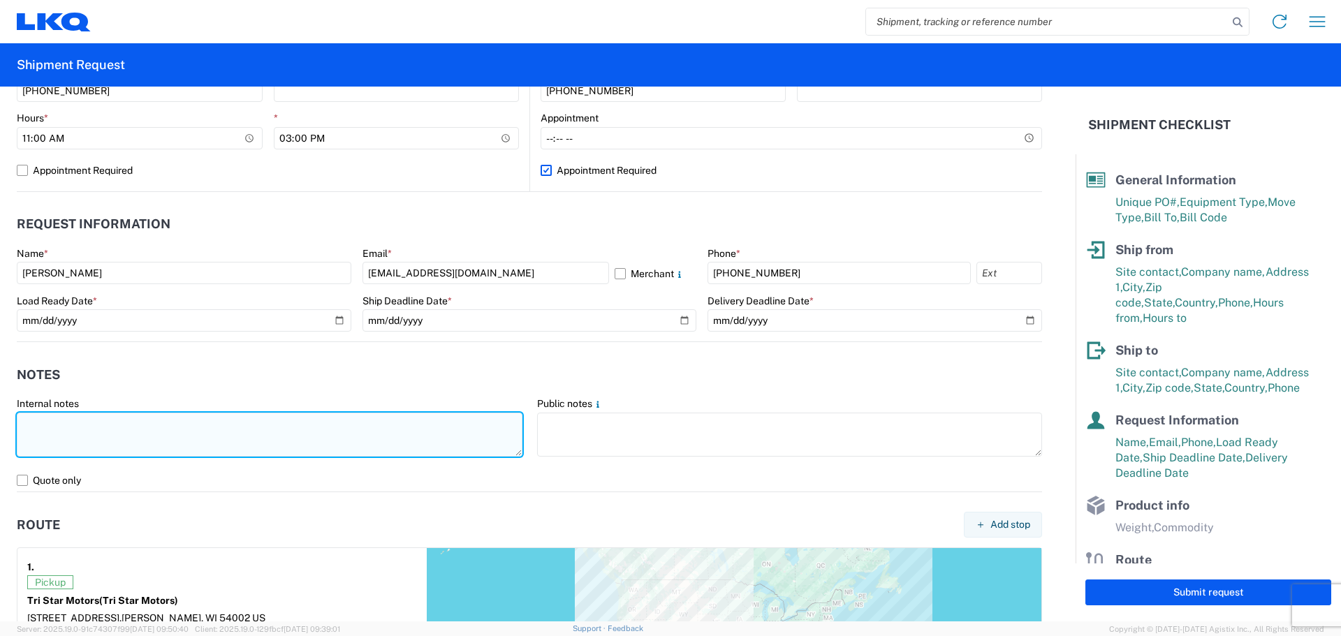
click at [90, 443] on textarea at bounding box center [270, 435] width 506 height 44
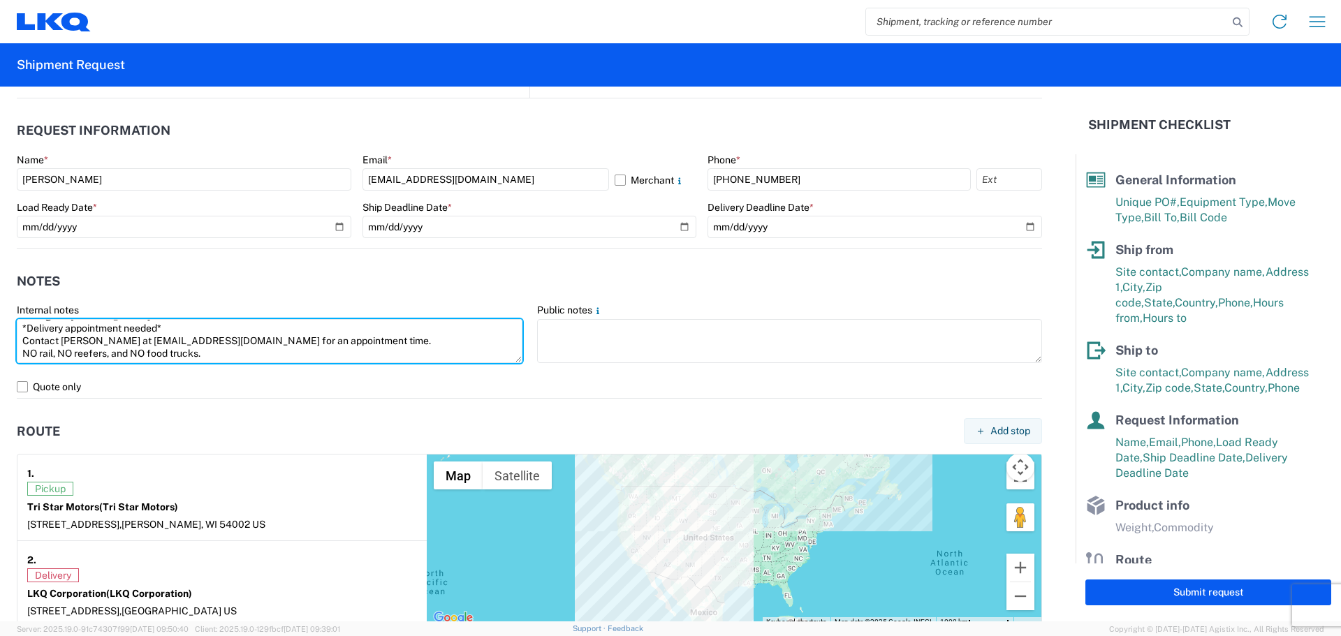
scroll to position [0, 0]
drag, startPoint x: 137, startPoint y: 358, endPoint x: 0, endPoint y: 318, distance: 142.5
click at [0, 318] on form "General Information Template PO# TriStar091625 Equipment Type * Select 53’ Dry …" at bounding box center [537, 354] width 1075 height 535
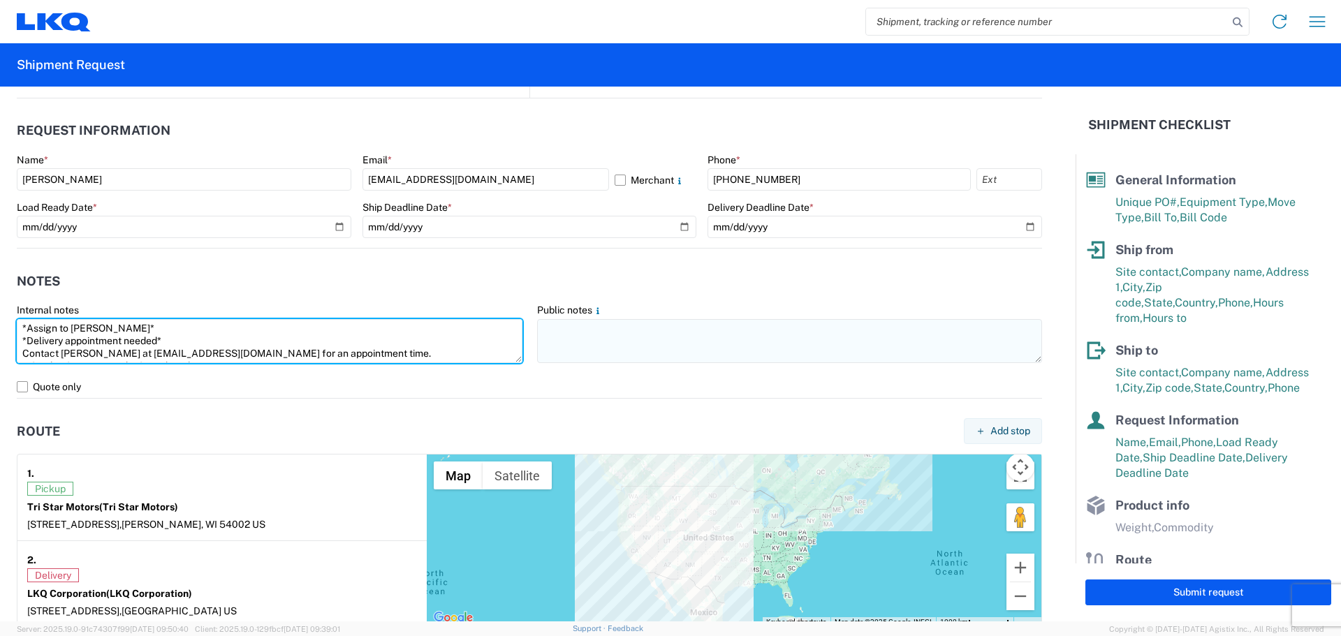
type textarea "*Assign to [PERSON_NAME]* *Delivery appointment needed* Contact [PERSON_NAME] a…"
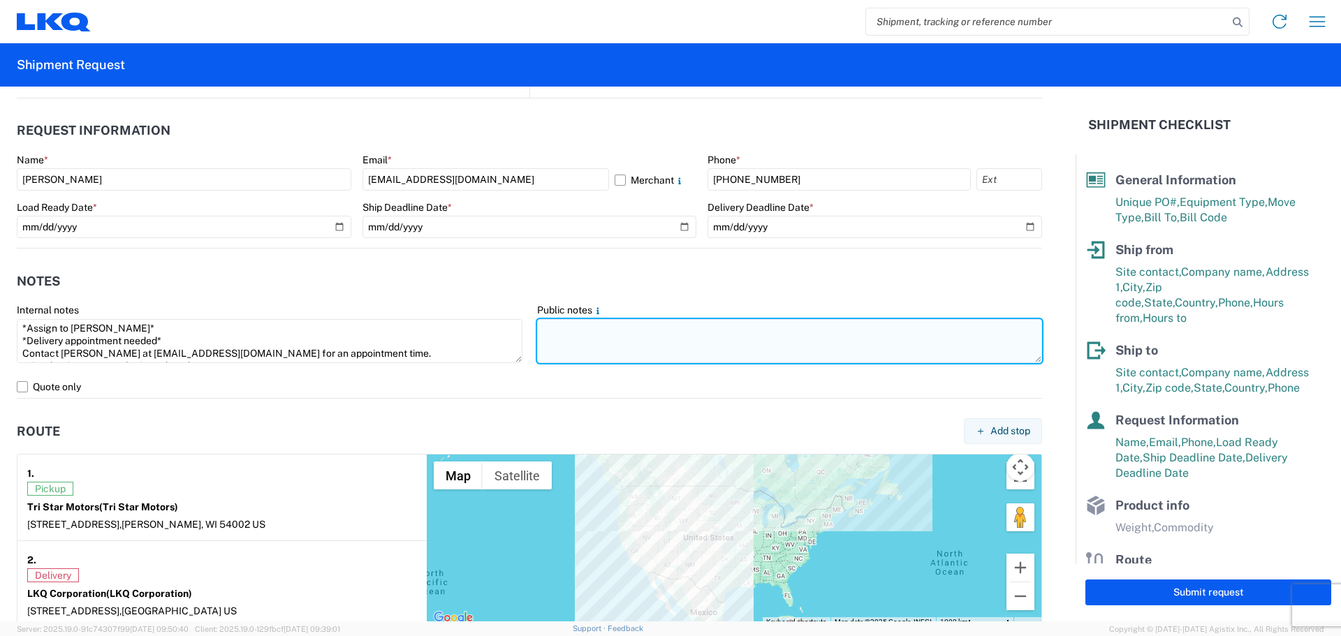
click at [579, 331] on textarea at bounding box center [790, 341] width 506 height 44
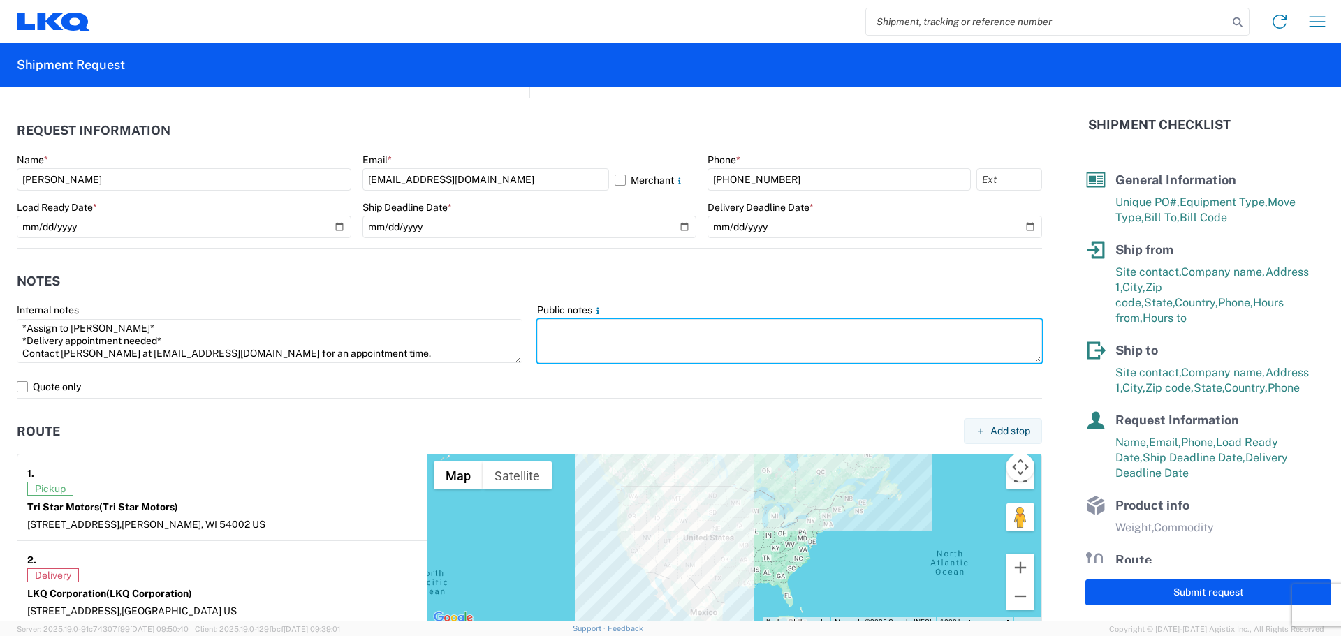
paste textarea "*Assign to [PERSON_NAME]* *Delivery appointment needed* Contact [PERSON_NAME] a…"
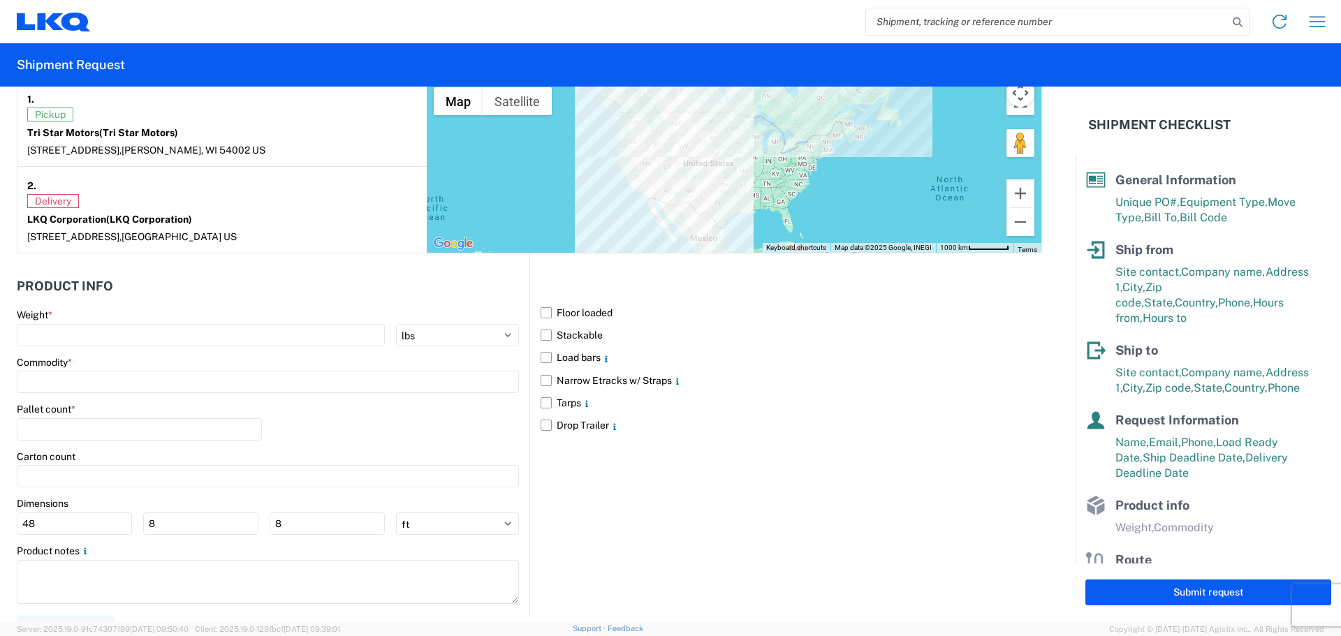
scroll to position [1140, 0]
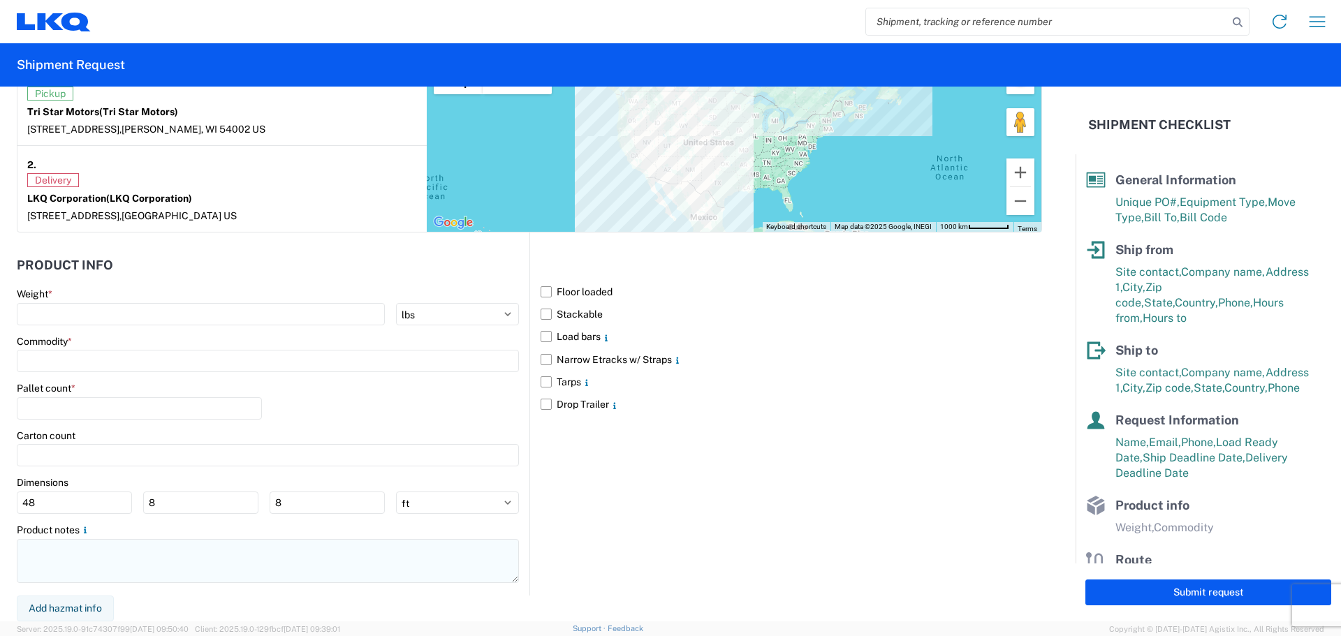
type textarea "*Assign to [PERSON_NAME]* *Delivery appointment needed* Contact [PERSON_NAME] a…"
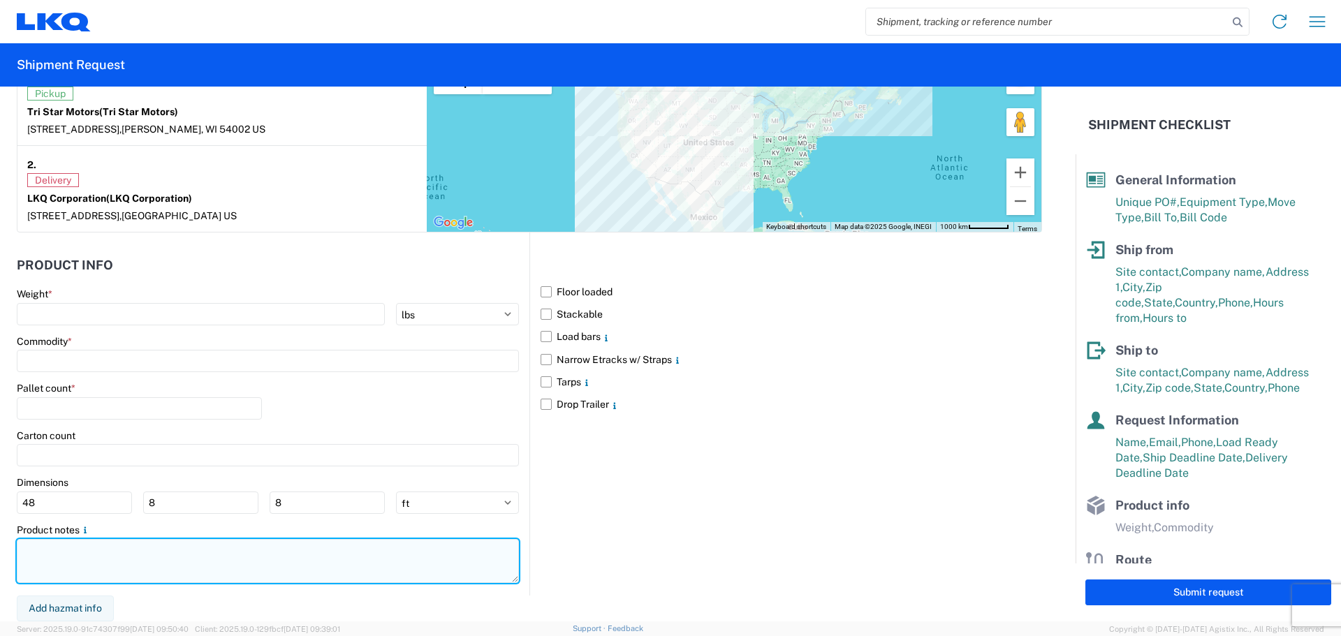
click at [70, 558] on textarea at bounding box center [268, 561] width 502 height 44
type textarea "v"
click at [102, 555] on textarea "v" at bounding box center [268, 561] width 502 height 44
paste textarea "*Assign to [PERSON_NAME]* *Delivery appointment needed* Contact [PERSON_NAME] a…"
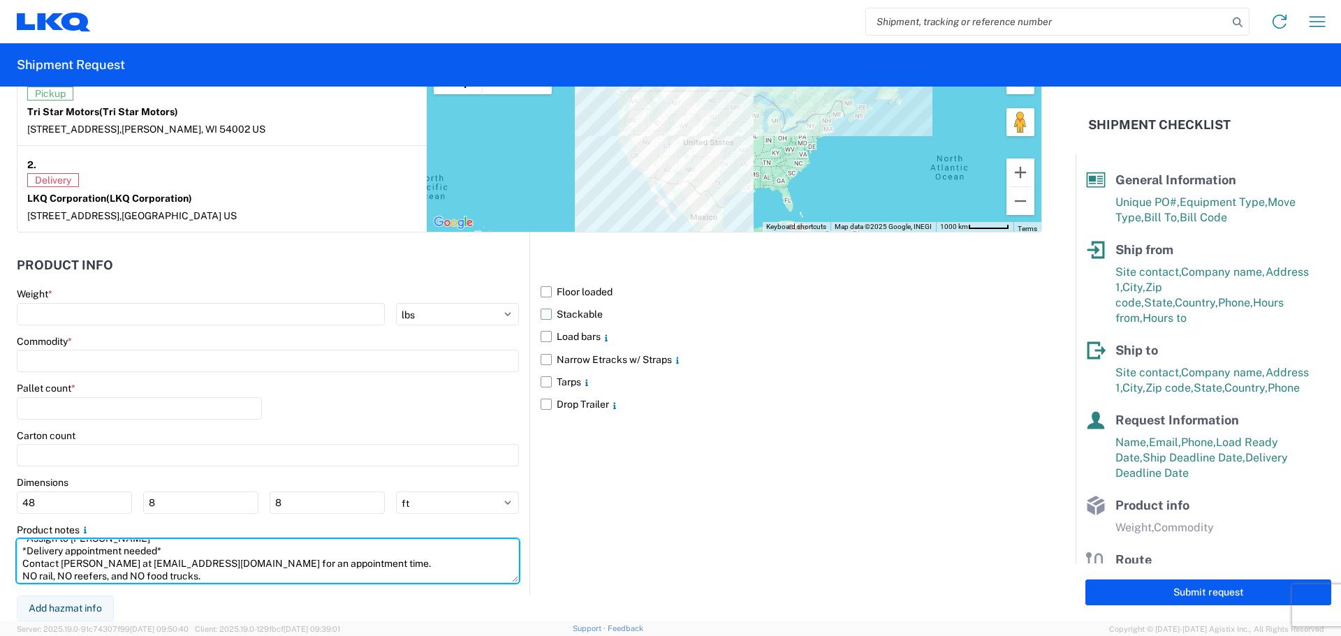
type textarea "*Assign to [PERSON_NAME]* *Delivery appointment needed* Contact [PERSON_NAME] a…"
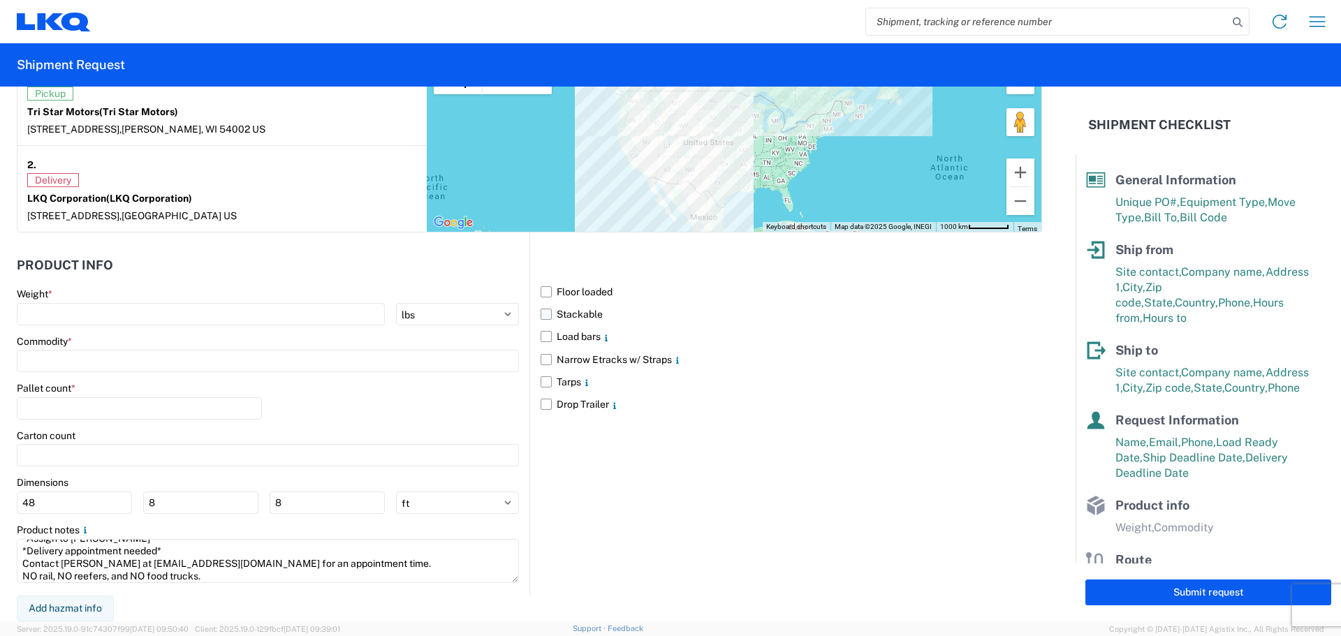
click at [548, 317] on label "Stackable" at bounding box center [791, 314] width 501 height 22
click at [0, 0] on input "Stackable" at bounding box center [0, 0] width 0 height 0
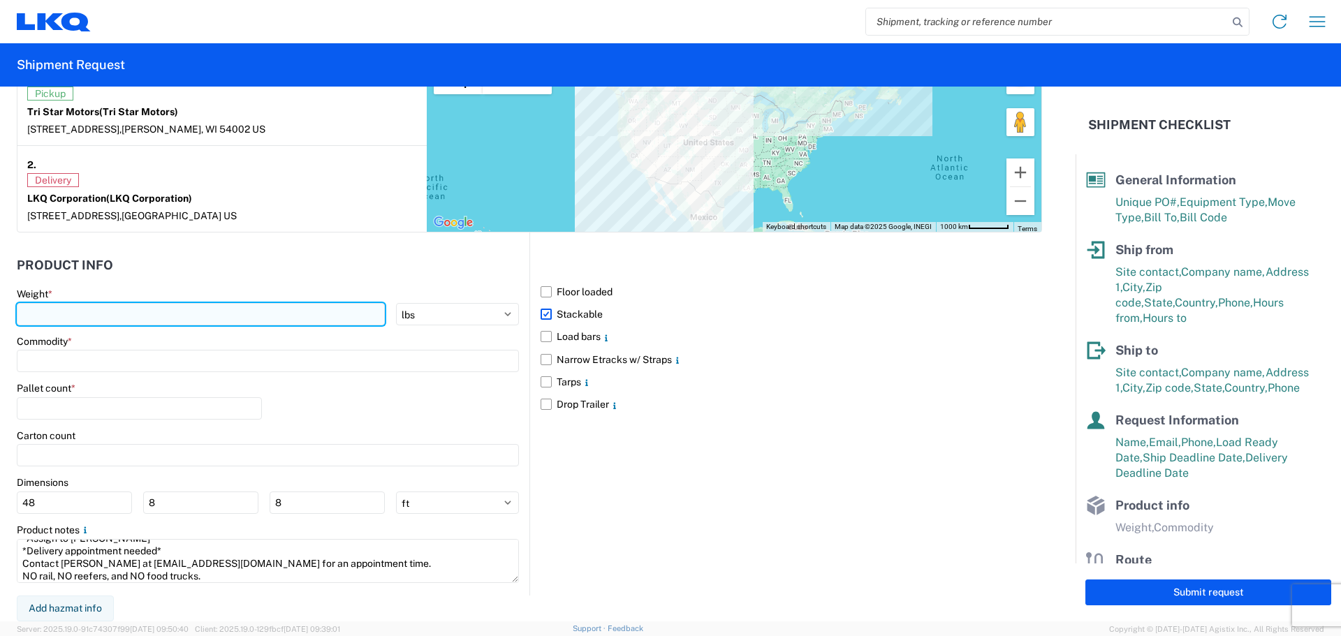
click at [53, 311] on input "number" at bounding box center [201, 314] width 368 height 22
type input "40000"
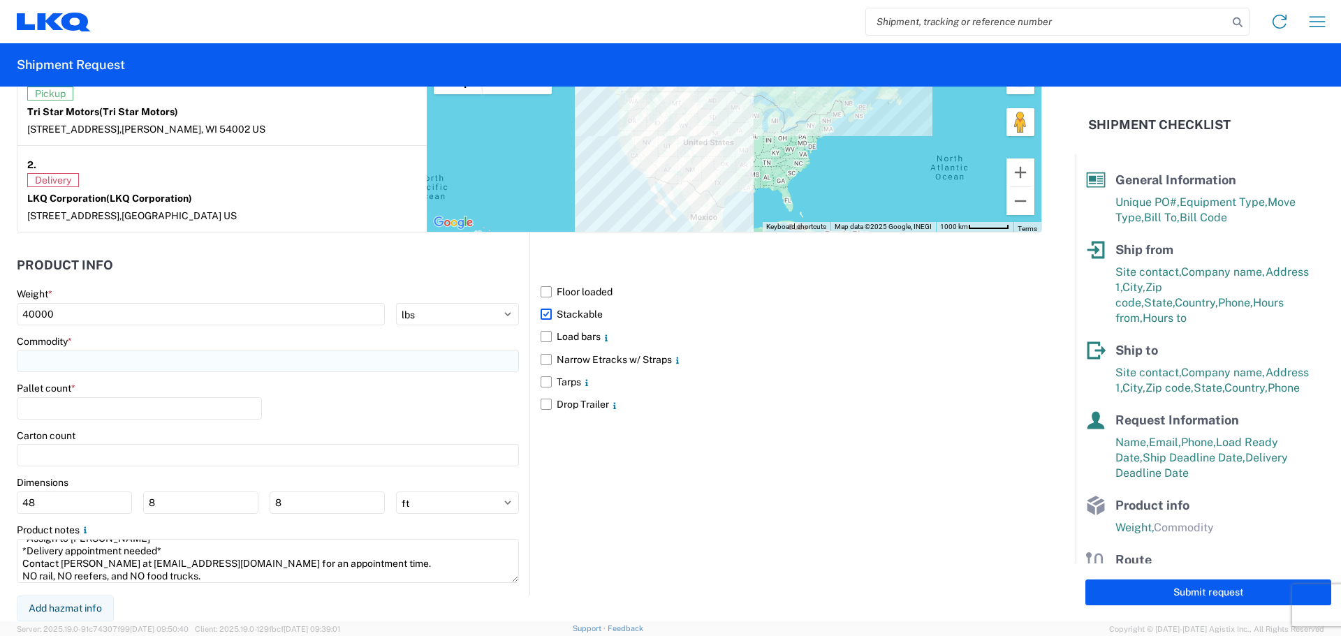
click at [72, 363] on input at bounding box center [268, 361] width 502 height 22
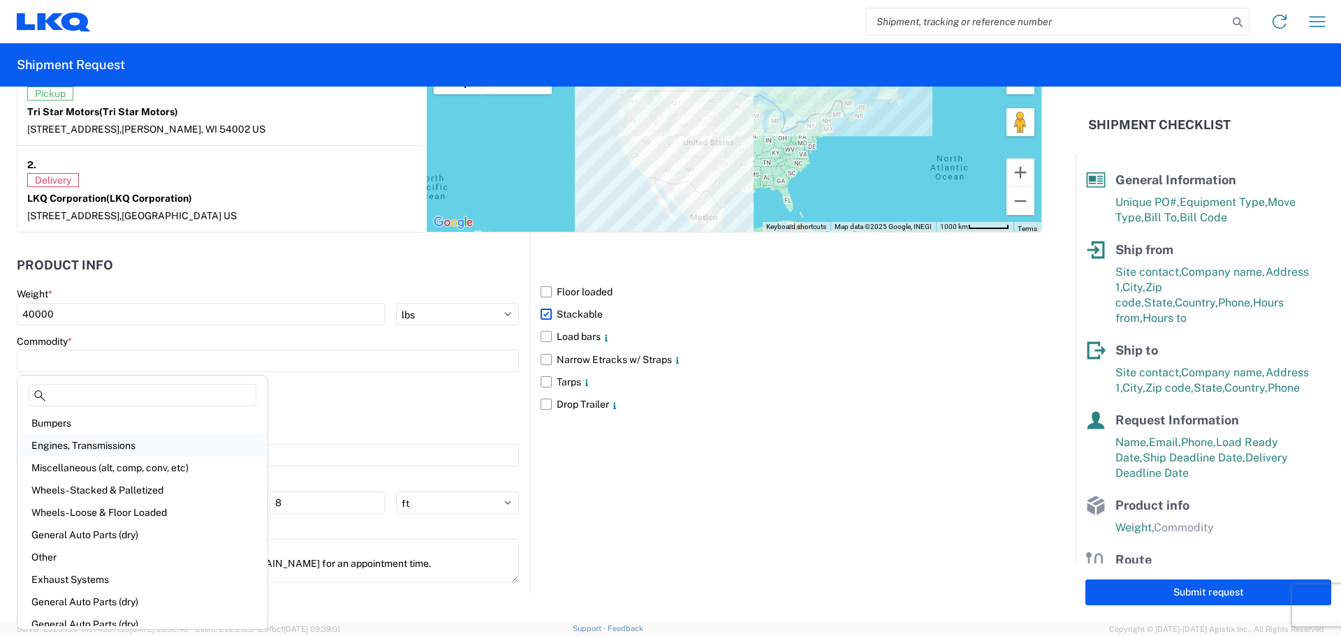
click at [105, 442] on div "Engines, Transmissions" at bounding box center [142, 445] width 244 height 22
type input "Engines, Transmissions"
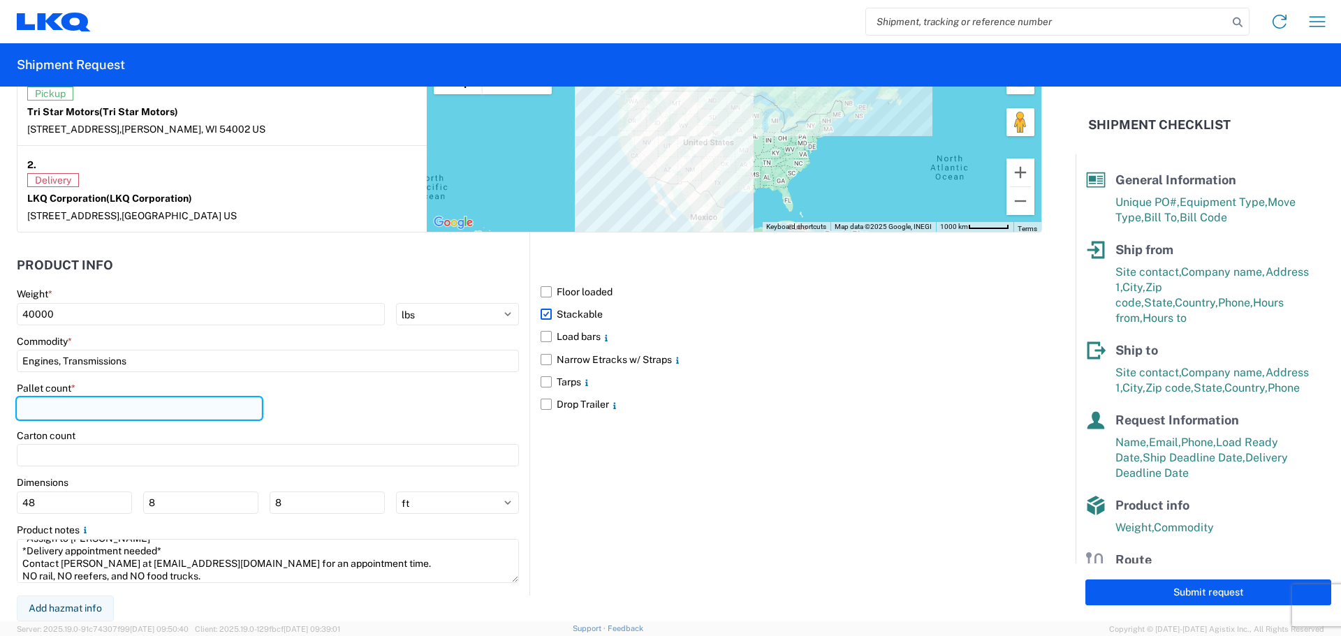
click at [88, 407] on input "number" at bounding box center [139, 408] width 245 height 22
type input "45"
click at [317, 408] on div "Pallet count * 45" at bounding box center [268, 405] width 502 height 47
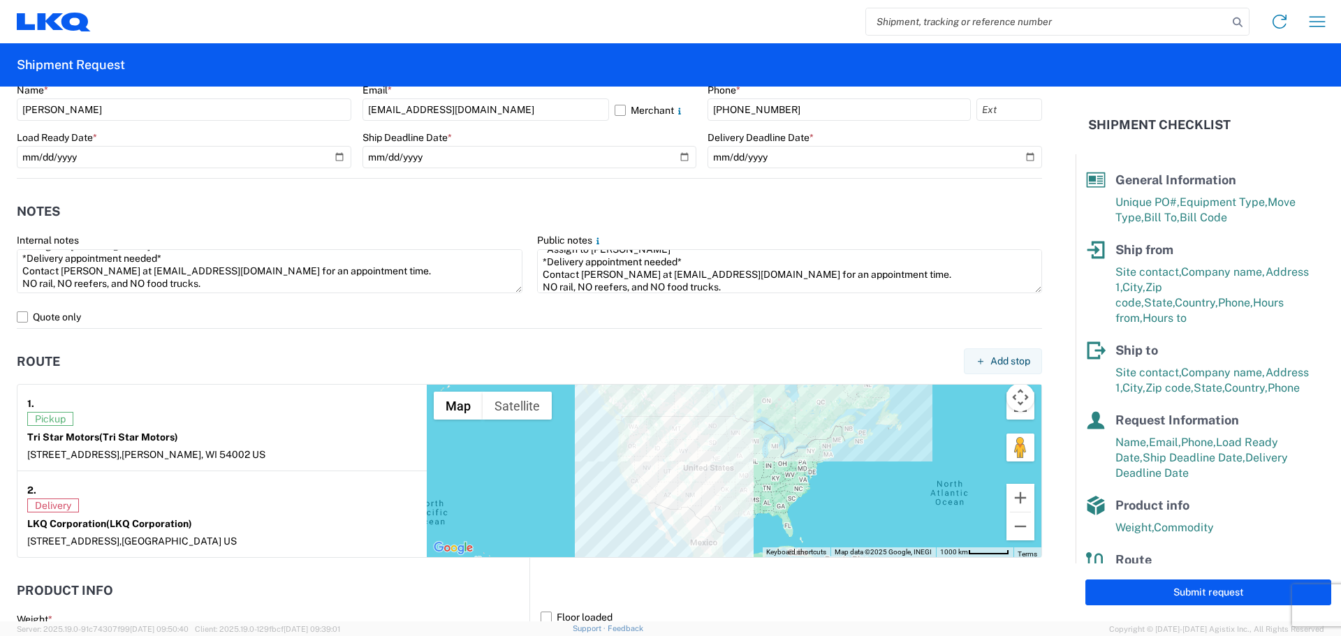
scroll to position [675, 0]
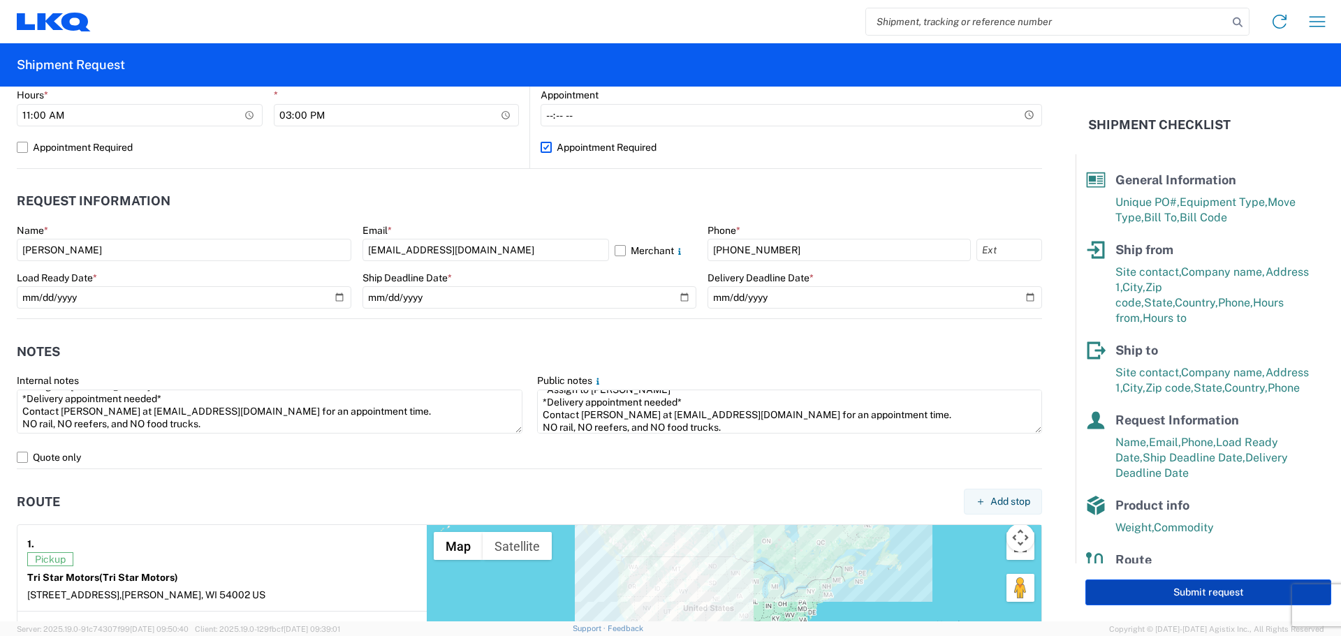
click at [1176, 591] on button "Submit request" at bounding box center [1208, 593] width 246 height 26
select select "WI"
select select "US"
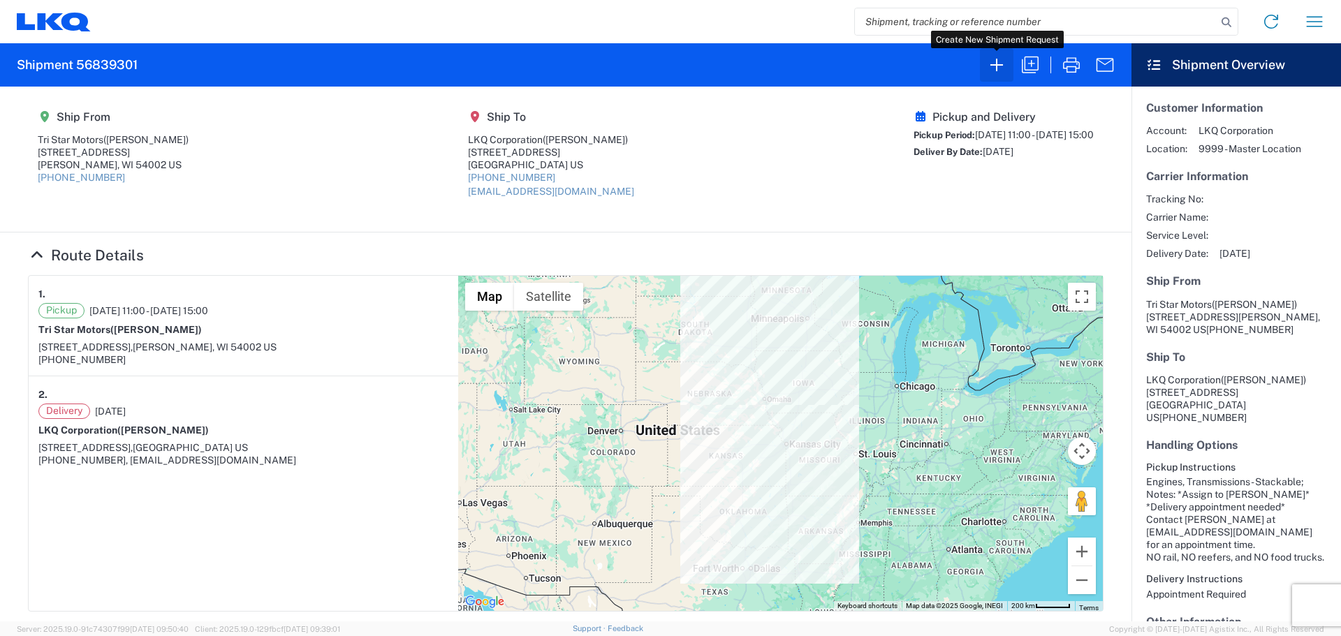
click at [997, 76] on button "button" at bounding box center [997, 65] width 34 height 34
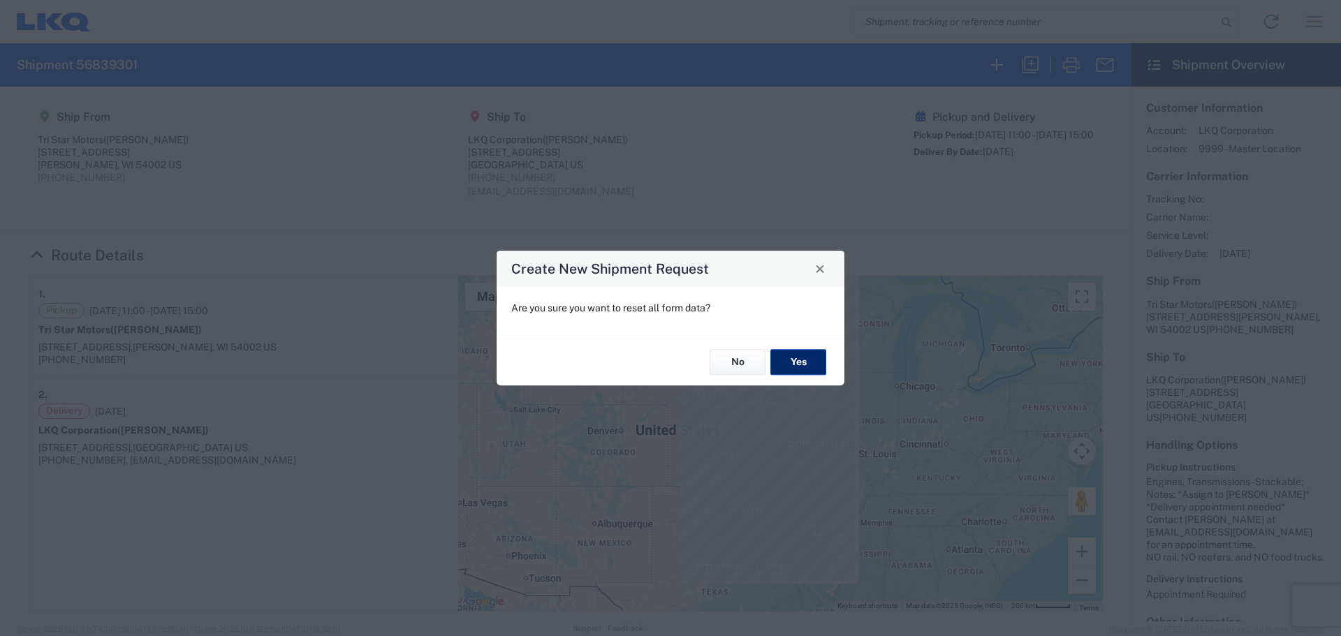
click at [802, 368] on button "Yes" at bounding box center [798, 363] width 56 height 26
select select "FULL"
select select "US"
select select "LBS"
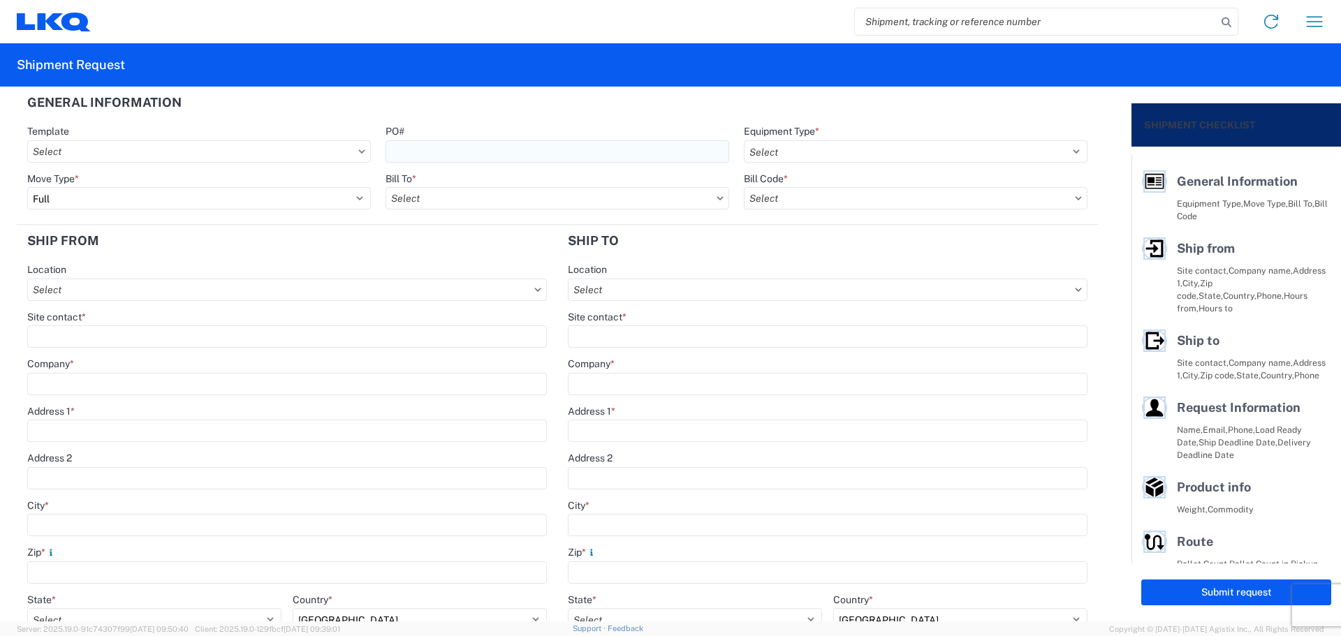
click at [423, 159] on input "PO#" at bounding box center [557, 151] width 344 height 22
type input "MMMGreensboro091625"
drag, startPoint x: 827, startPoint y: 133, endPoint x: 828, endPoint y: 147, distance: 14.0
click at [828, 133] on div "Equipment Type *" at bounding box center [916, 131] width 344 height 13
click at [828, 150] on select "Select 53’ Dry Van Flatbed Dropdeck (van) Lowboy (flatbed) Rail" at bounding box center [916, 151] width 344 height 22
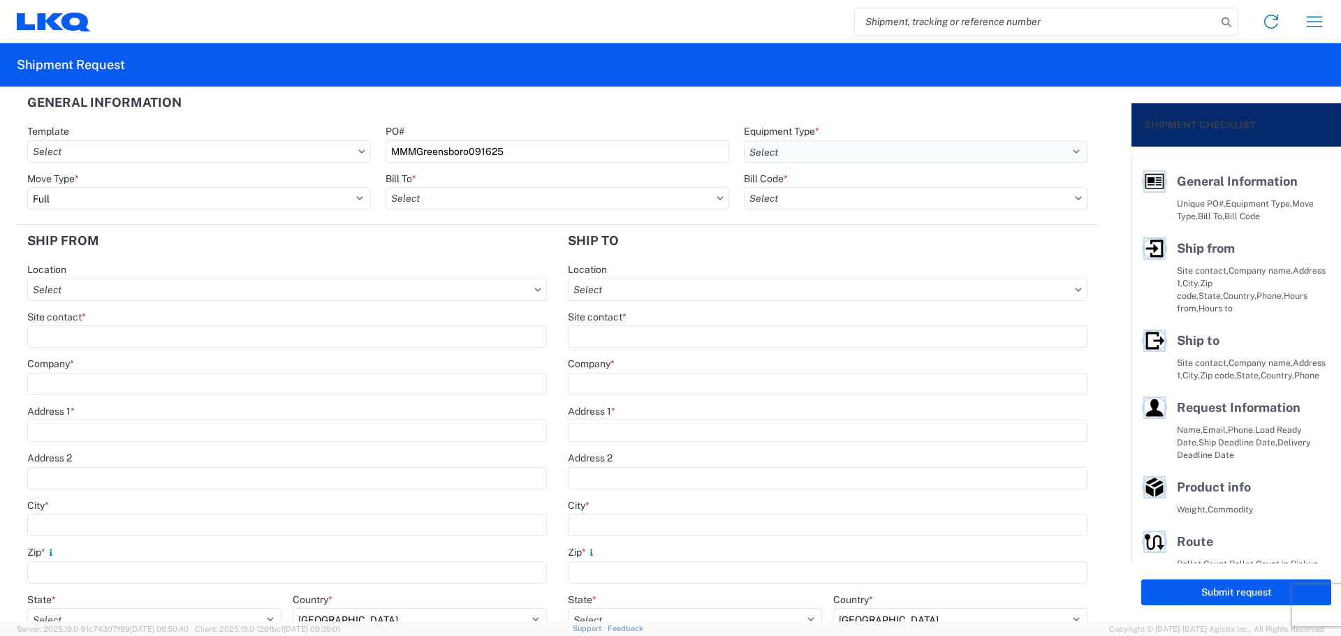
select select "STDV"
click at [744, 140] on select "Select 53’ Dry Van Flatbed Dropdeck (van) Lowboy (flatbed) Rail" at bounding box center [916, 151] width 344 height 22
click at [452, 202] on input "text" at bounding box center [557, 198] width 344 height 22
type input "1760"
click at [474, 258] on div "1760 - LKQ Best Core" at bounding box center [507, 260] width 244 height 22
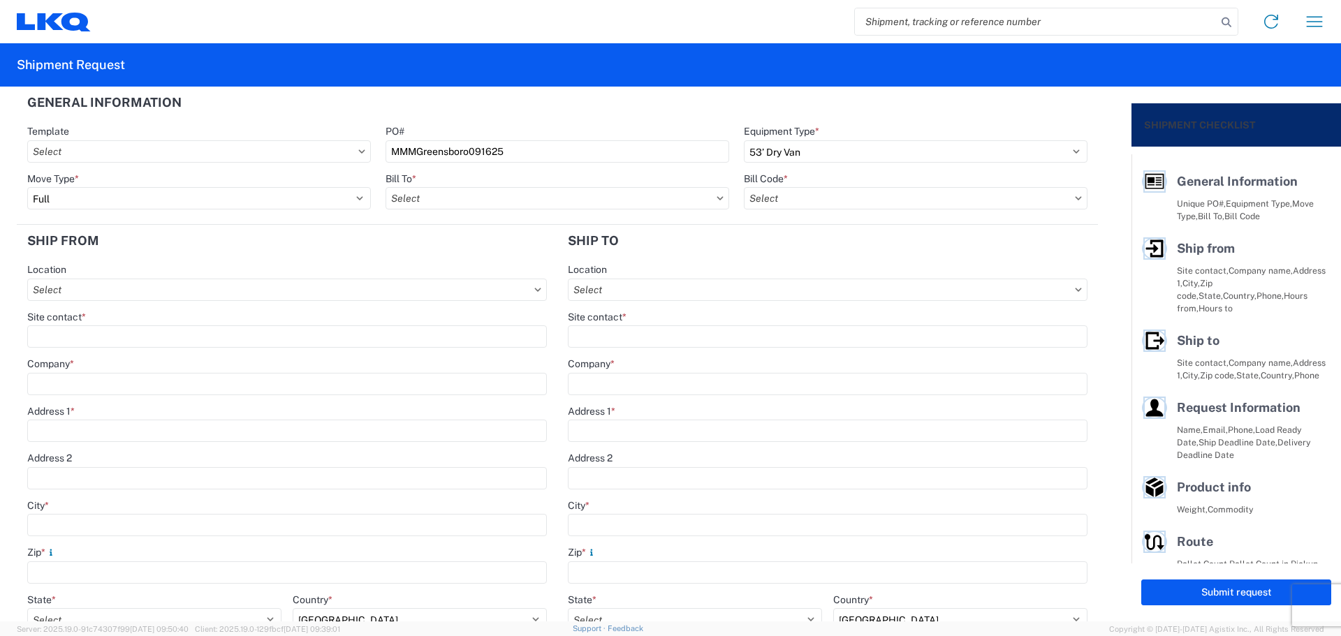
type input "1760 - LKQ Best Core"
click at [862, 198] on input "text" at bounding box center [916, 198] width 344 height 22
click at [882, 260] on div "1760-1300-50180-0000 - 1760 Freight In - Cores" at bounding box center [862, 260] width 244 height 22
type input "1760-1300-50180-0000 - 1760 Freight In - Cores"
click at [85, 516] on input "City *" at bounding box center [287, 525] width 520 height 22
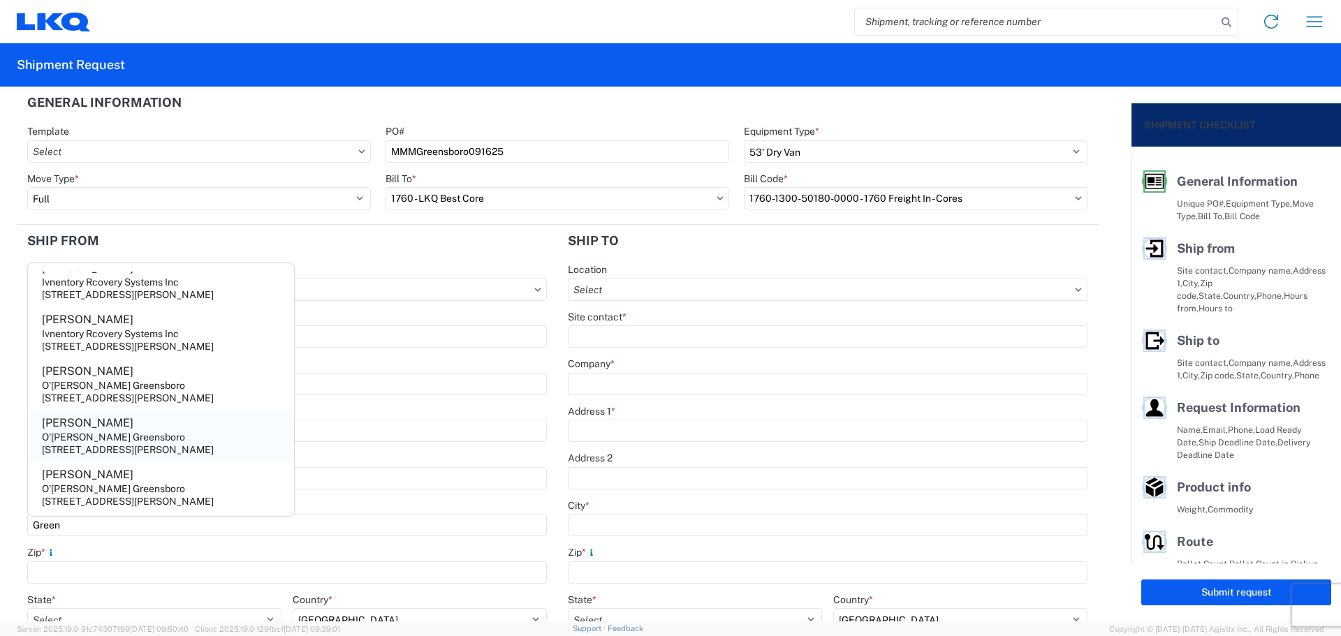
scroll to position [416, 0]
type input "Green"
click at [115, 495] on div "4750 McConnell Center Drive,Greensboro,NC,27405,US" at bounding box center [128, 501] width 172 height 13
type input "Kimbel"
type input "O'Reilly DC Greensboro"
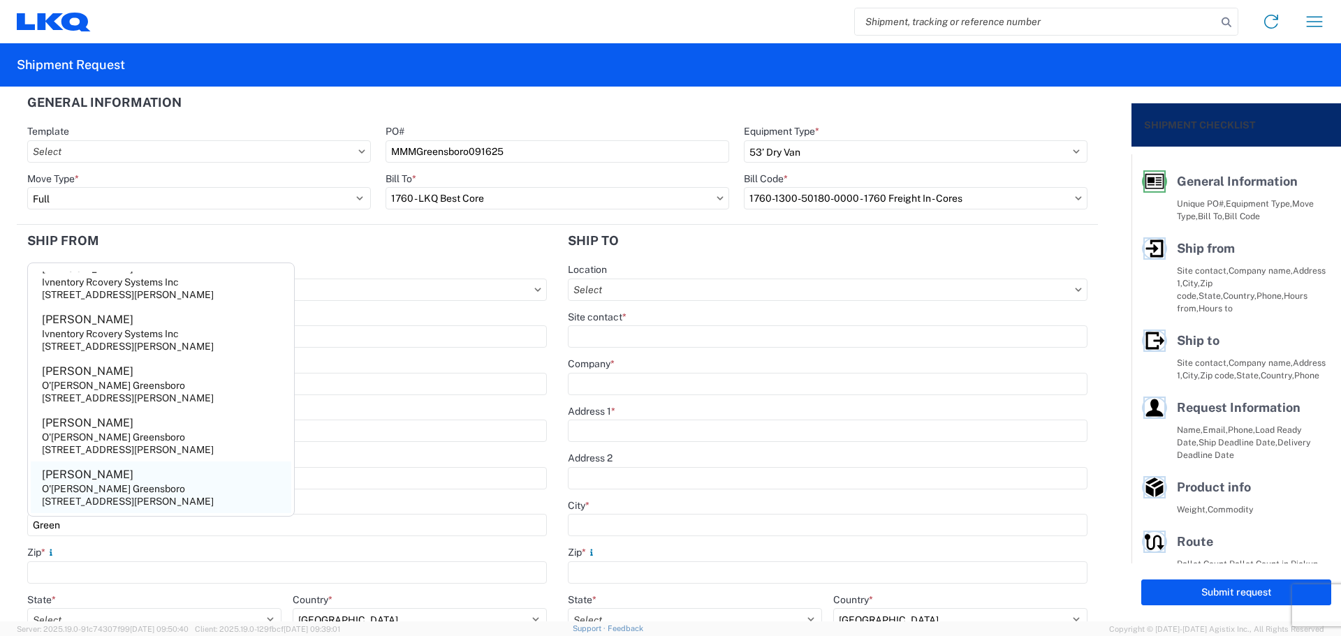
type input "4750 McConnell Center Drive"
type input "Greensboro"
type input "27405"
select select "NC"
type input "kpearson3@oreillyauto.com"
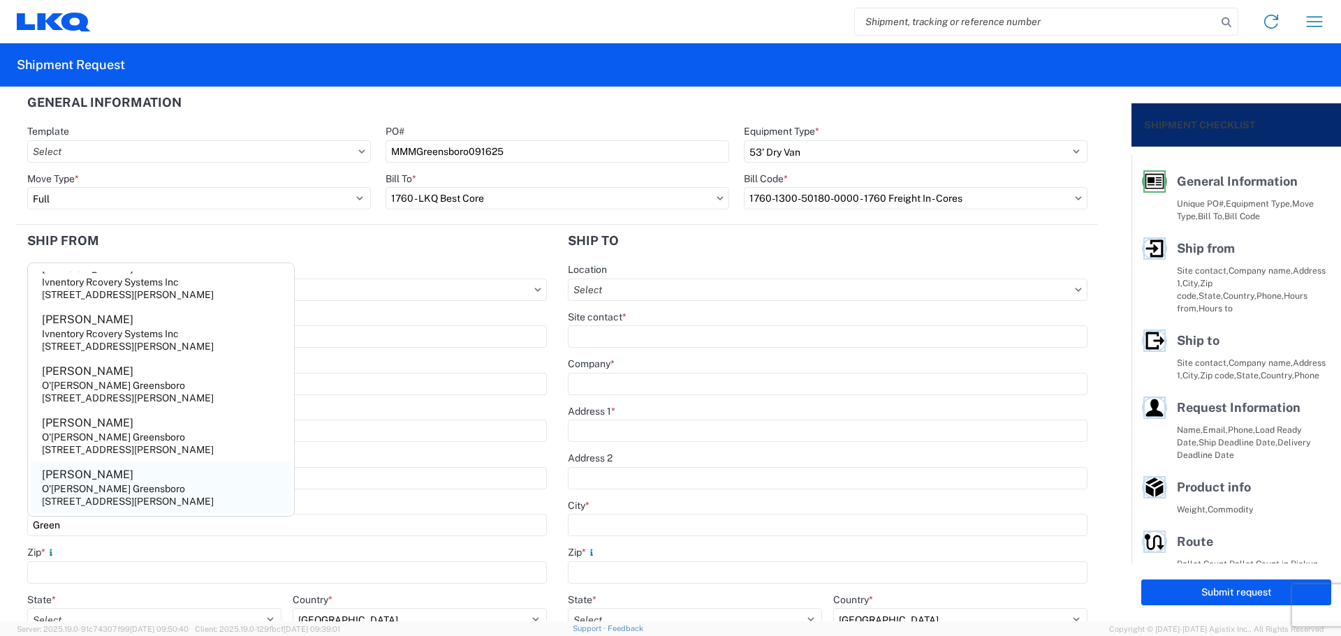
type input "336-373-0842 X2024"
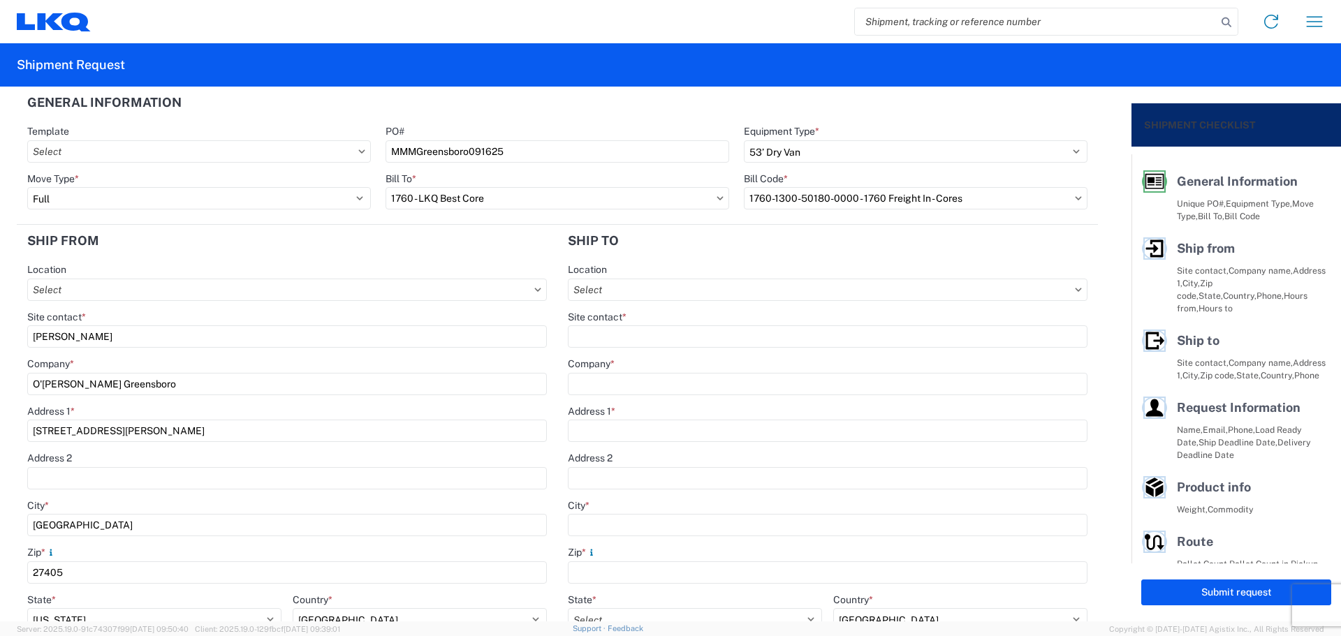
drag, startPoint x: 89, startPoint y: 337, endPoint x: 0, endPoint y: 341, distance: 89.5
click at [0, 341] on form "General Information Template PO# MMMGreensboro091625 Equipment Type * Select 53…" at bounding box center [565, 354] width 1131 height 535
type input "Melissa Golden"
click at [98, 255] on header "Ship from" at bounding box center [287, 240] width 541 height 31
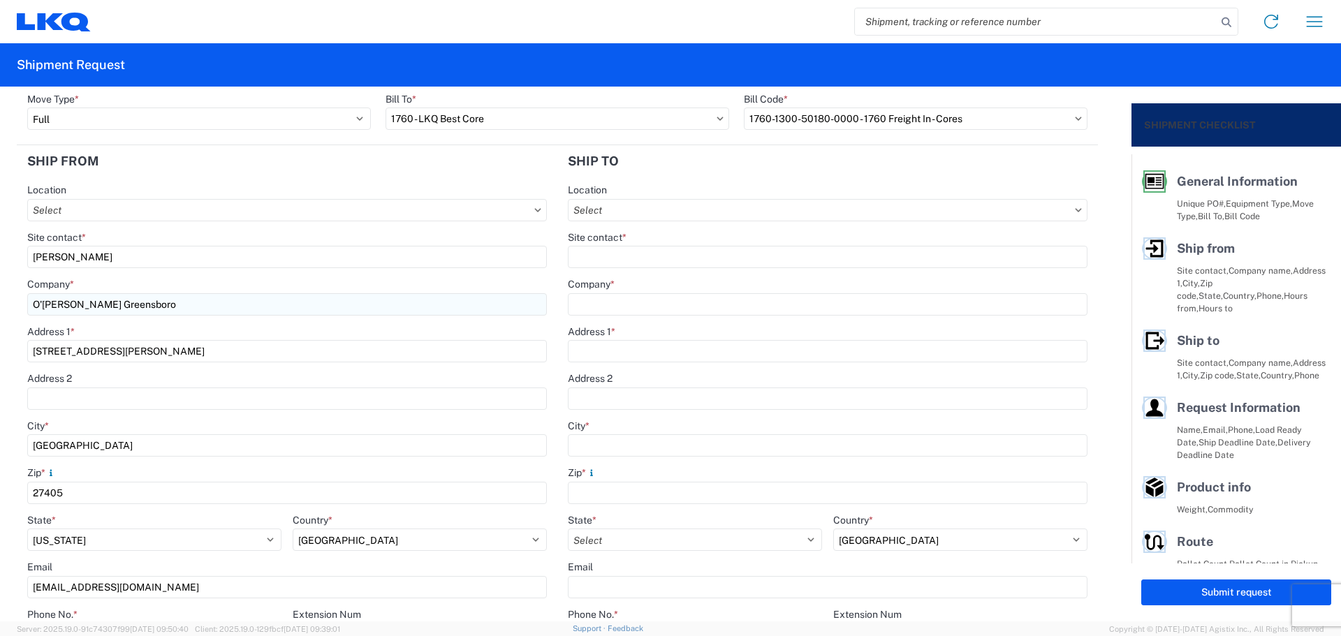
scroll to position [186, 0]
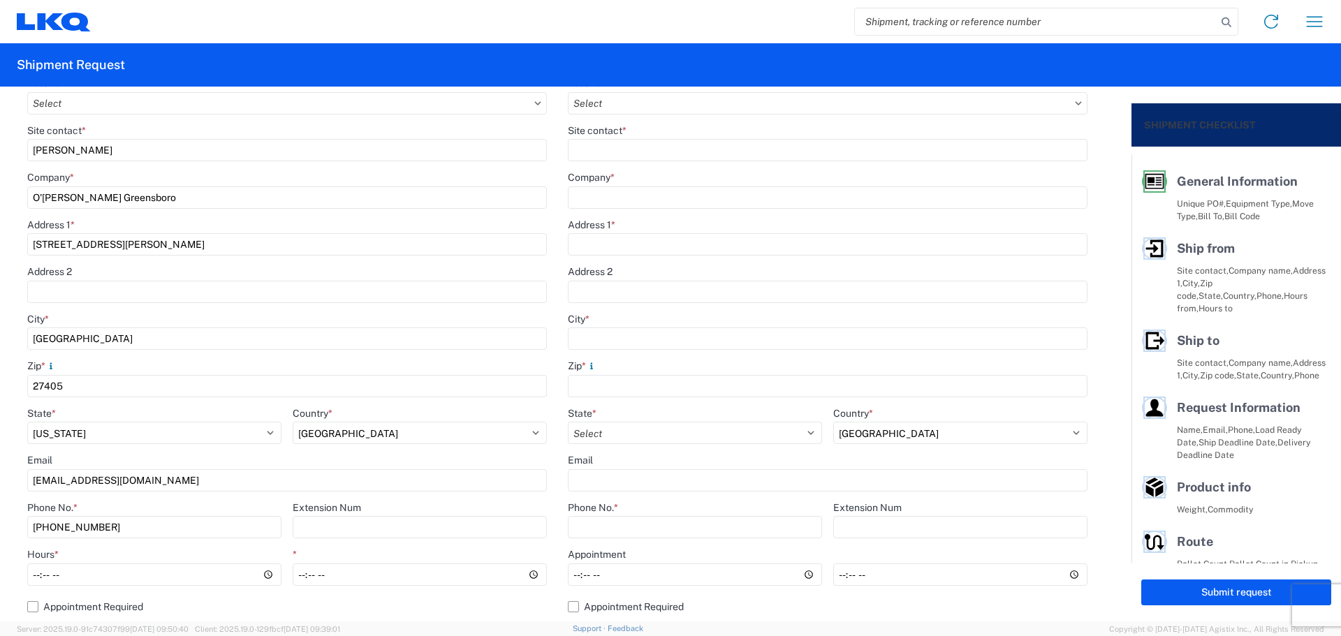
drag, startPoint x: 156, startPoint y: 475, endPoint x: 0, endPoint y: 488, distance: 157.0
click at [0, 488] on form "General Information Template PO# MMMGreensboro091625 Equipment Type * Select 53…" at bounding box center [565, 354] width 1131 height 535
click at [156, 529] on input "336-373-0842 X2024" at bounding box center [154, 527] width 254 height 22
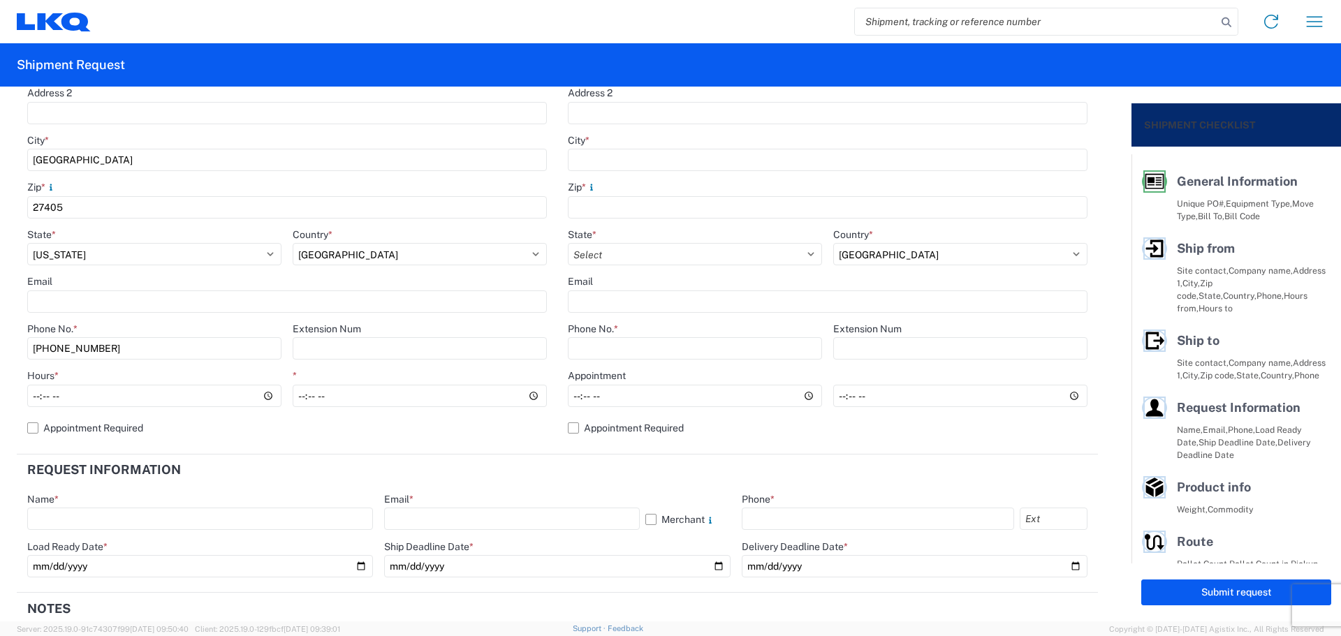
scroll to position [372, 0]
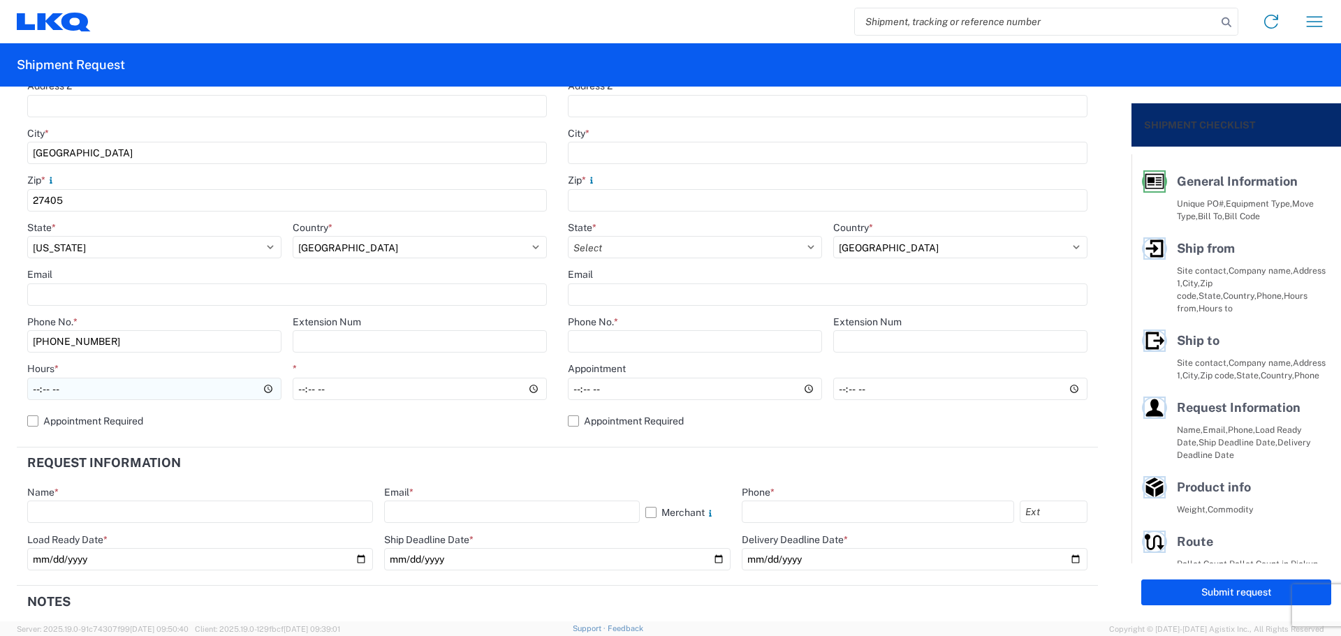
type input "336-373-0842"
click at [29, 388] on input "Hours *" at bounding box center [154, 389] width 254 height 22
type input "08:00"
type input "14:00"
click at [619, 468] on header "Request Information" at bounding box center [557, 463] width 1081 height 31
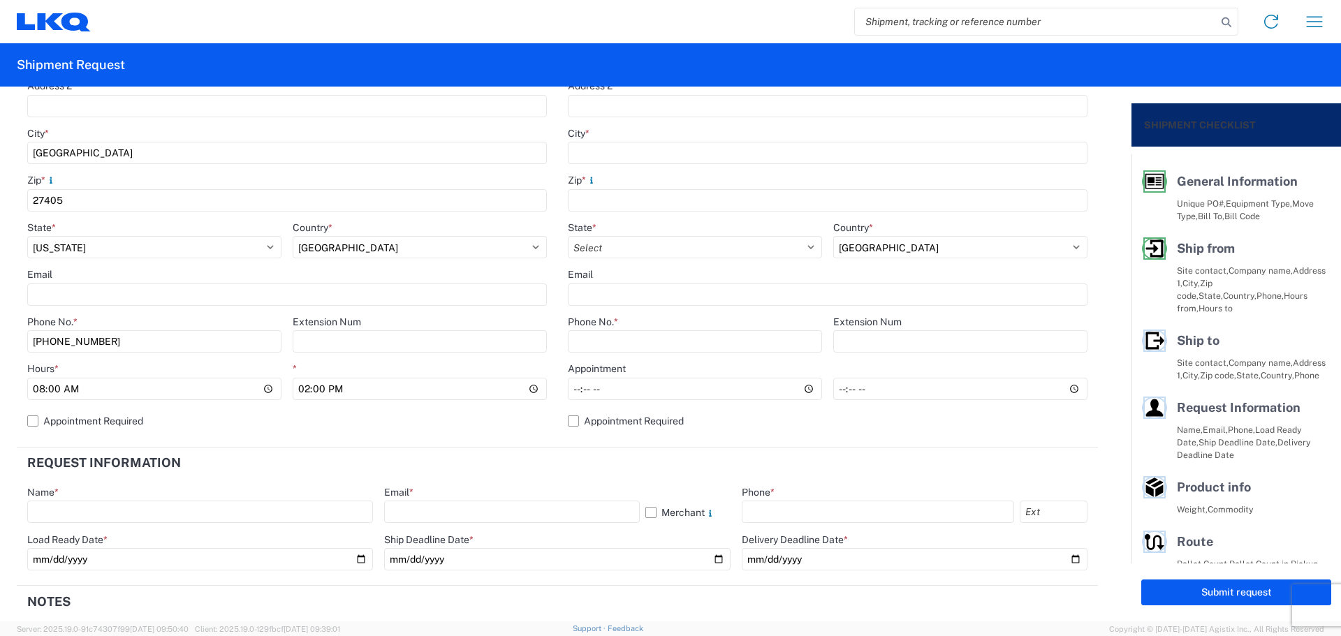
scroll to position [93, 0]
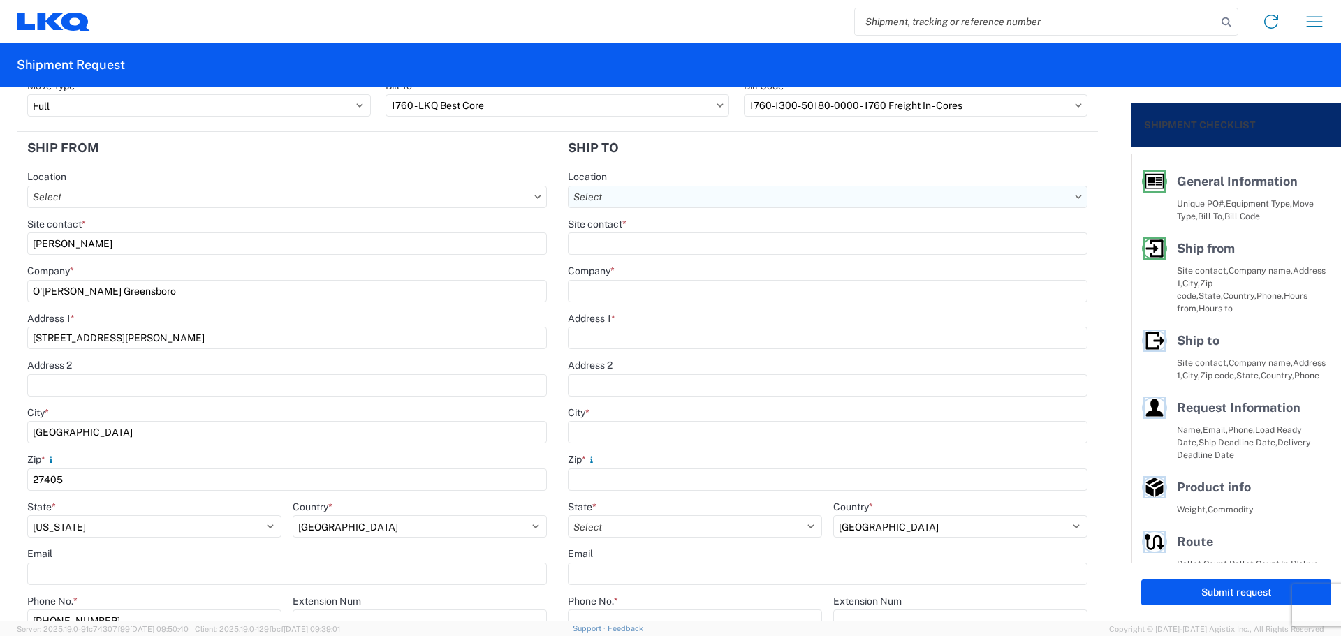
click at [667, 196] on input "text" at bounding box center [828, 197] width 520 height 22
type input "1634"
click at [699, 264] on div "1634 - Atlanta - Knopf - Boat Rock" at bounding box center [703, 259] width 274 height 22
type input "1634 - Atlanta - Knopf - Boat Rock"
type input "LKQ Corporation"
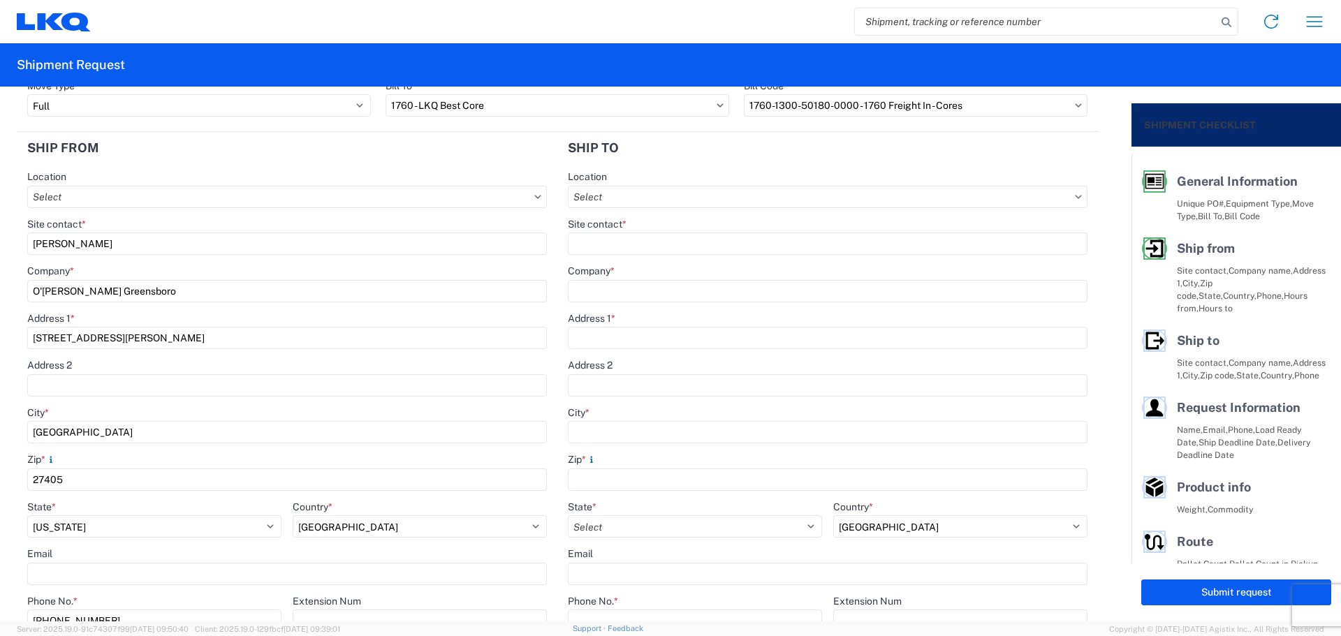
type input "6320 Boat Rock Blvd SW"
type input "Atlanta"
type input "30336"
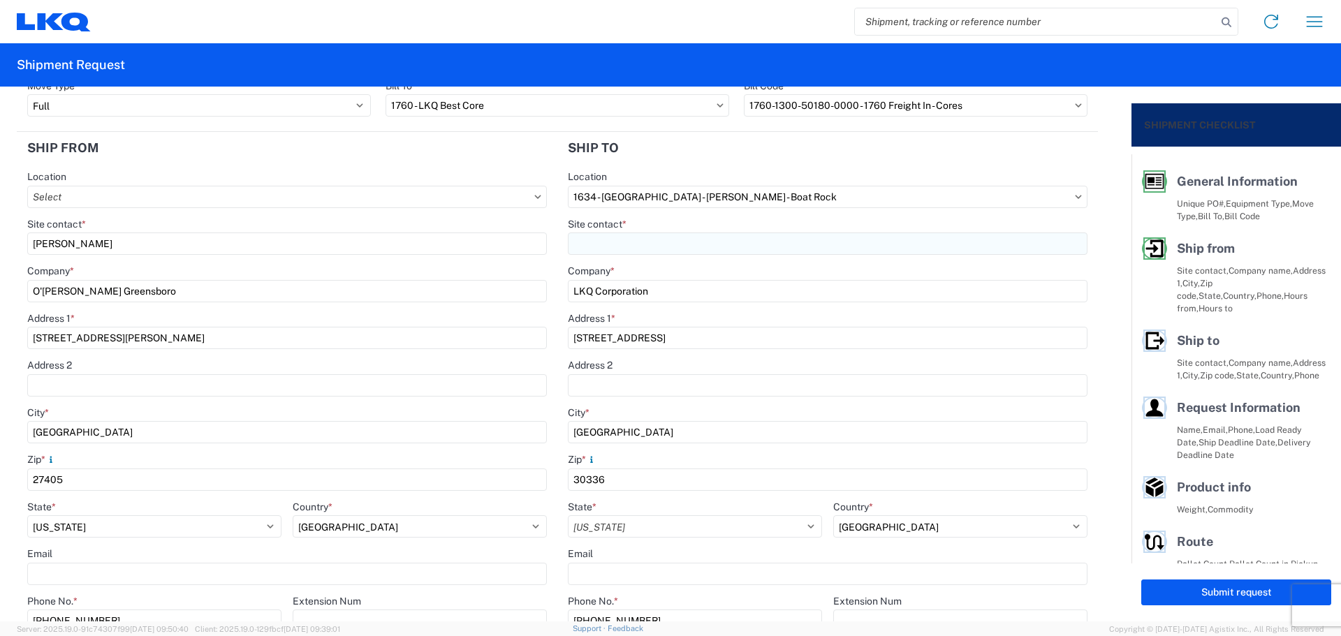
select select "GA"
select select "US"
click at [661, 249] on input "Site contact *" at bounding box center [828, 244] width 520 height 22
type input "Jason"
click at [658, 168] on agx-form-section "Ship to 1634 Location 1634 - Atlanta - Knopf - Boat Rock Site contact * Jason C…" at bounding box center [827, 429] width 541 height 595
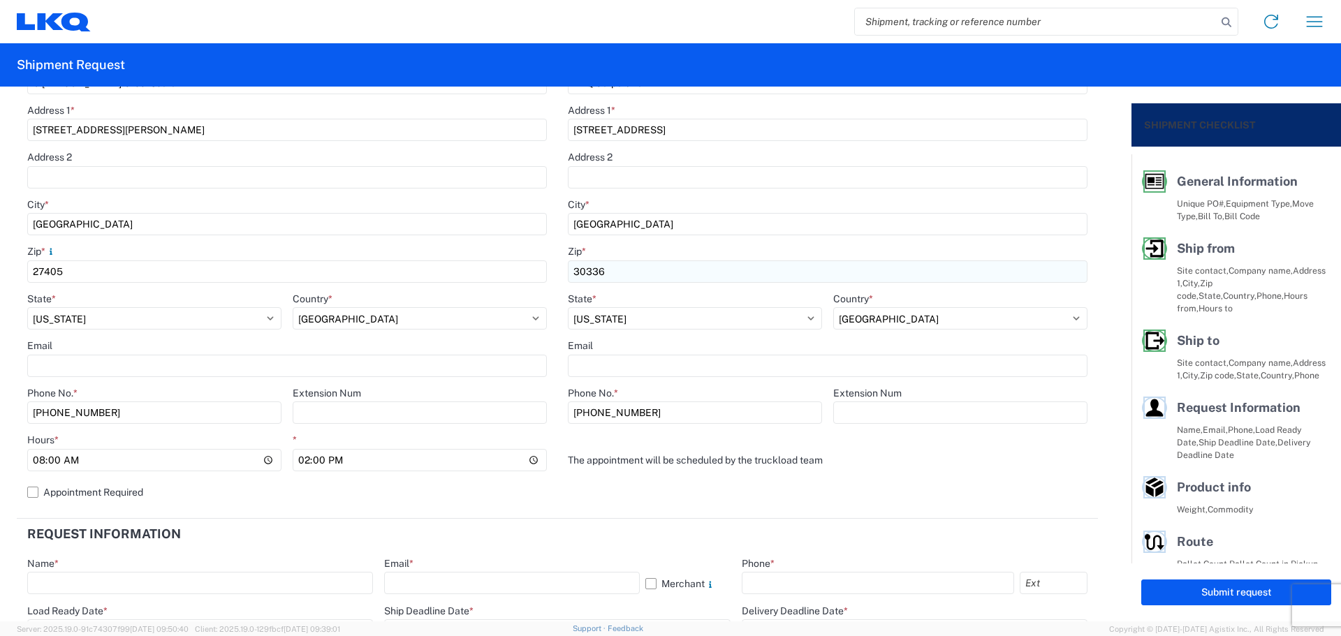
scroll to position [466, 0]
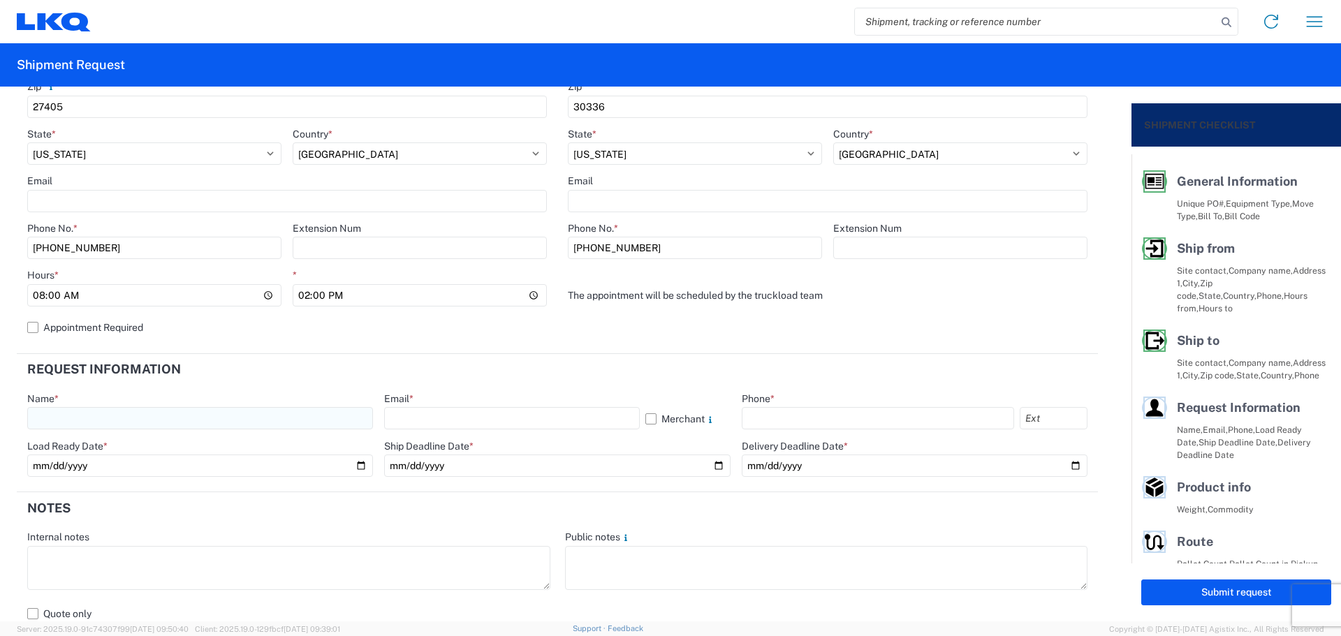
click at [168, 427] on input "text" at bounding box center [200, 418] width 346 height 22
type input "[PERSON_NAME]"
drag, startPoint x: 404, startPoint y: 419, endPoint x: 425, endPoint y: 422, distance: 20.6
click at [405, 419] on input "text" at bounding box center [511, 418] width 255 height 22
type input "[EMAIL_ADDRESS][DOMAIN_NAME]"
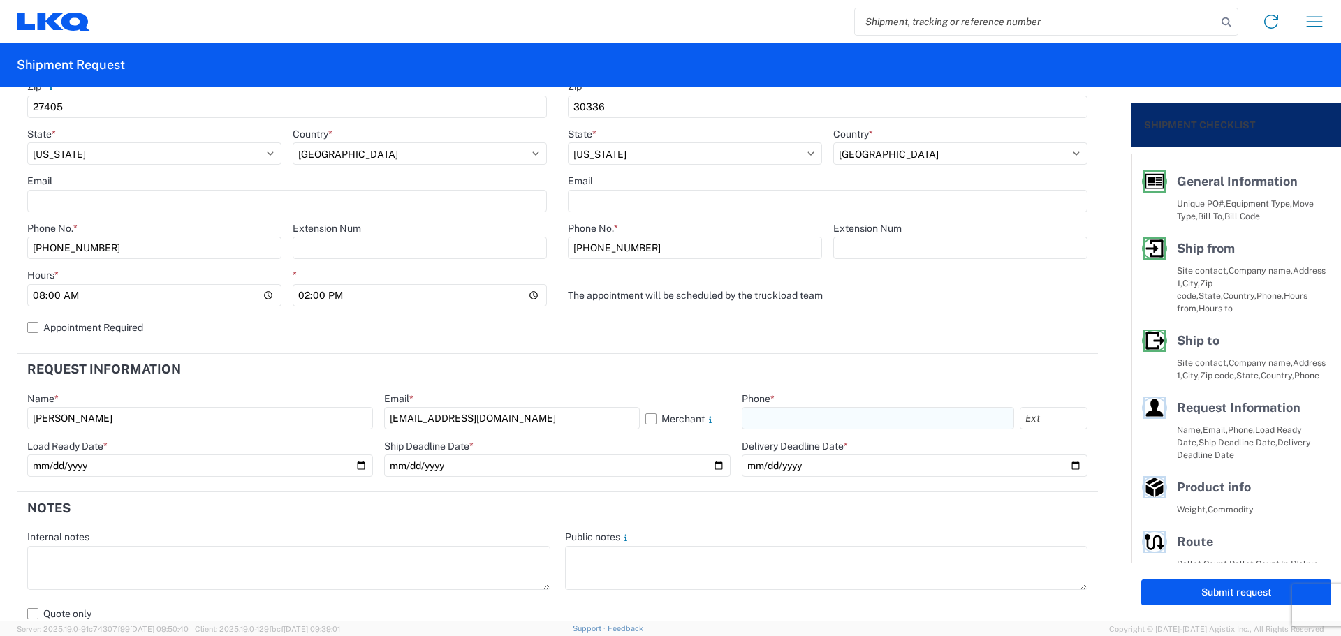
click at [801, 411] on input "text" at bounding box center [878, 418] width 272 height 22
type input "[PHONE_NUMBER]"
click at [358, 464] on input "date" at bounding box center [200, 466] width 346 height 22
type input "2025-09-18"
click at [709, 465] on input "date" at bounding box center [557, 466] width 346 height 22
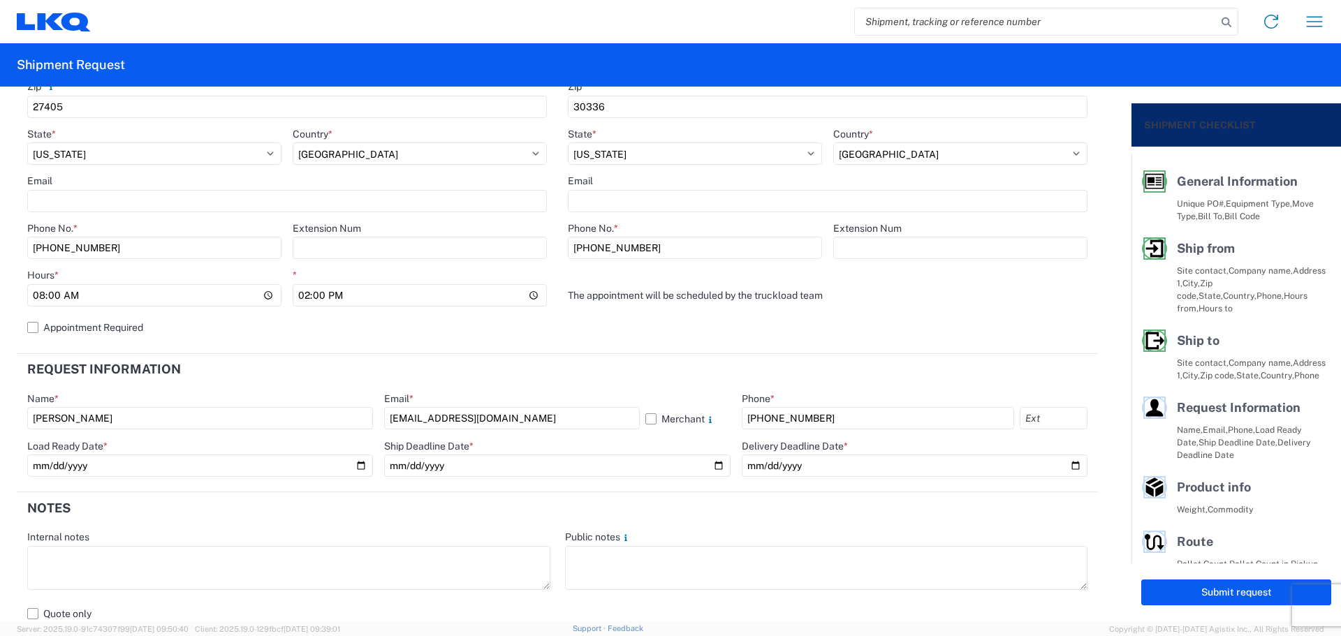
type input "2025-09-18"
click at [1067, 460] on input "date" at bounding box center [915, 466] width 346 height 22
type input "[DATE]"
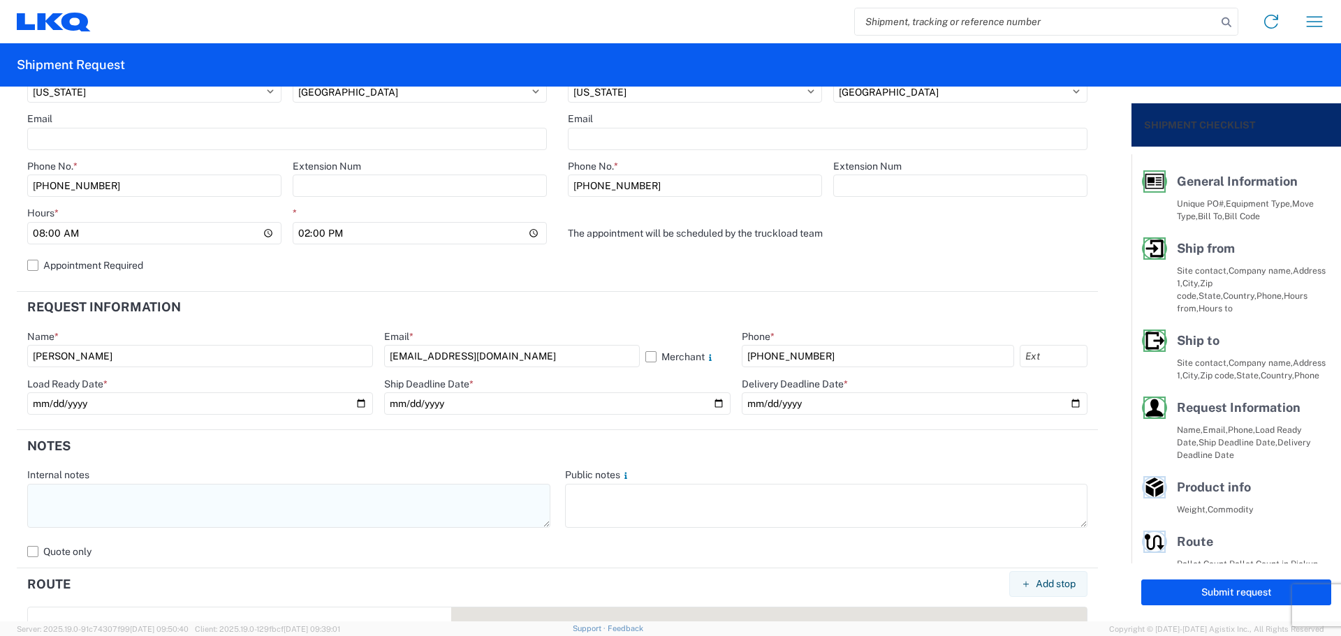
scroll to position [559, 0]
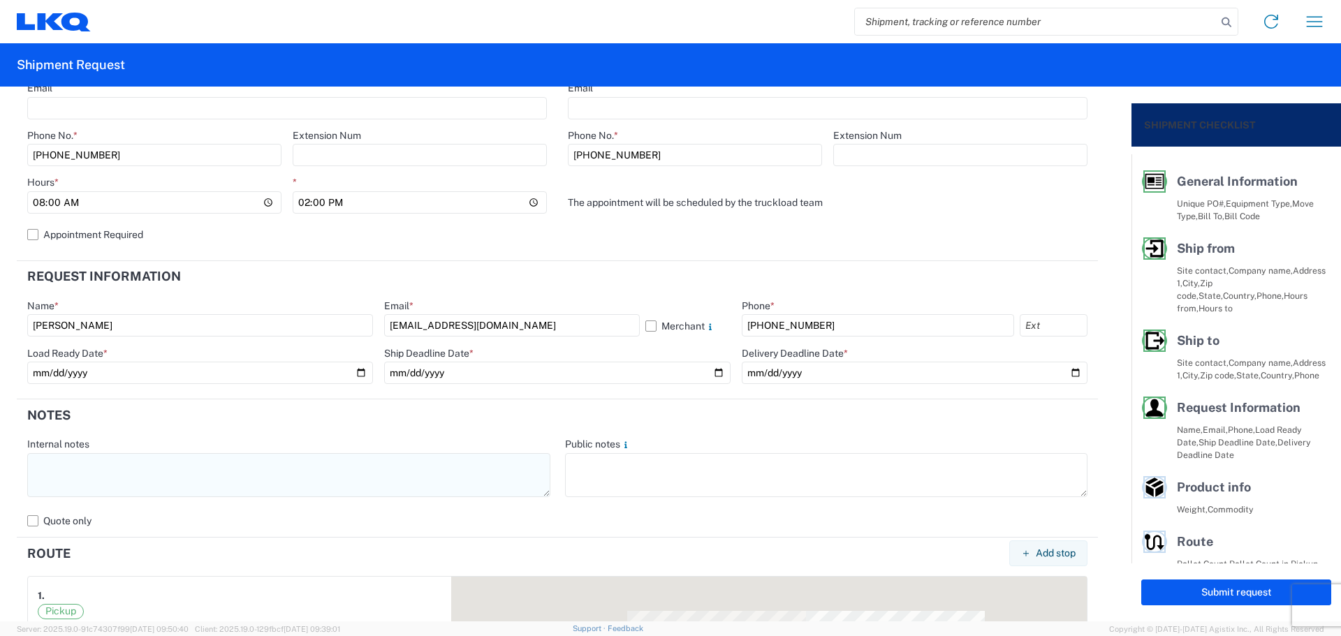
click at [303, 483] on textarea at bounding box center [288, 475] width 523 height 44
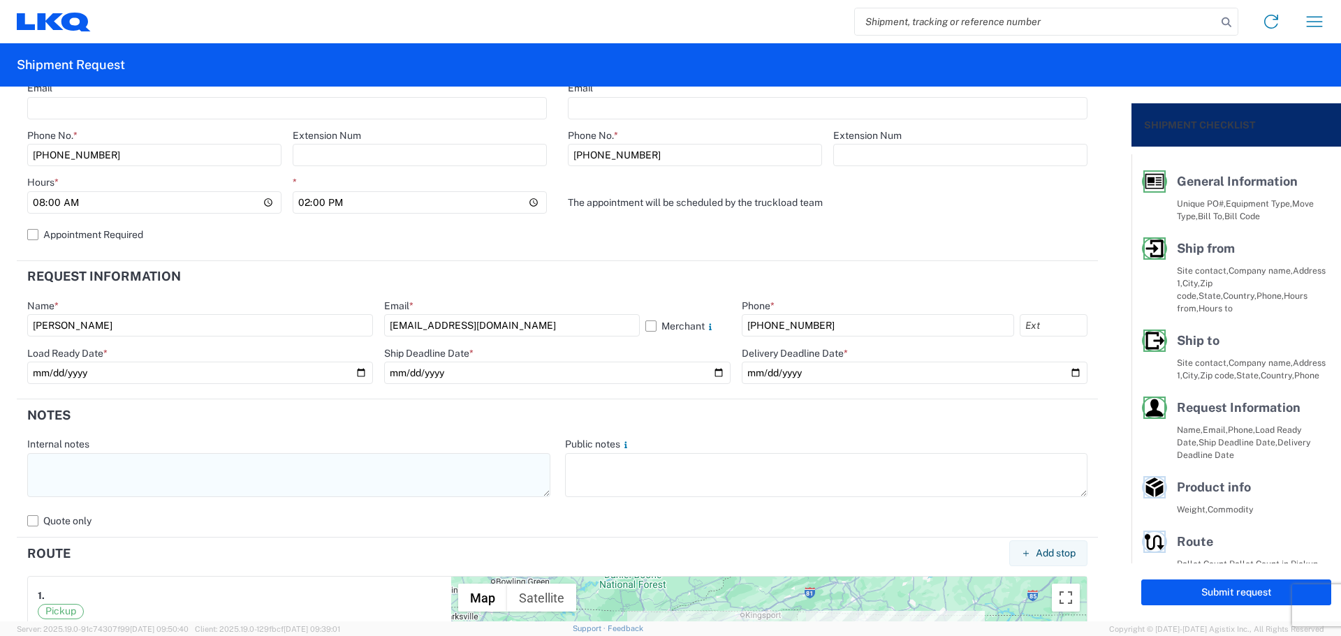
click at [75, 476] on textarea at bounding box center [288, 475] width 523 height 44
paste textarea "*Assign to [PERSON_NAME]* *Delivery appointment needed* Contact [PERSON_NAME] a…"
drag, startPoint x: 247, startPoint y: 464, endPoint x: 41, endPoint y: 459, distance: 205.4
click at [10, 461] on form "General Information Template PO# MMMGreensboro091625 Equipment Type * Select 53…" at bounding box center [565, 354] width 1131 height 535
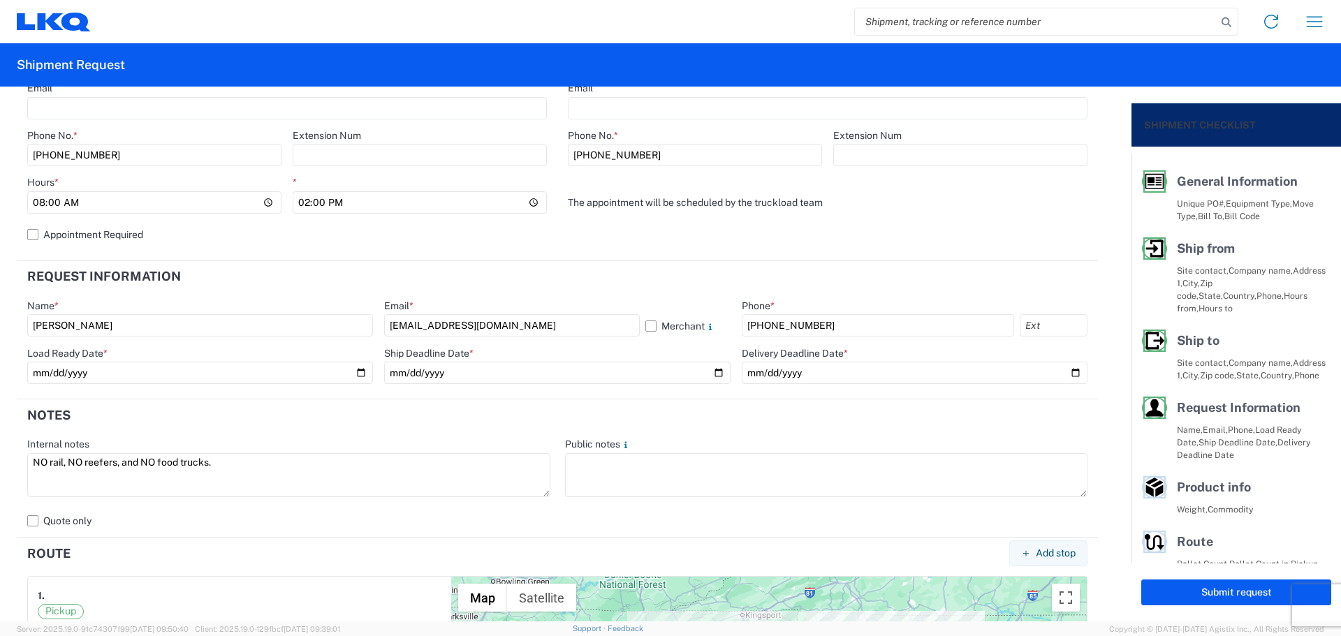
drag, startPoint x: 34, startPoint y: 473, endPoint x: 140, endPoint y: 505, distance: 110.7
click at [34, 475] on textarea "NO rail, NO reefers, and NO food trucks." at bounding box center [288, 475] width 523 height 44
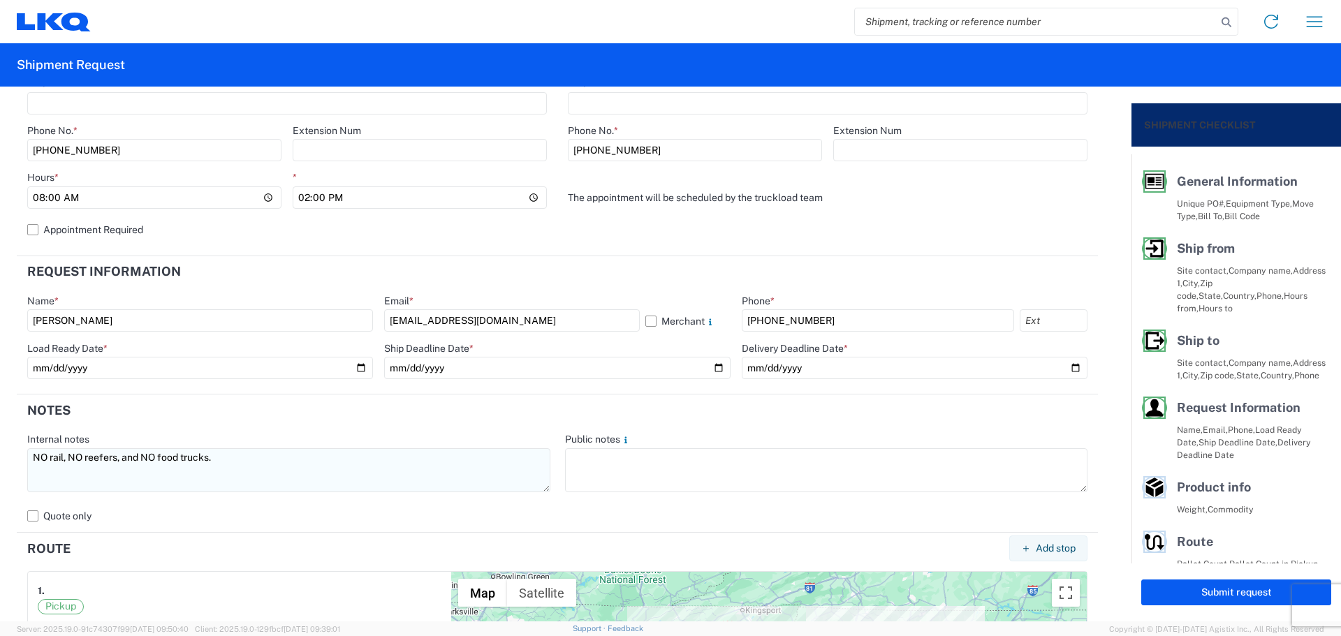
scroll to position [652, 0]
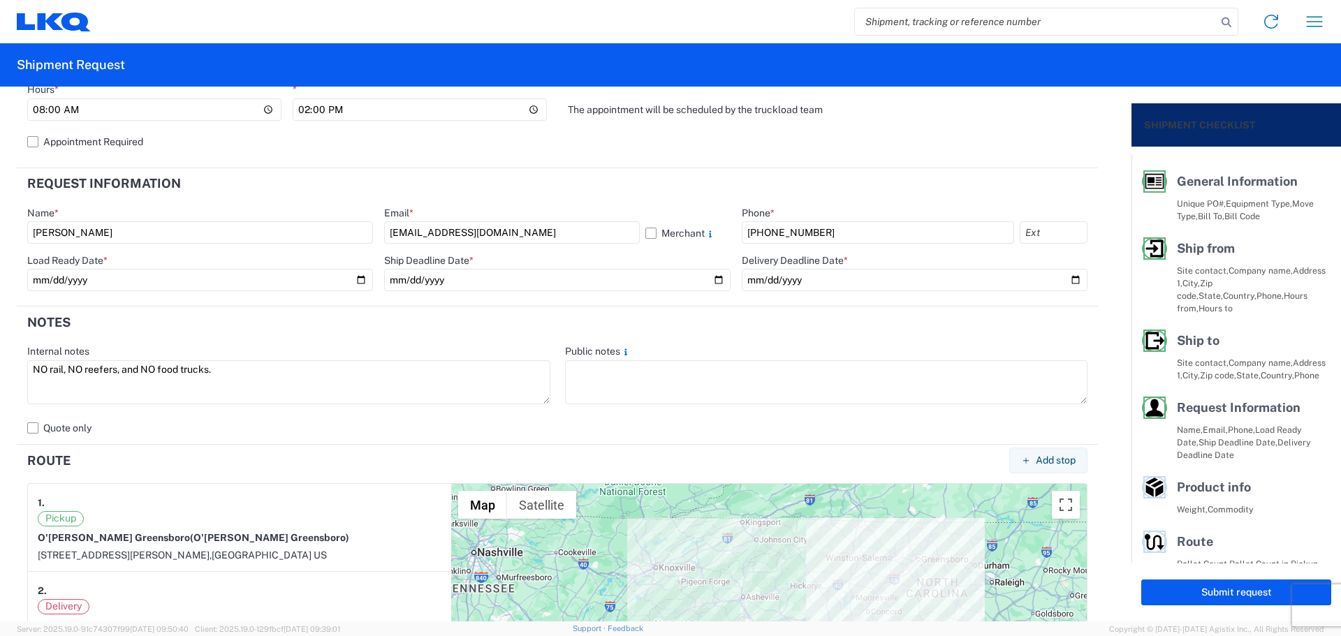
drag, startPoint x: 212, startPoint y: 372, endPoint x: 0, endPoint y: 387, distance: 212.2
click at [0, 387] on form "General Information Template PO# MMMGreensboro091625 Equipment Type * Select 53…" at bounding box center [565, 354] width 1131 height 535
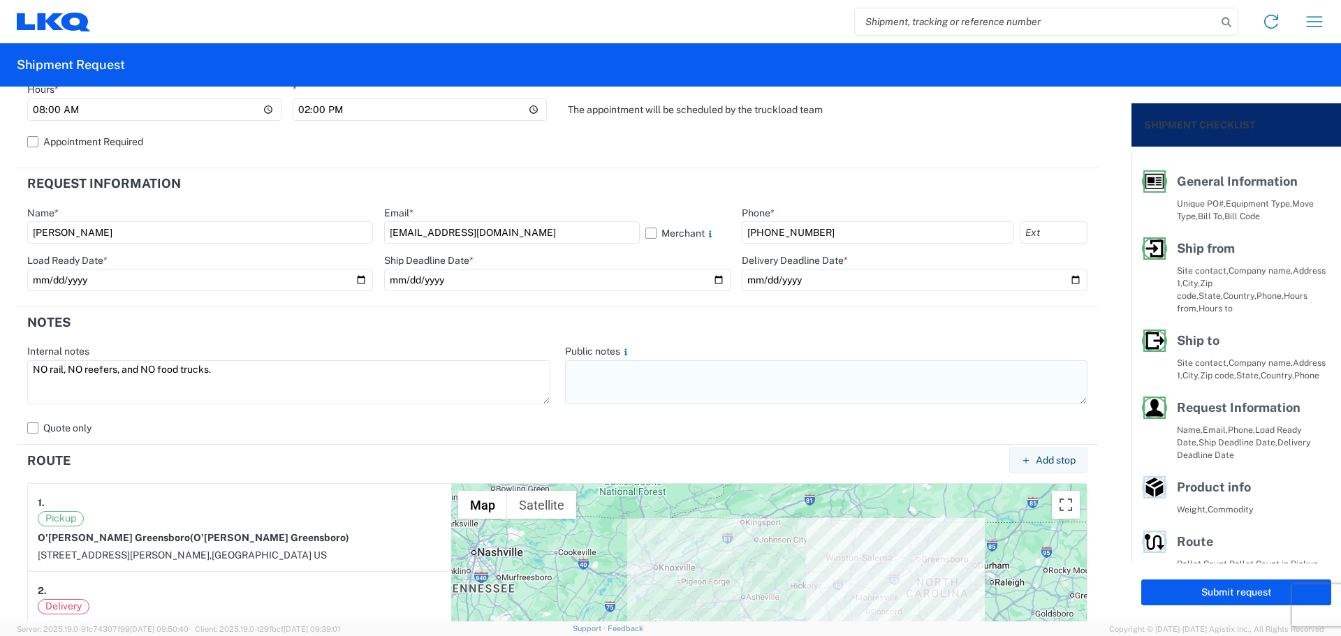
type textarea "NO rail, NO reefers, and NO food trucks."
click at [619, 390] on textarea at bounding box center [826, 382] width 523 height 44
paste textarea "NO rail, NO reefers, and NO food trucks."
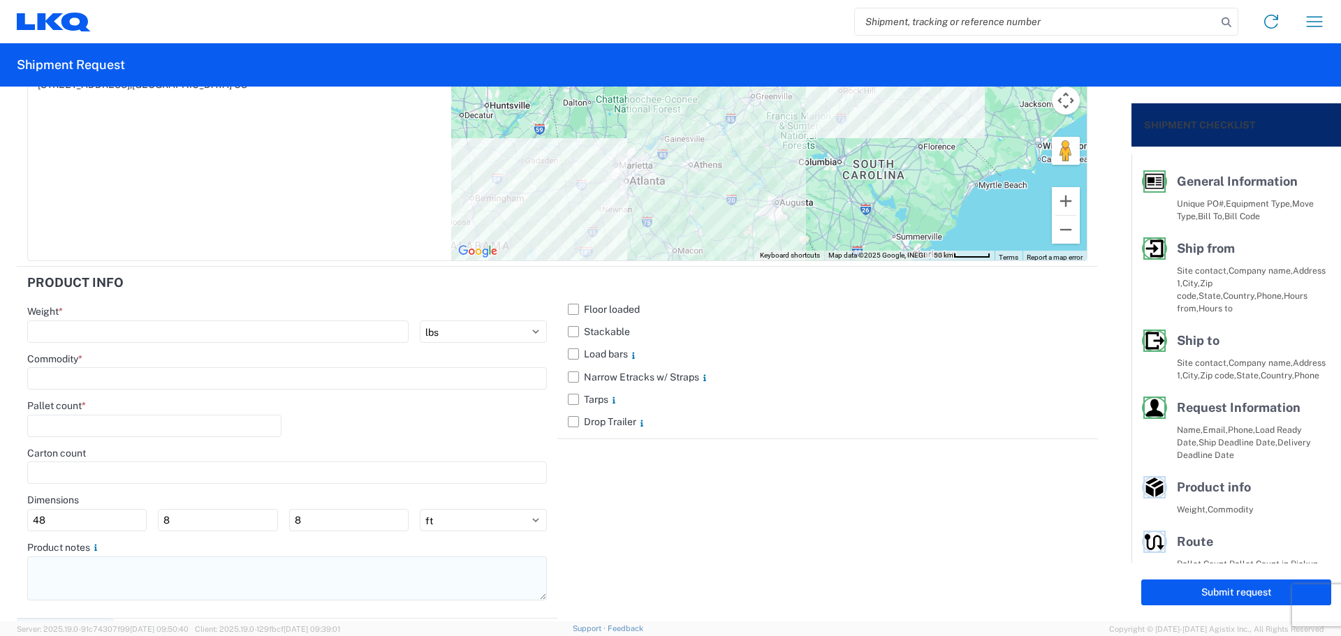
scroll to position [1233, 0]
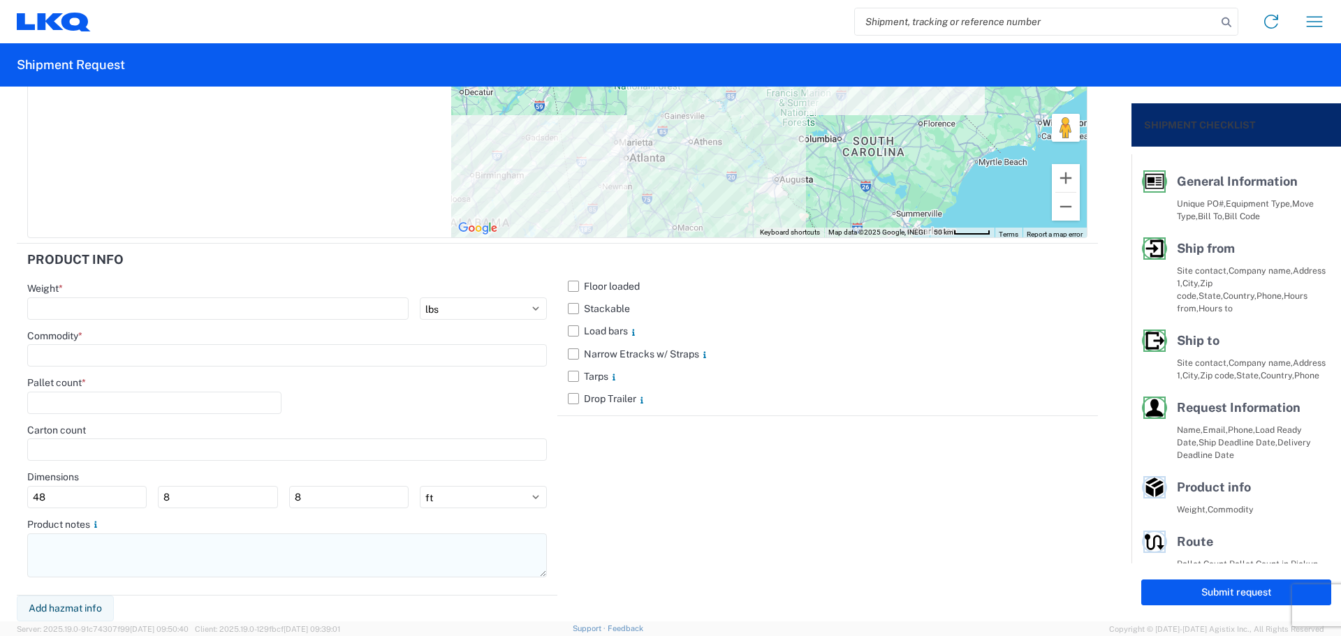
type textarea "NO rail, NO reefers, and NO food trucks."
click at [78, 551] on textarea at bounding box center [287, 556] width 520 height 44
paste textarea "NO rail, NO reefers, and NO food trucks."
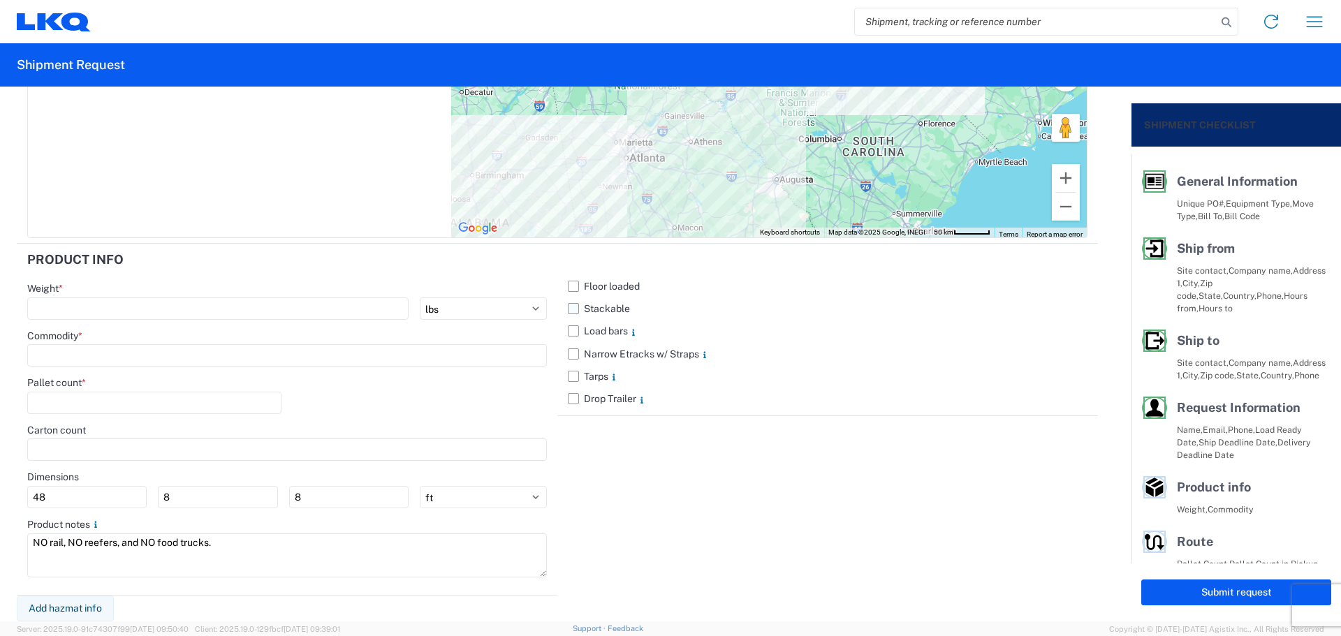
type textarea "NO rail, NO reefers, and NO food trucks."
drag, startPoint x: 572, startPoint y: 309, endPoint x: 563, endPoint y: 311, distance: 9.3
click at [571, 308] on label "Stackable" at bounding box center [828, 308] width 520 height 22
click at [0, 0] on input "Stackable" at bounding box center [0, 0] width 0 height 0
click at [122, 313] on input "number" at bounding box center [217, 308] width 381 height 22
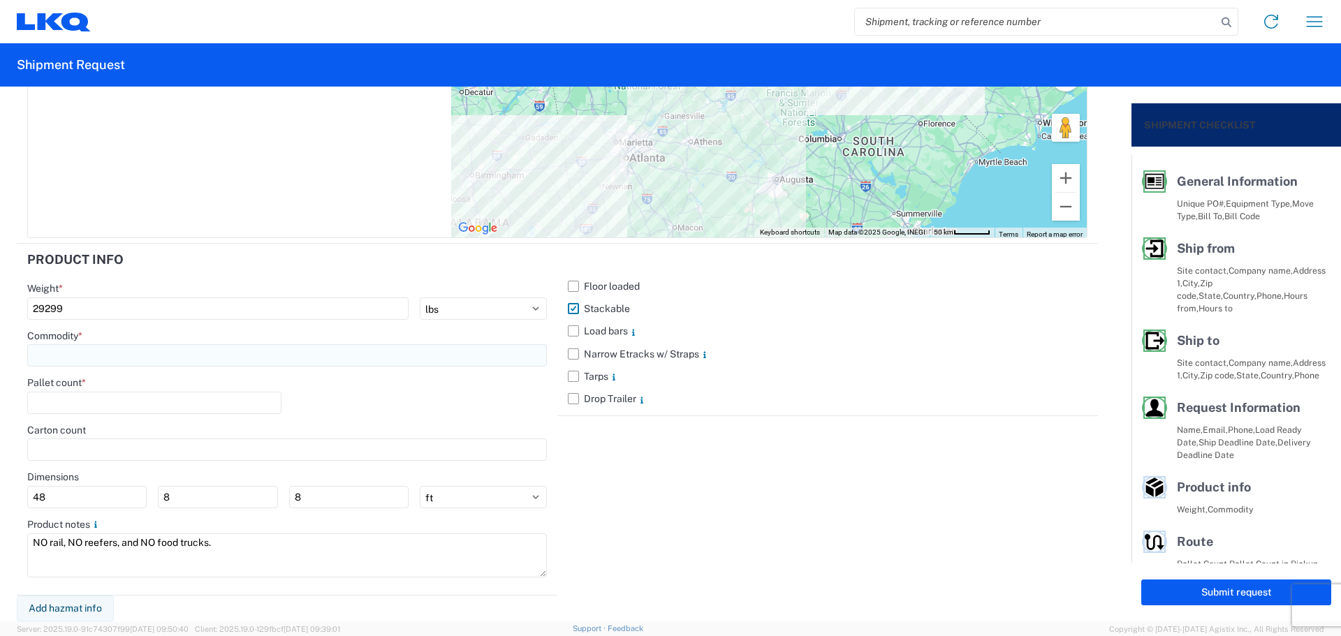
type input "29299"
click at [119, 353] on input at bounding box center [287, 355] width 520 height 22
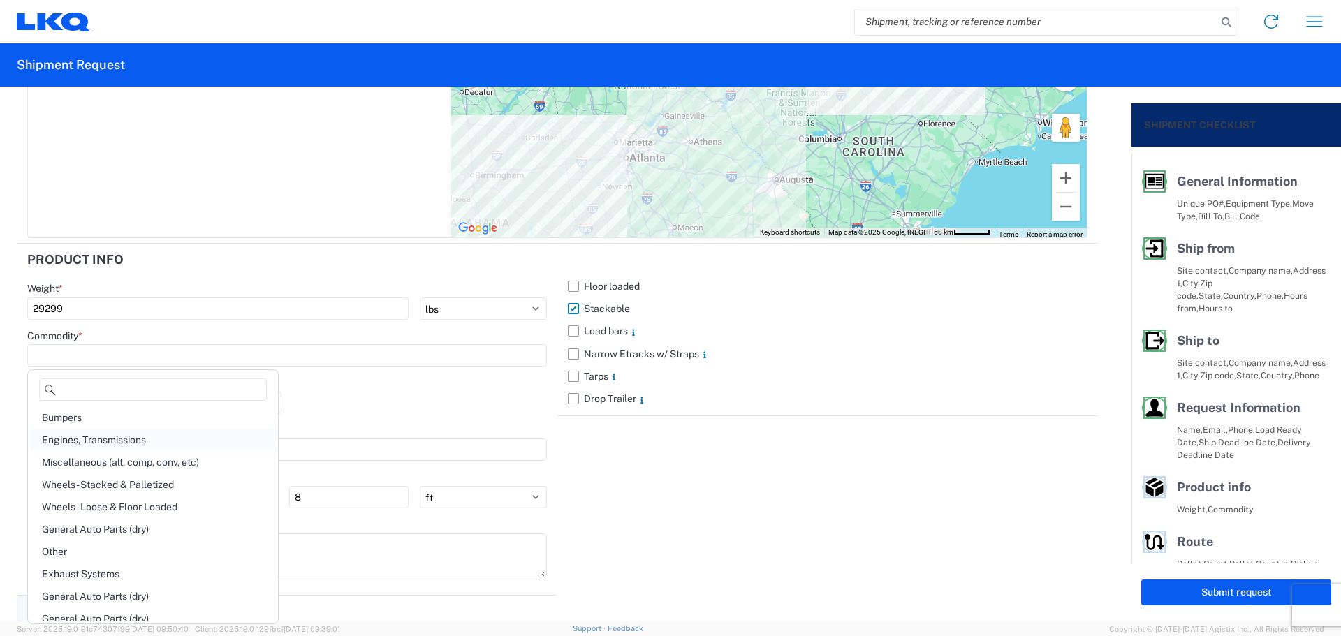
click at [148, 431] on div "Engines, Transmissions" at bounding box center [153, 440] width 244 height 22
type input "Engines, Transmissions"
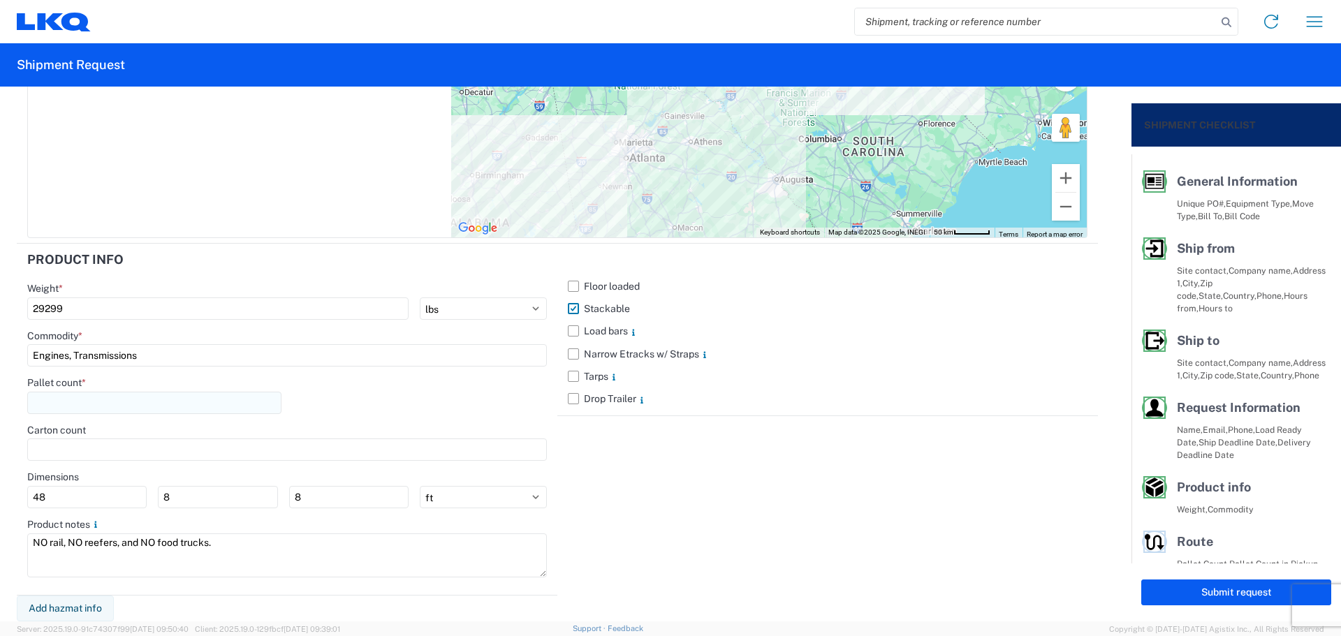
click at [123, 405] on input "number" at bounding box center [154, 403] width 254 height 22
type input "37"
click at [370, 413] on div "Pallet count * 37" at bounding box center [287, 399] width 520 height 47
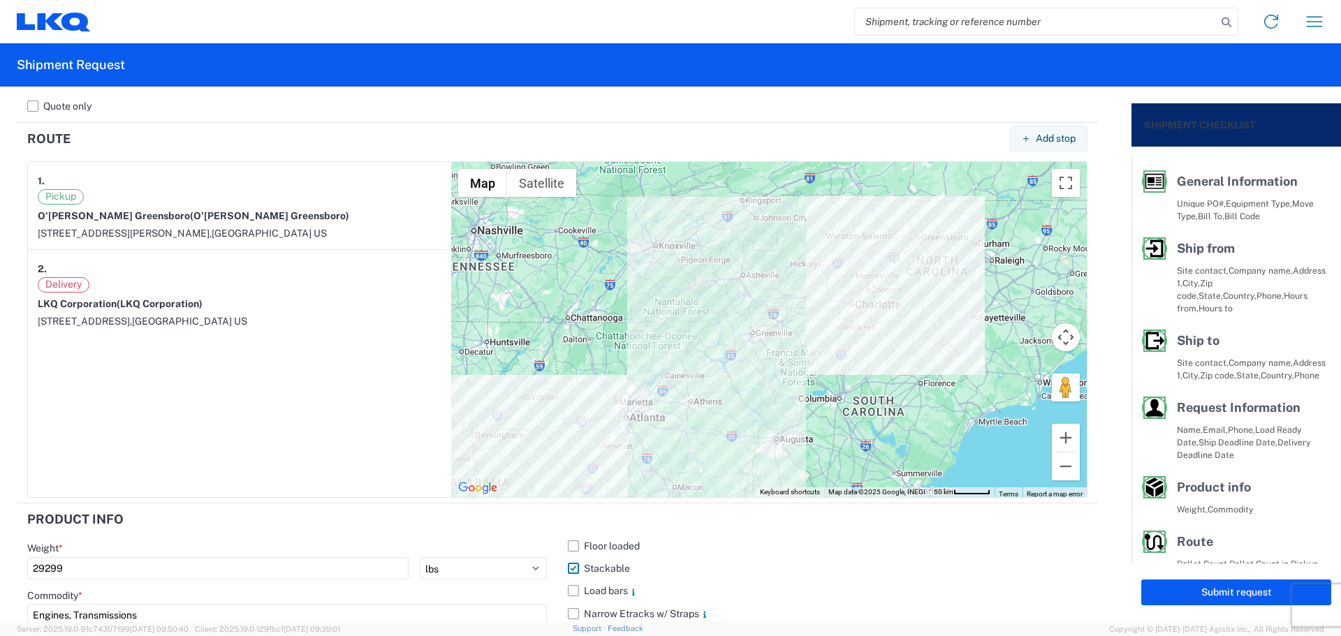
scroll to position [1140, 0]
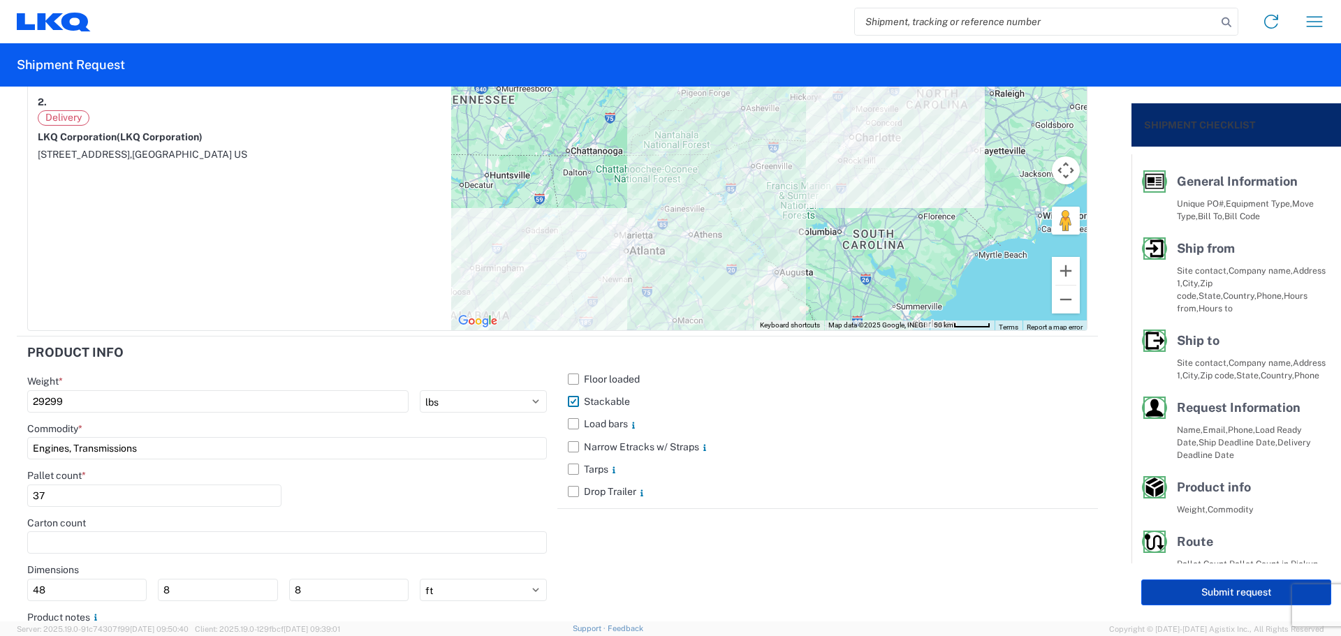
click at [1191, 596] on button "Submit request" at bounding box center [1236, 593] width 190 height 26
select select "US"
